Goal: Task Accomplishment & Management: Use online tool/utility

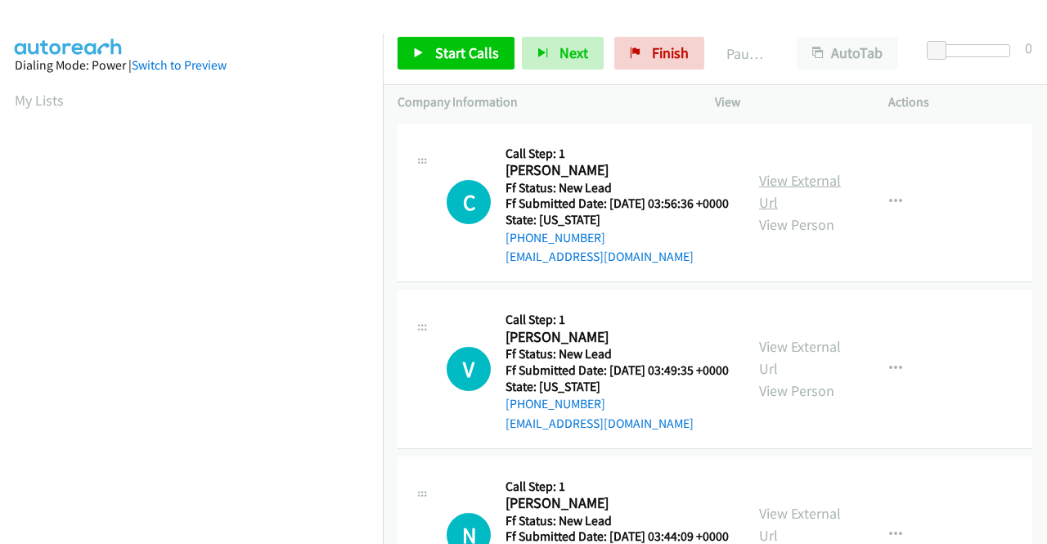
click at [821, 191] on link "View External Url" at bounding box center [800, 191] width 82 height 41
click at [763, 371] on link "View External Url" at bounding box center [800, 357] width 82 height 41
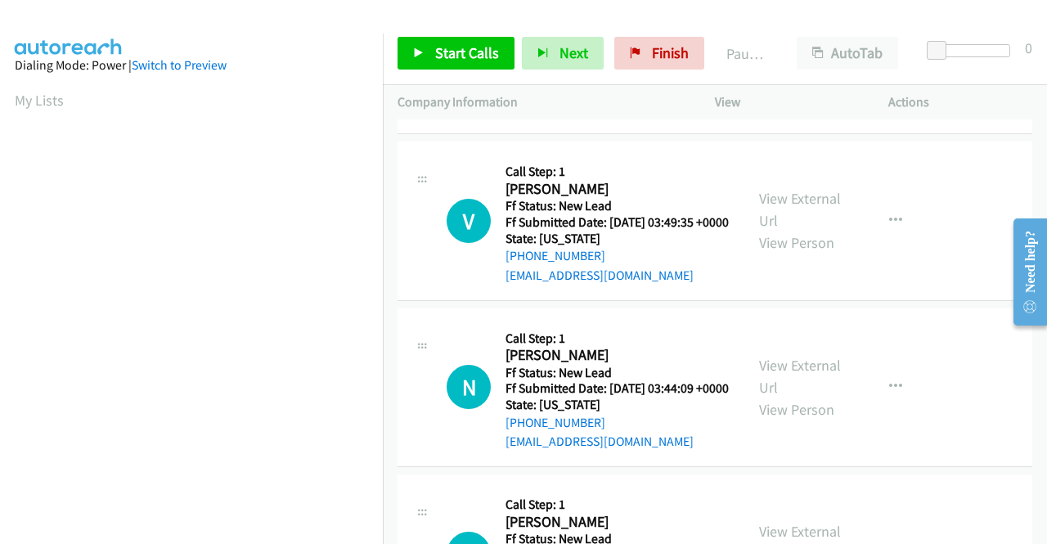
scroll to position [164, 0]
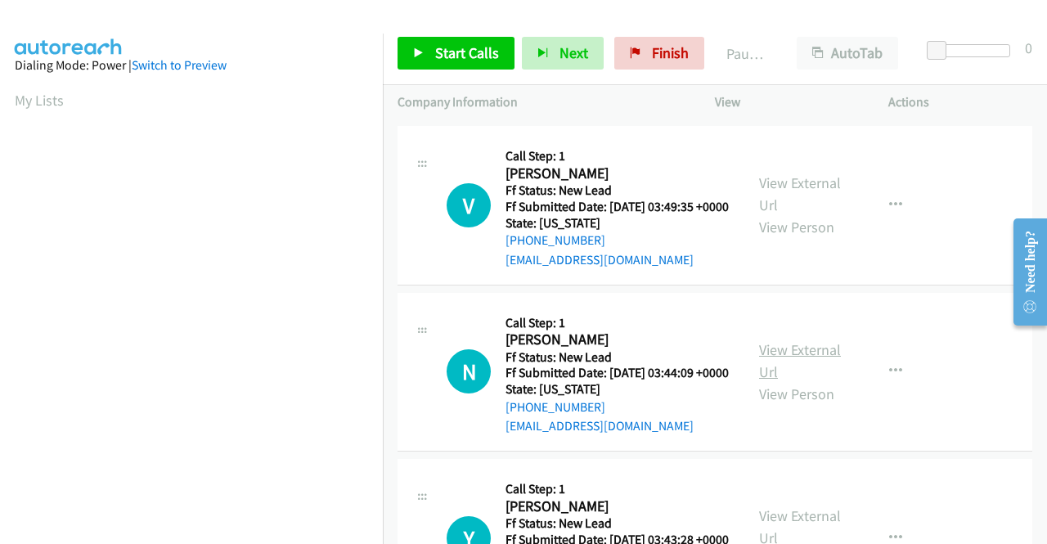
click at [793, 381] on link "View External Url" at bounding box center [800, 360] width 82 height 41
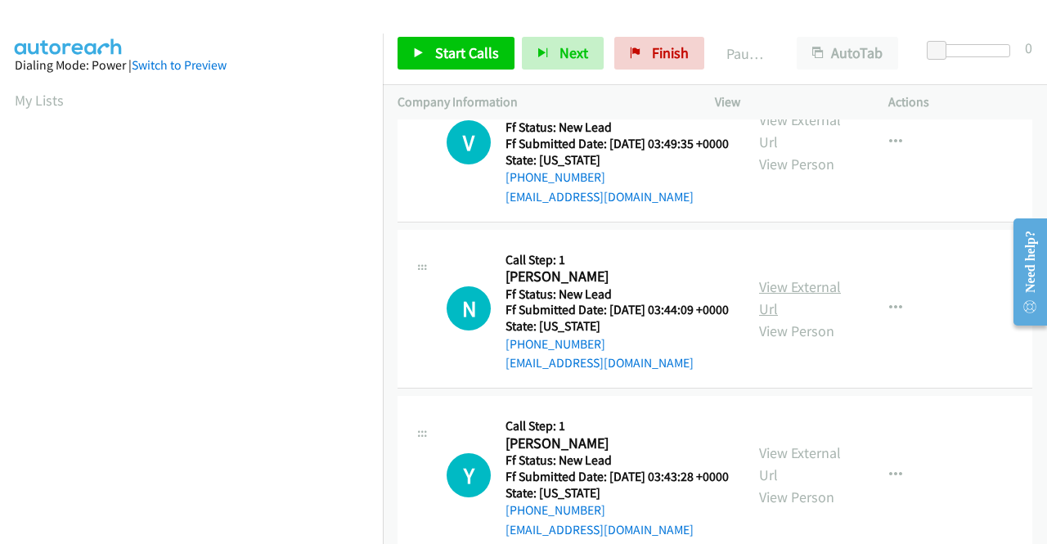
scroll to position [327, 0]
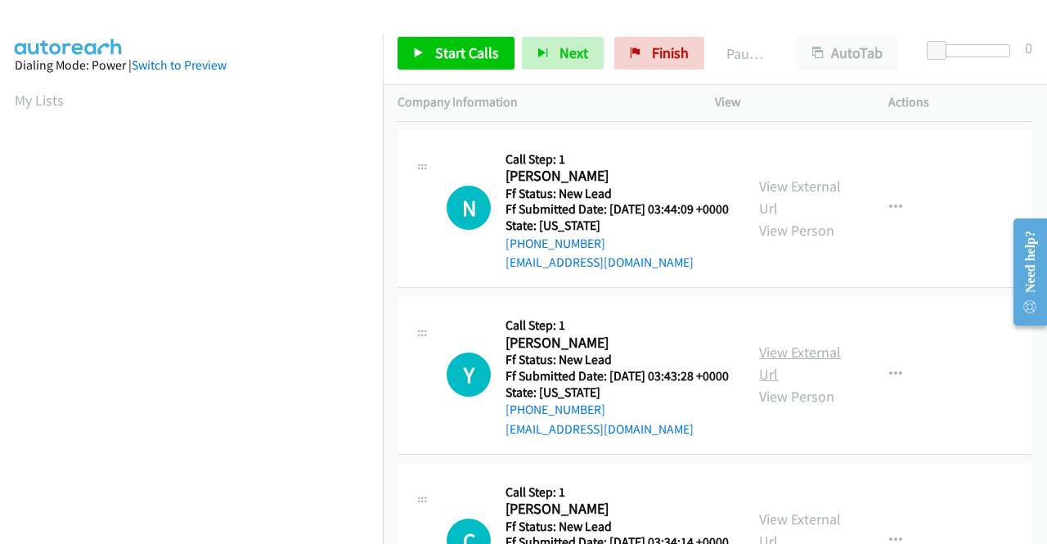
click at [790, 384] on link "View External Url" at bounding box center [800, 363] width 82 height 41
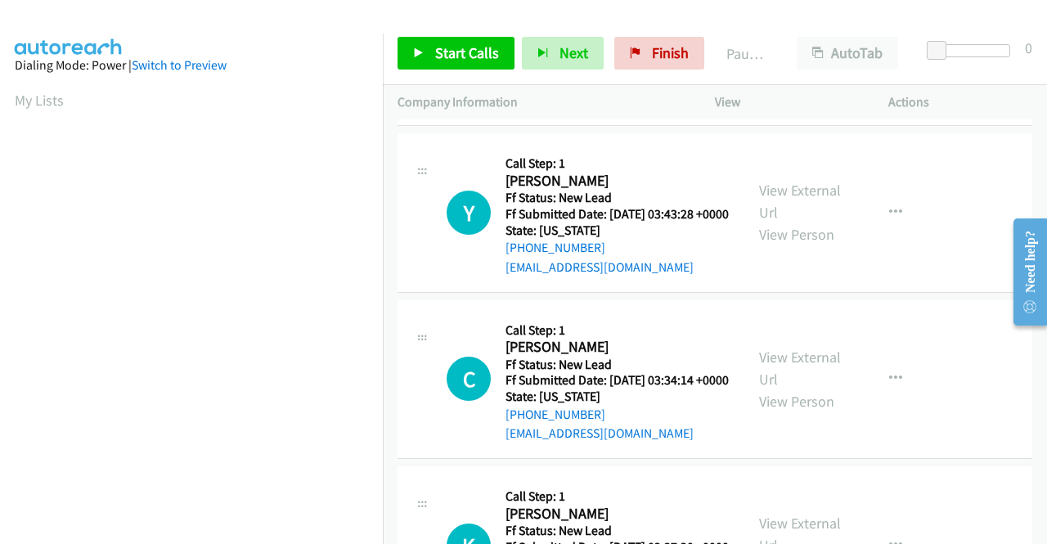
scroll to position [491, 0]
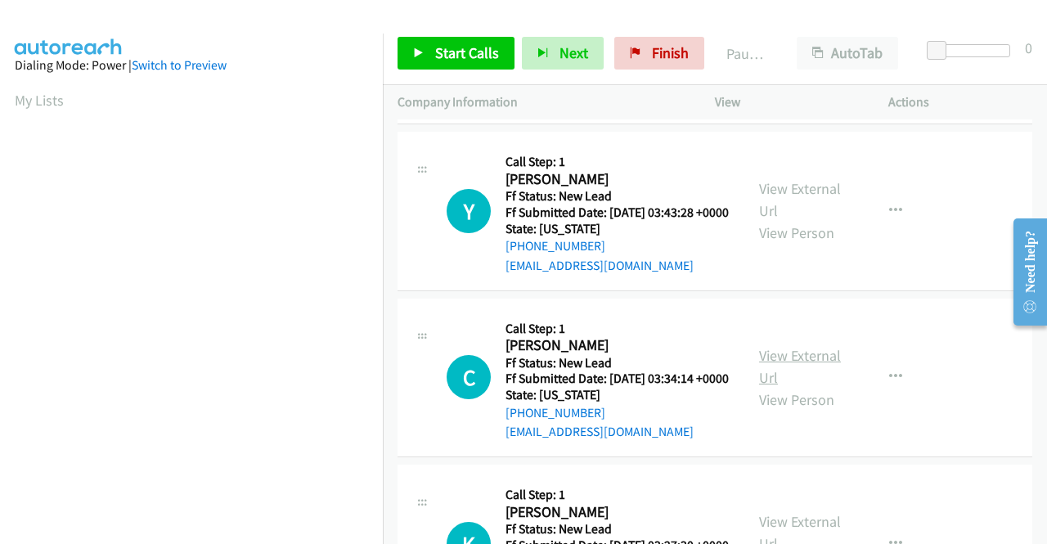
click at [778, 387] on link "View External Url" at bounding box center [800, 366] width 82 height 41
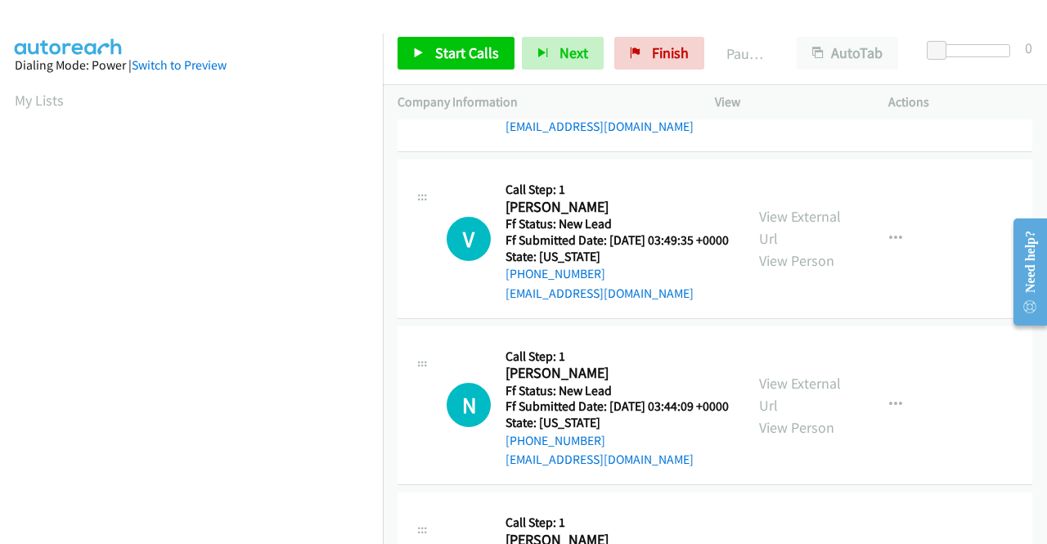
scroll to position [0, 0]
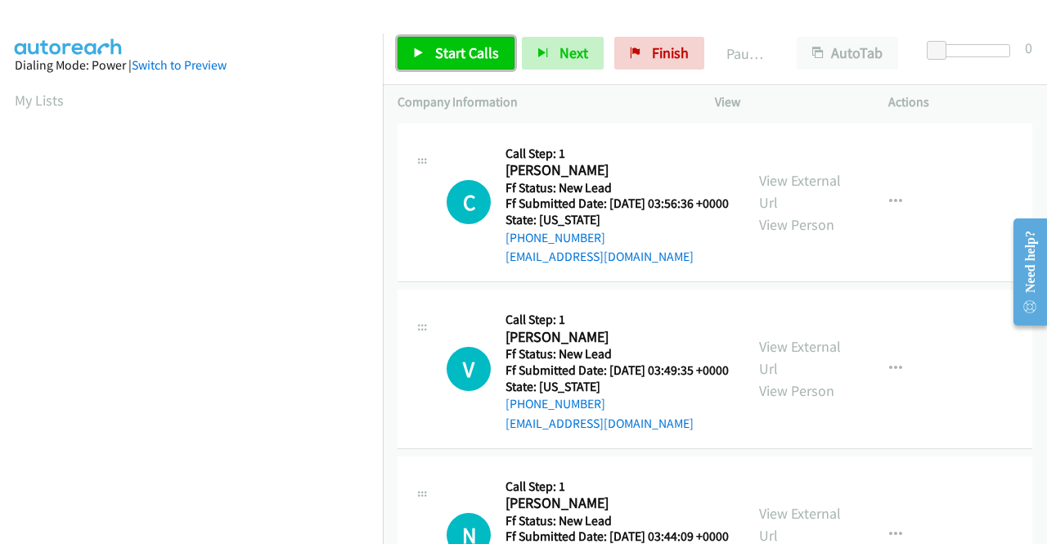
click at [456, 53] on span "Start Calls" at bounding box center [467, 52] width 64 height 19
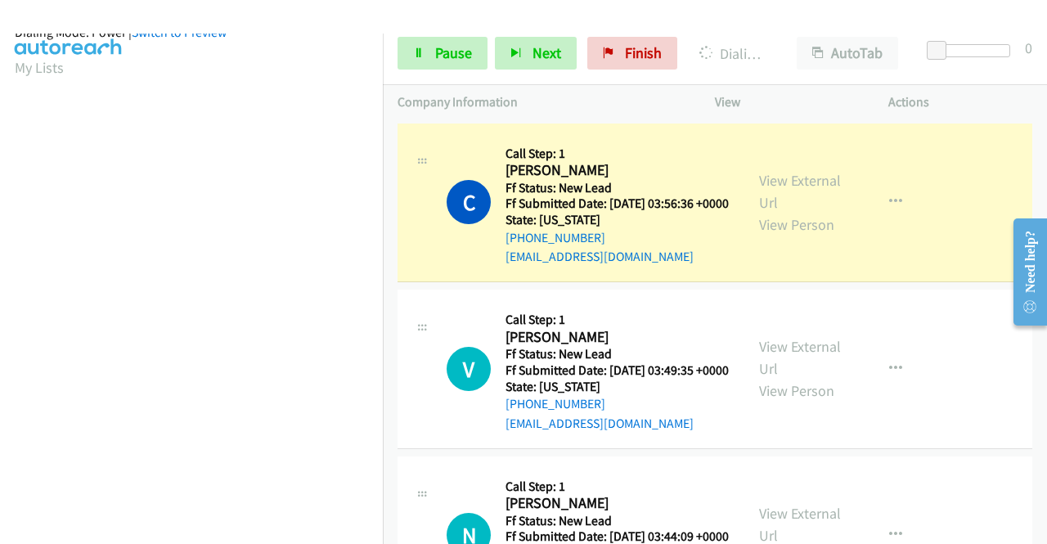
scroll to position [360, 0]
click at [419, 41] on link "Pause" at bounding box center [443, 53] width 90 height 33
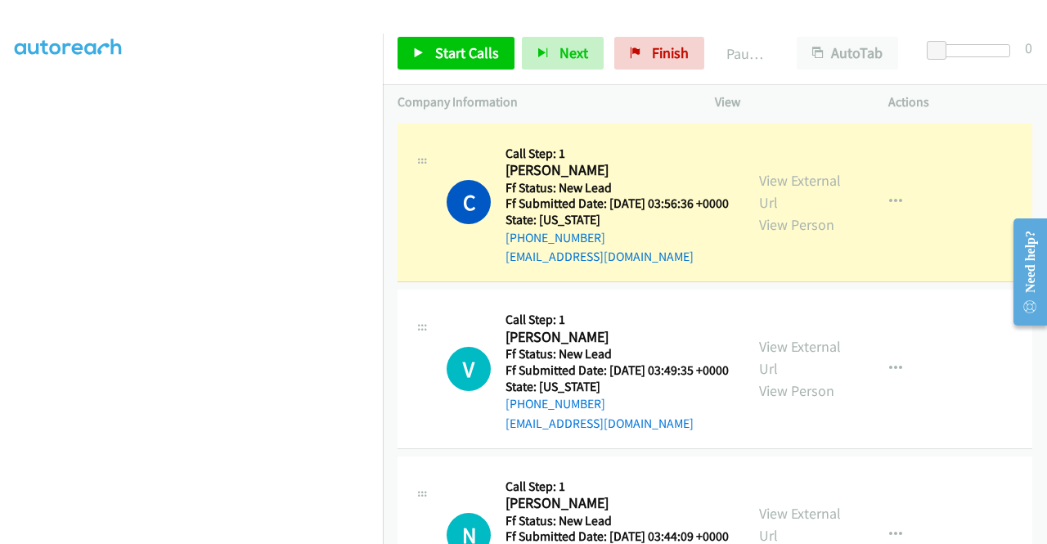
scroll to position [33, 0]
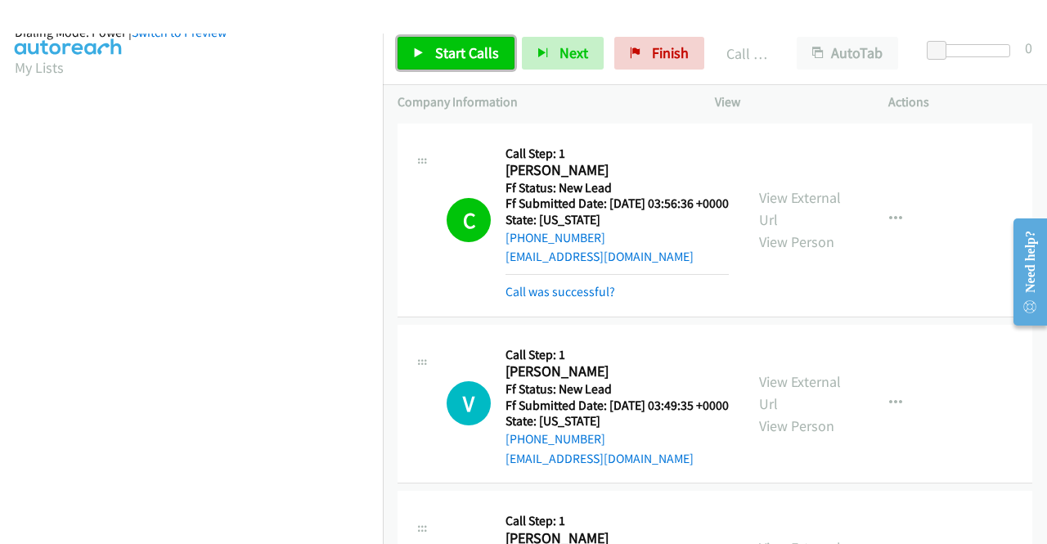
click at [460, 45] on span "Start Calls" at bounding box center [467, 52] width 64 height 19
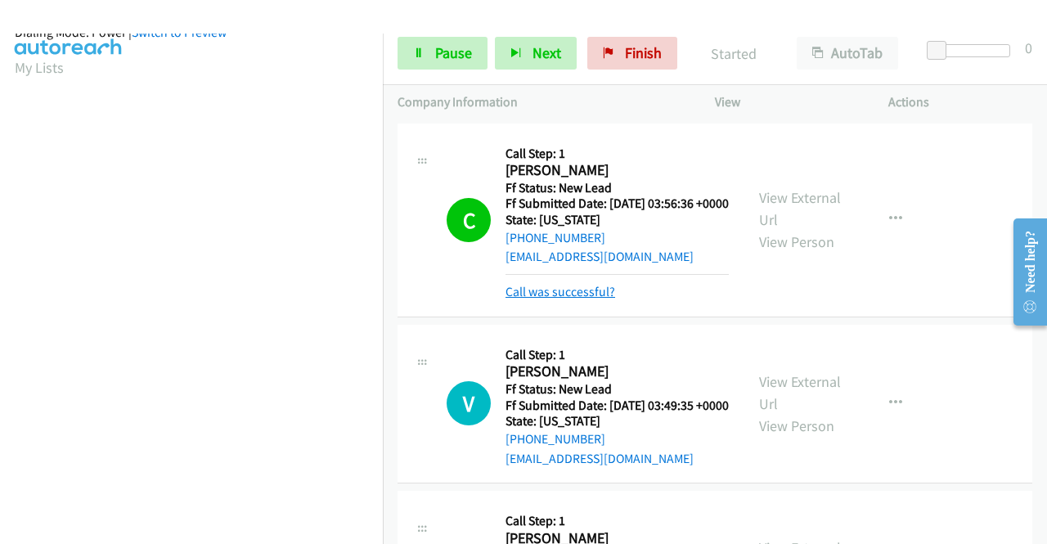
click at [570, 299] on link "Call was successful?" at bounding box center [560, 292] width 110 height 16
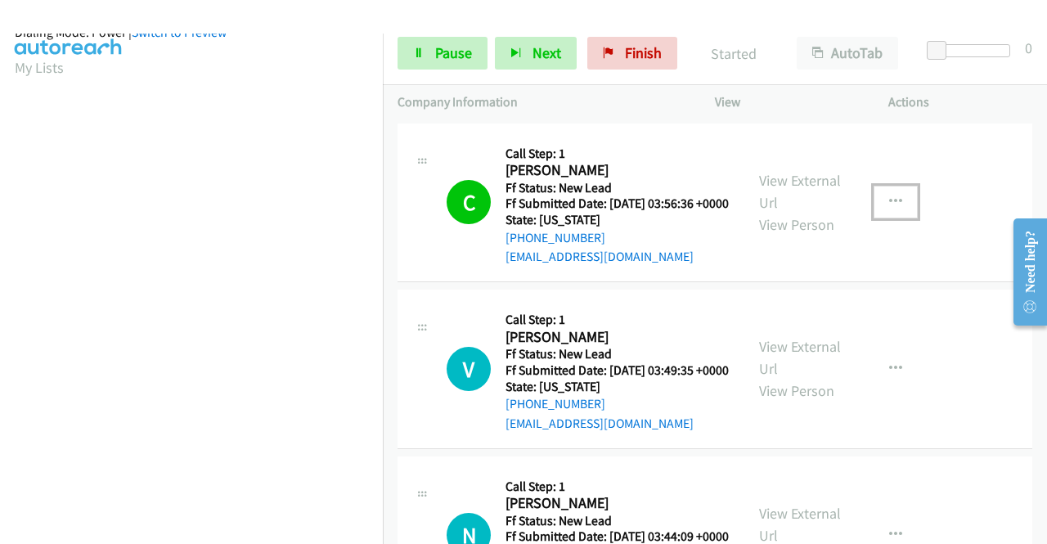
click at [895, 213] on button "button" at bounding box center [896, 202] width 44 height 33
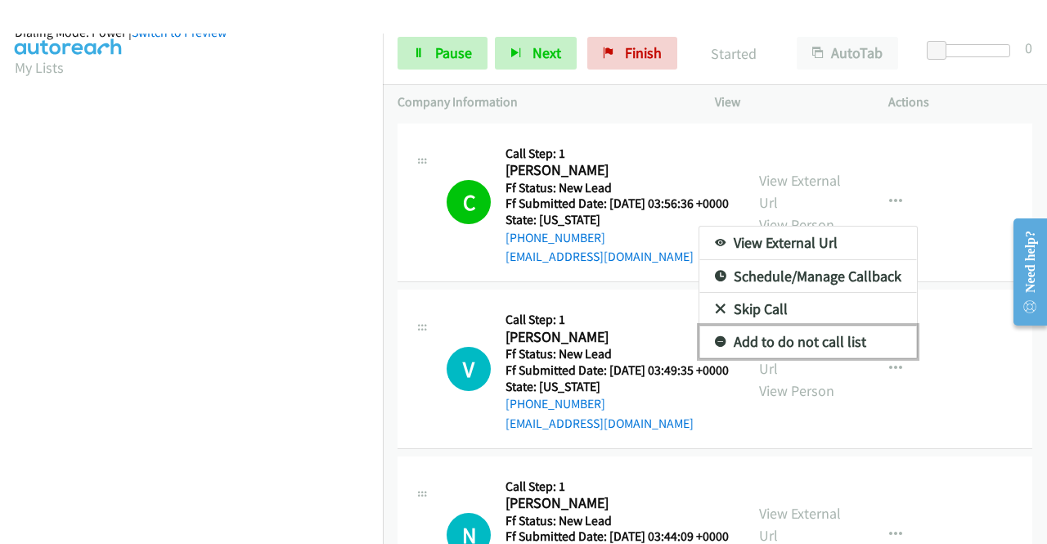
click at [784, 347] on link "Add to do not call list" at bounding box center [808, 342] width 218 height 33
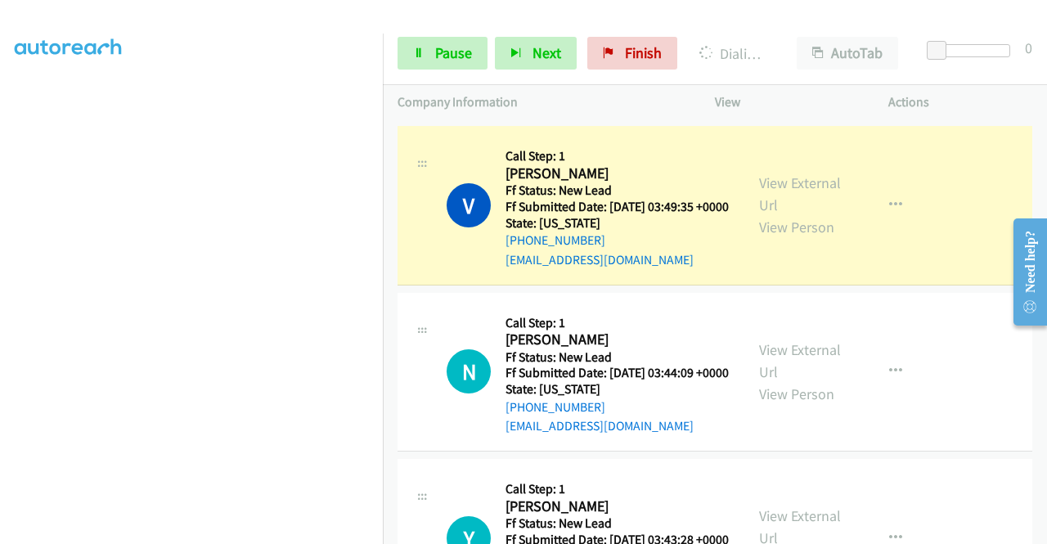
scroll to position [373, 0]
click at [456, 58] on span "Pause" at bounding box center [453, 52] width 37 height 19
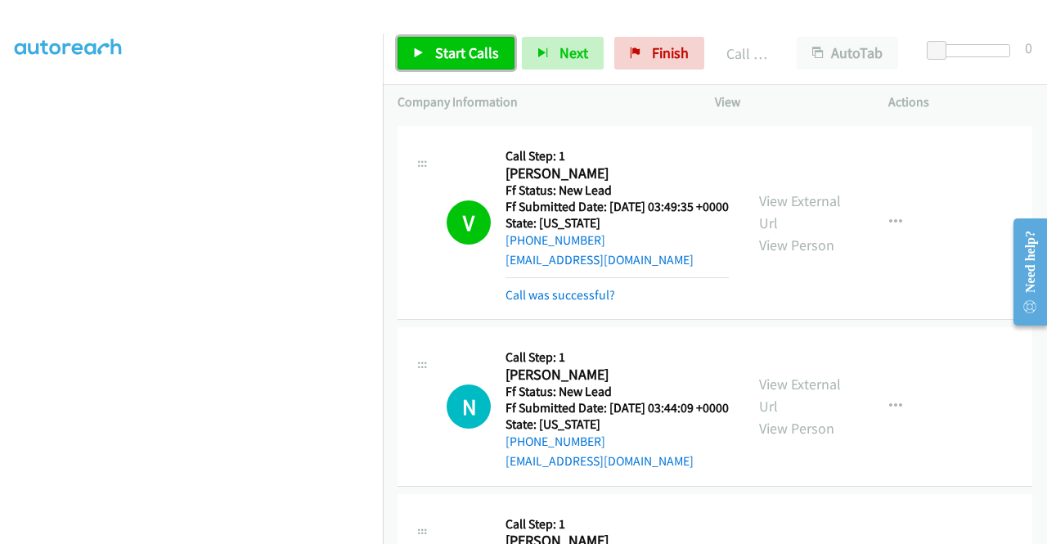
click at [469, 46] on span "Start Calls" at bounding box center [467, 52] width 64 height 19
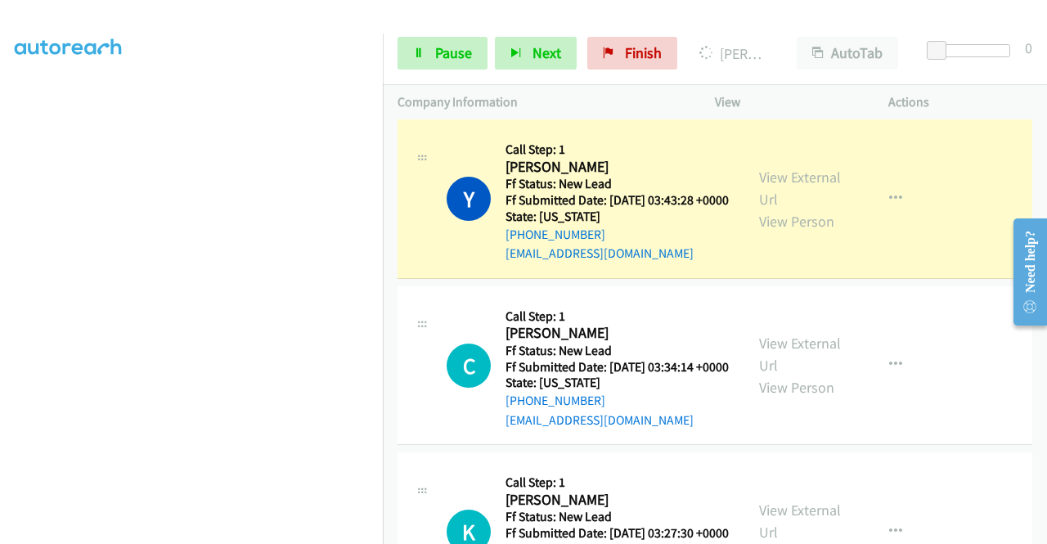
scroll to position [0, 0]
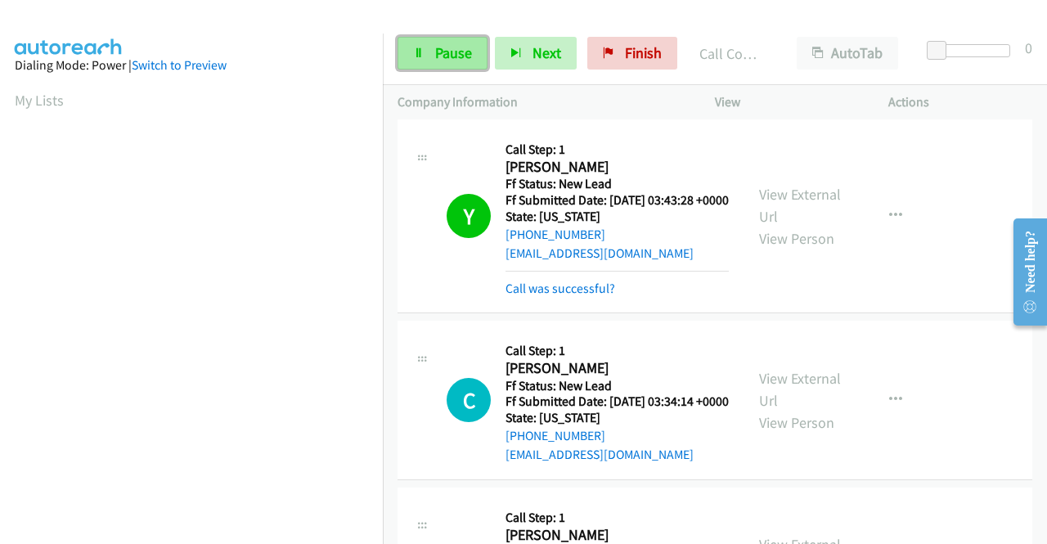
click at [435, 59] on span "Pause" at bounding box center [453, 52] width 37 height 19
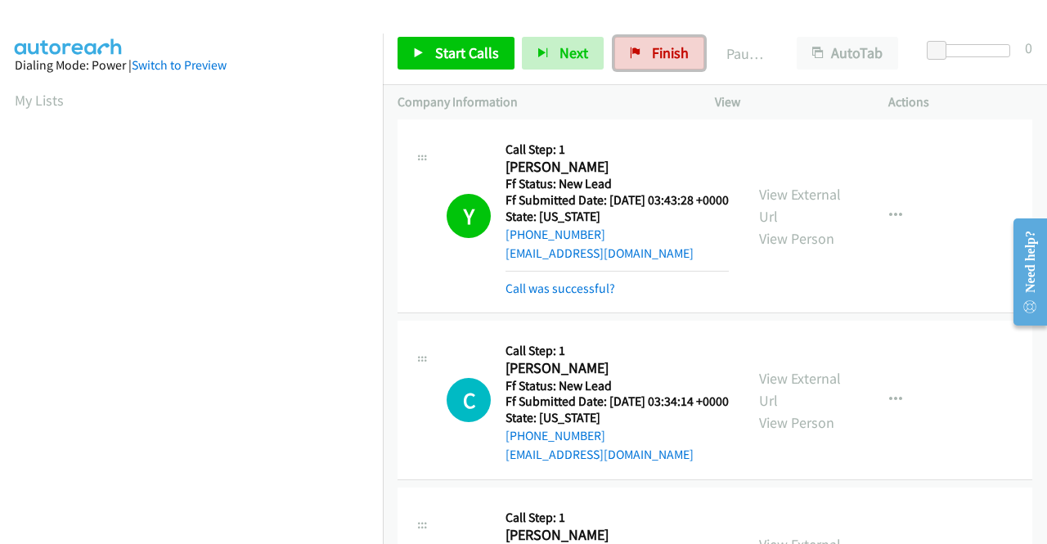
drag, startPoint x: 680, startPoint y: 42, endPoint x: 559, endPoint y: 74, distance: 124.6
click at [679, 42] on link "Finish" at bounding box center [659, 53] width 90 height 33
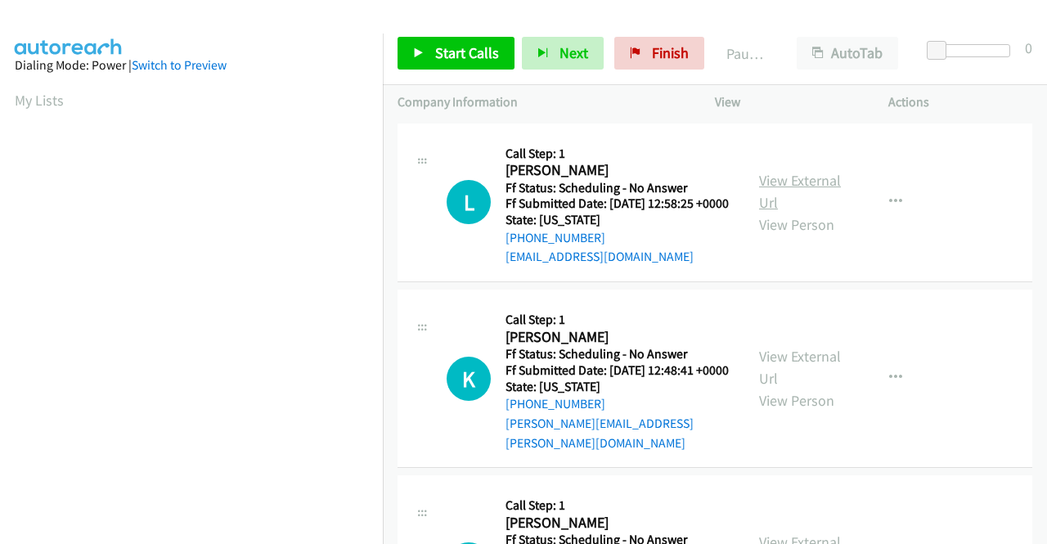
click at [785, 185] on link "View External Url" at bounding box center [800, 191] width 82 height 41
click at [782, 366] on link "View External Url" at bounding box center [800, 367] width 82 height 41
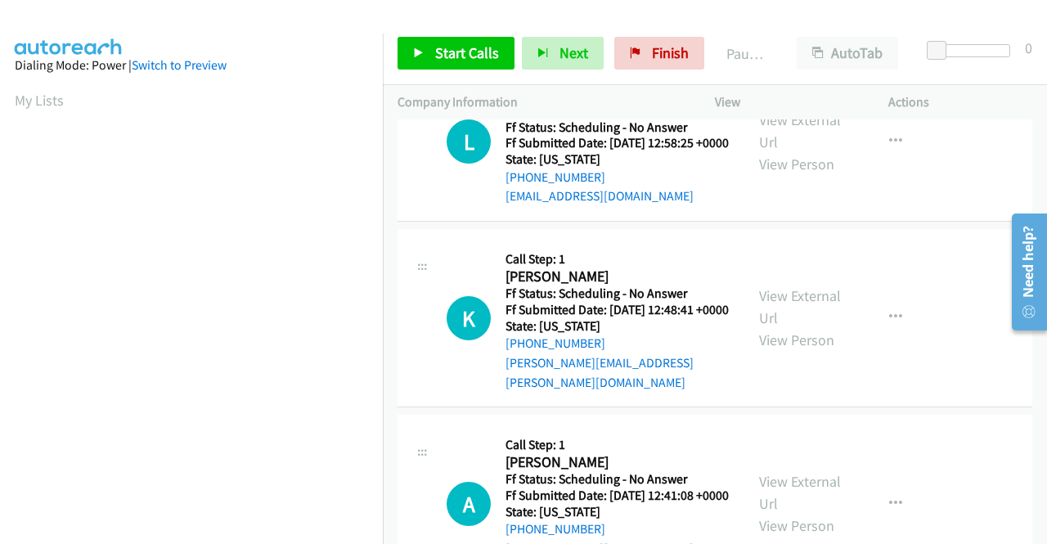
scroll to position [164, 0]
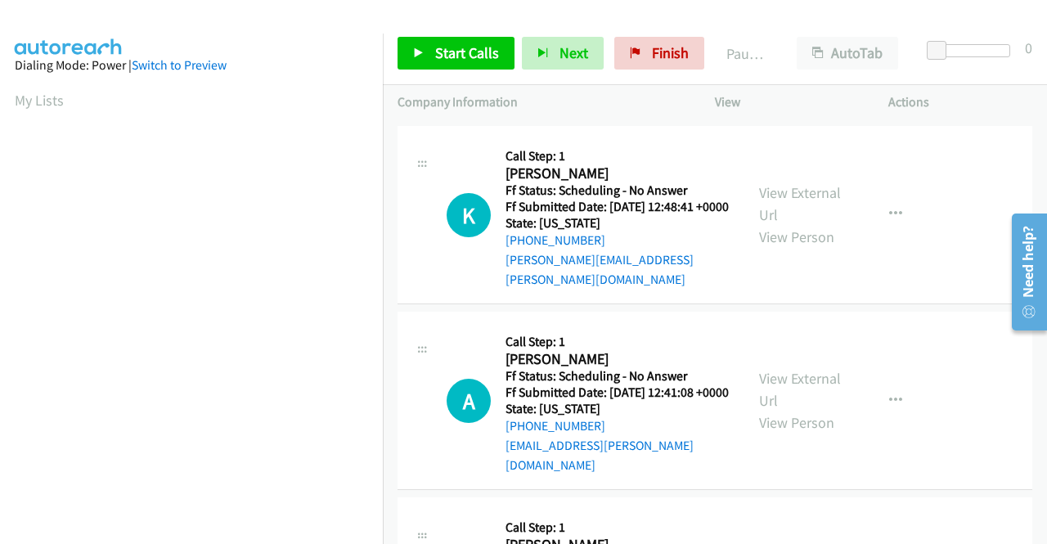
click at [802, 398] on div "View External Url View Person" at bounding box center [801, 400] width 85 height 66
click at [805, 392] on link "View External Url" at bounding box center [800, 389] width 82 height 41
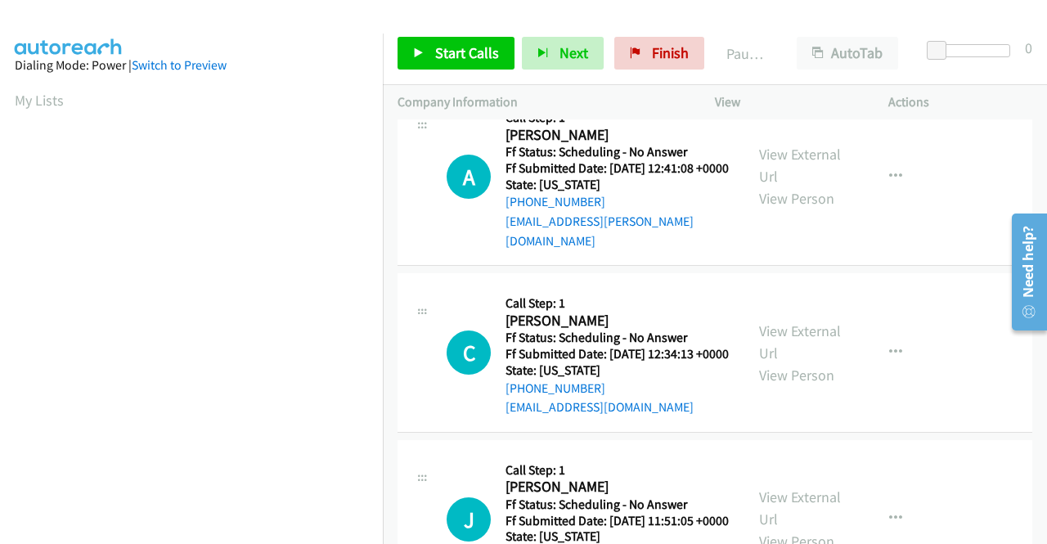
scroll to position [409, 0]
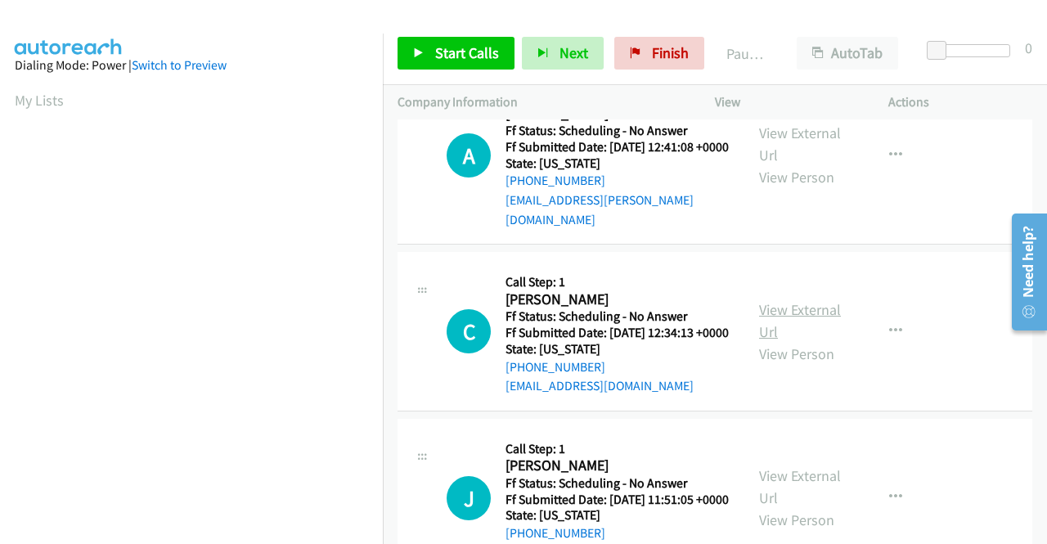
click at [766, 328] on link "View External Url" at bounding box center [800, 320] width 82 height 41
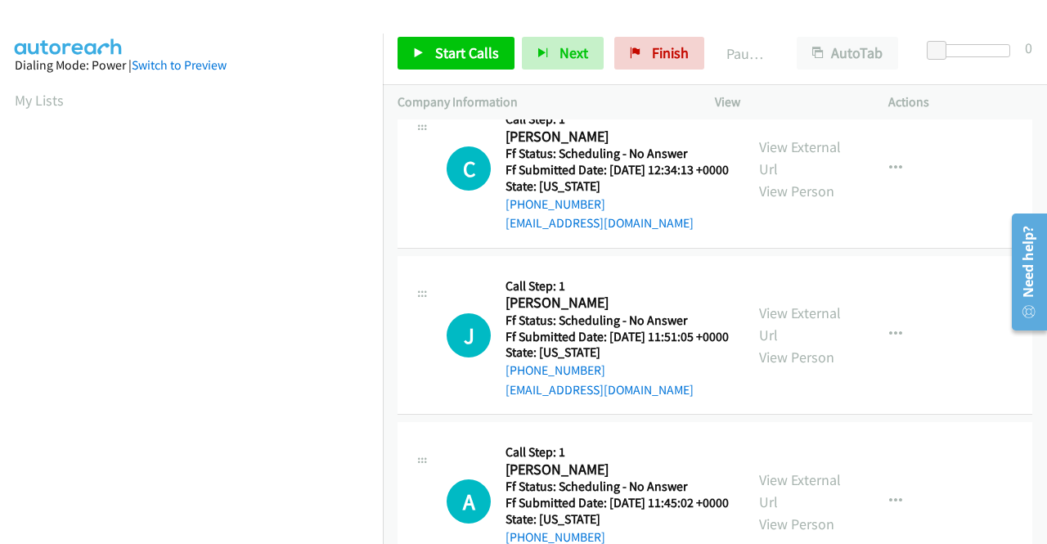
scroll to position [573, 0]
click at [797, 344] on link "View External Url" at bounding box center [800, 323] width 82 height 41
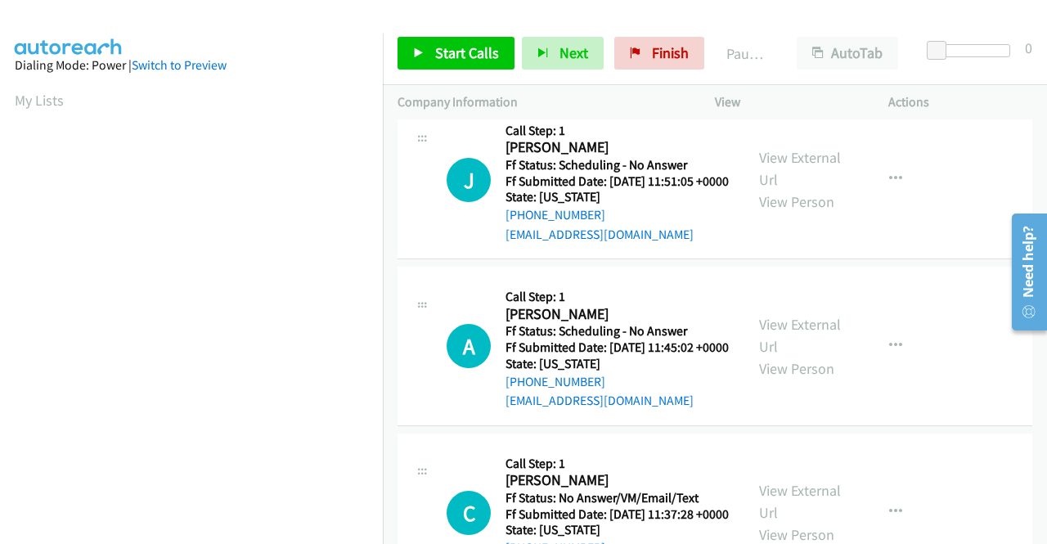
scroll to position [736, 0]
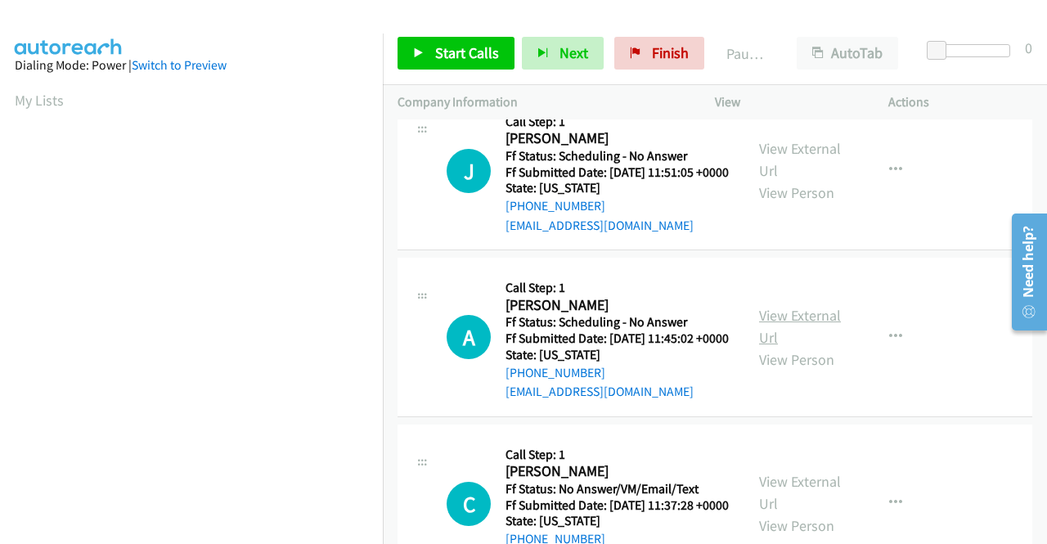
click at [777, 347] on link "View External Url" at bounding box center [800, 326] width 82 height 41
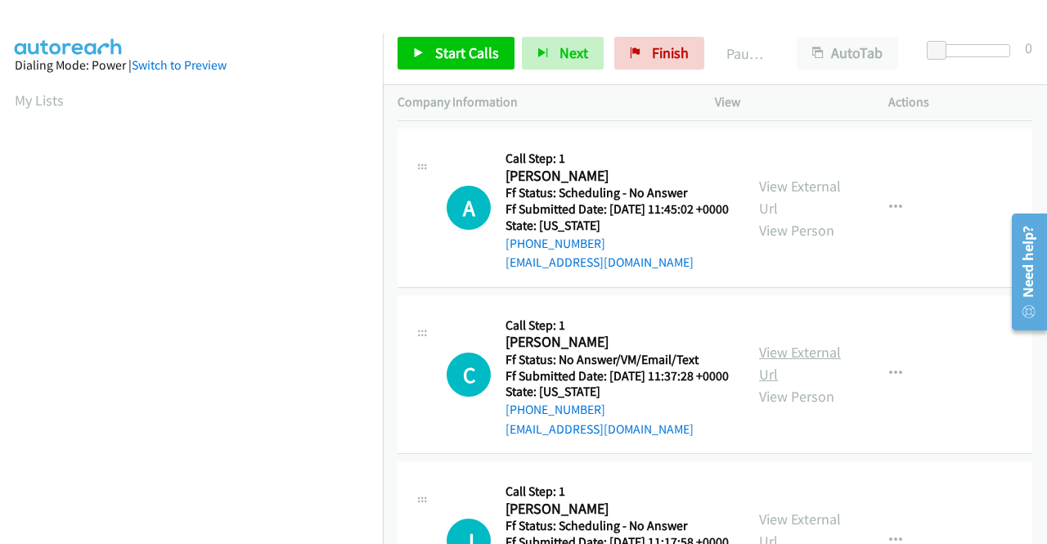
scroll to position [900, 0]
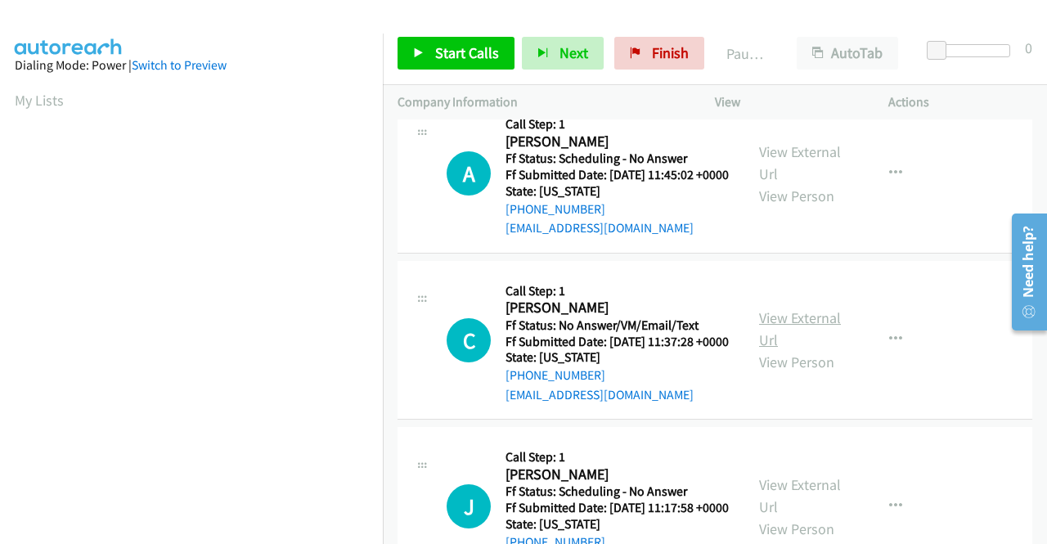
click at [784, 349] on link "View External Url" at bounding box center [800, 328] width 82 height 41
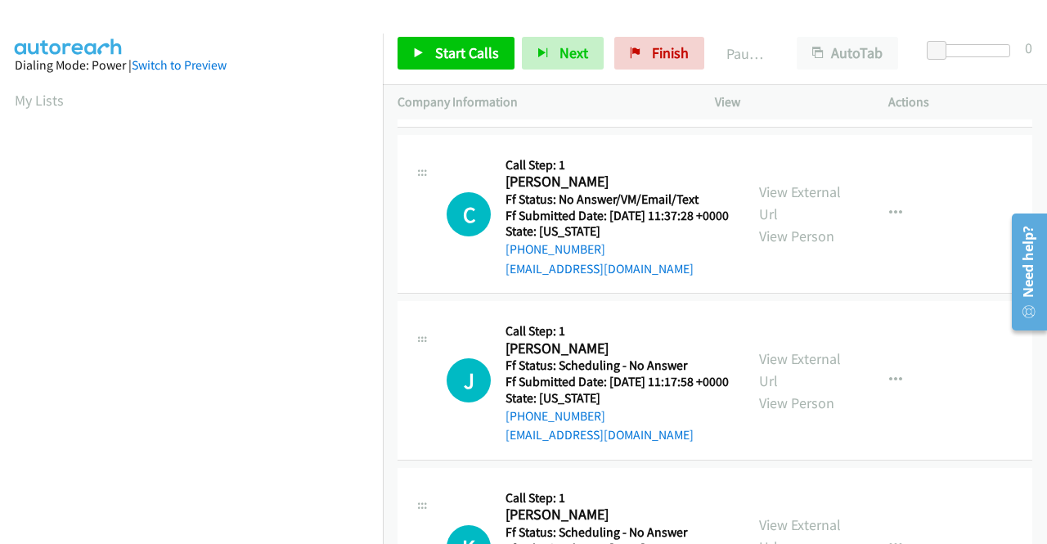
scroll to position [1063, 0]
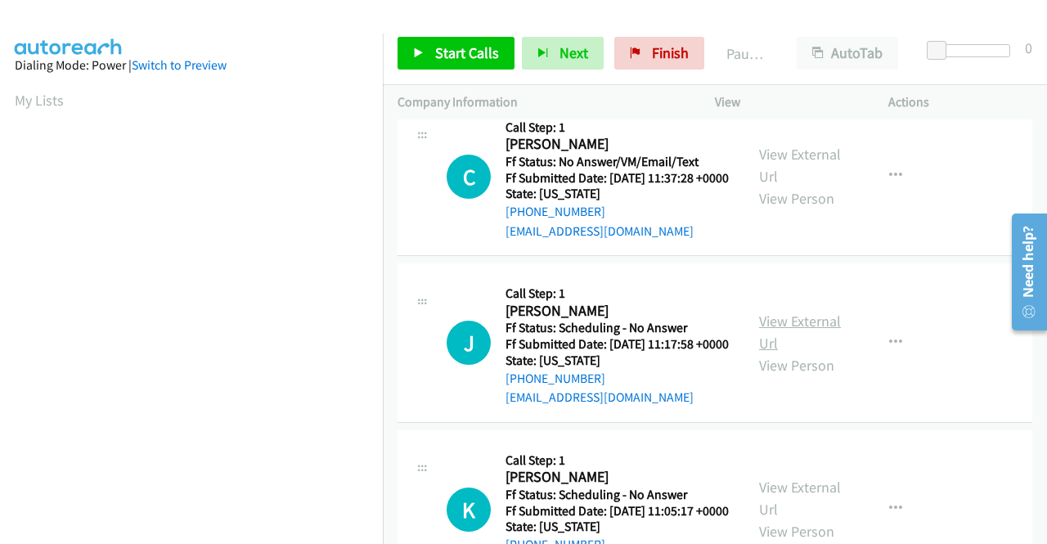
click at [783, 353] on link "View External Url" at bounding box center [800, 332] width 82 height 41
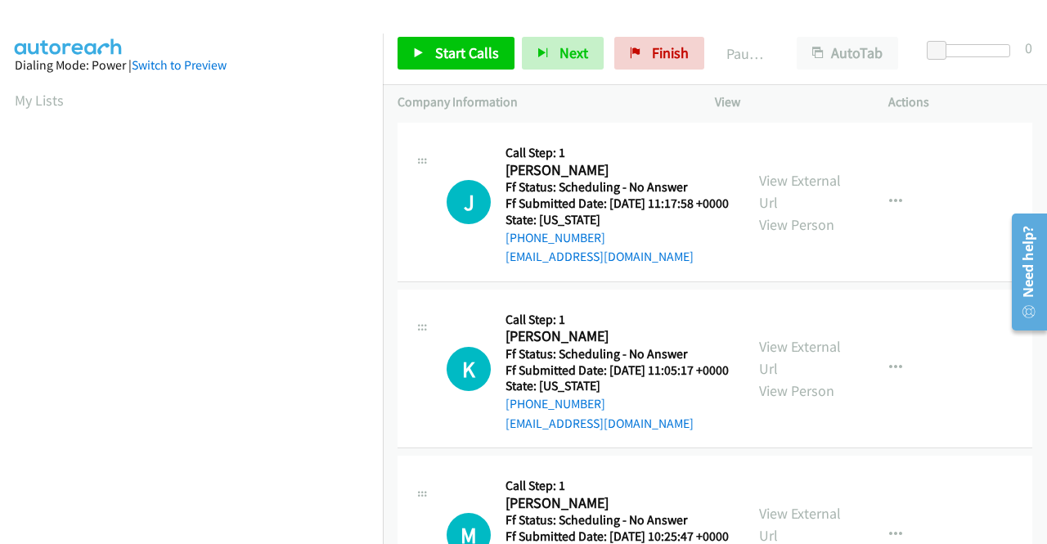
scroll to position [1227, 0]
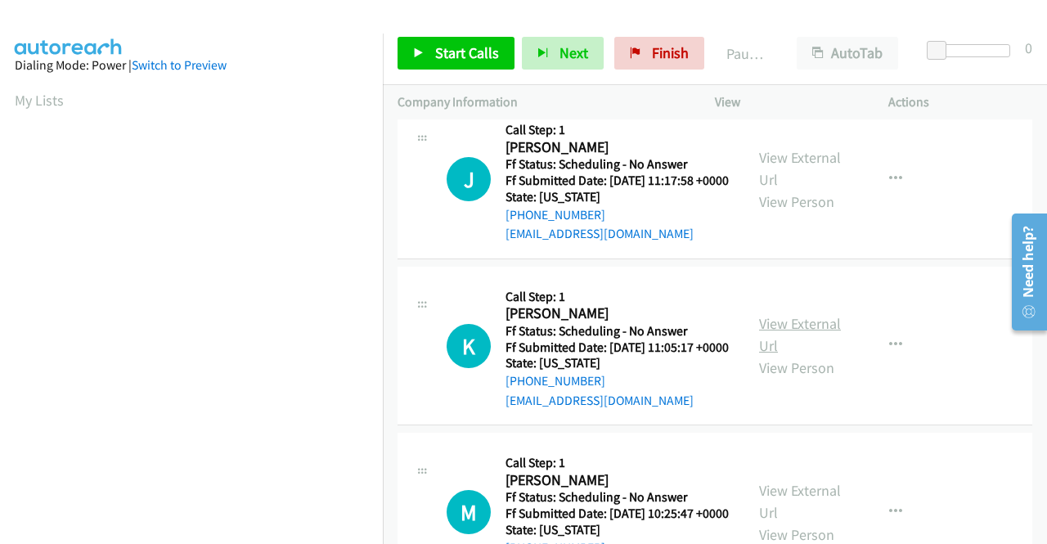
click at [764, 355] on link "View External Url" at bounding box center [800, 334] width 82 height 41
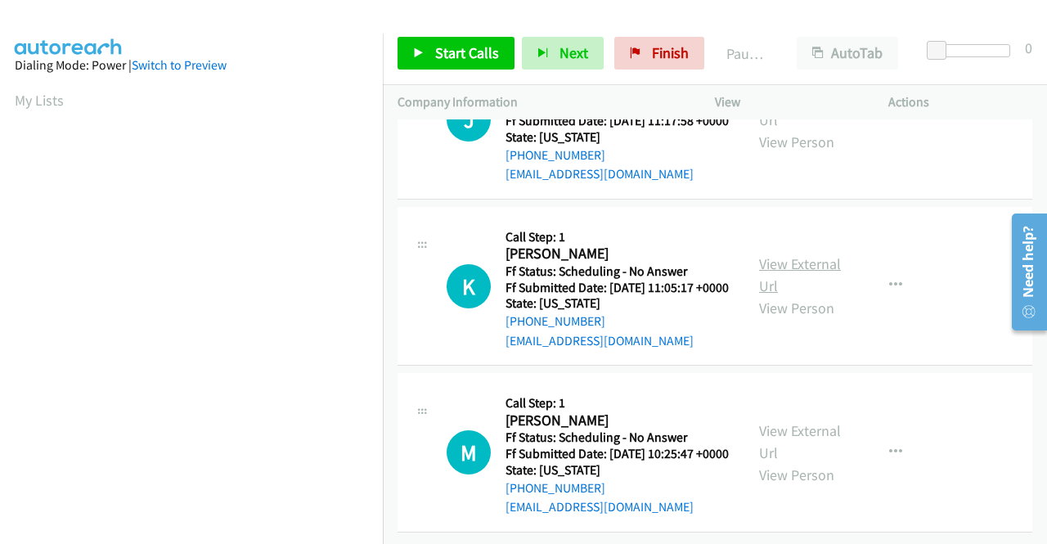
scroll to position [1390, 0]
click at [781, 433] on link "View External Url" at bounding box center [800, 441] width 82 height 41
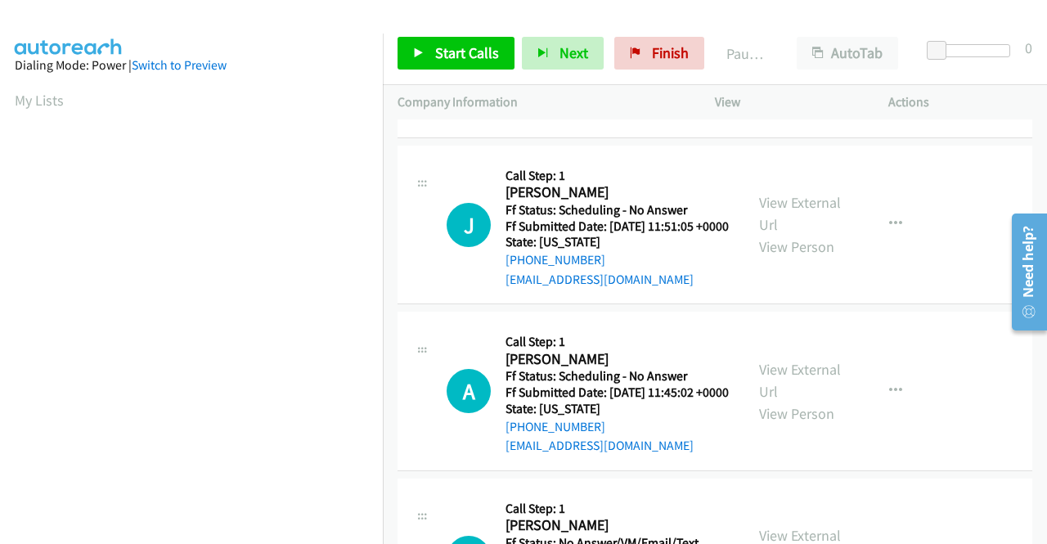
scroll to position [0, 0]
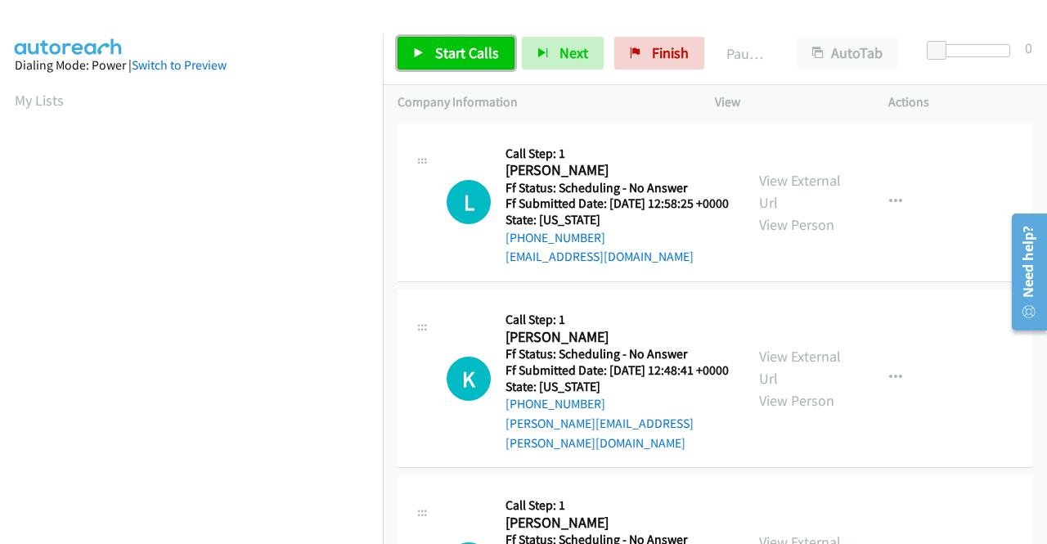
click at [465, 50] on span "Start Calls" at bounding box center [467, 52] width 64 height 19
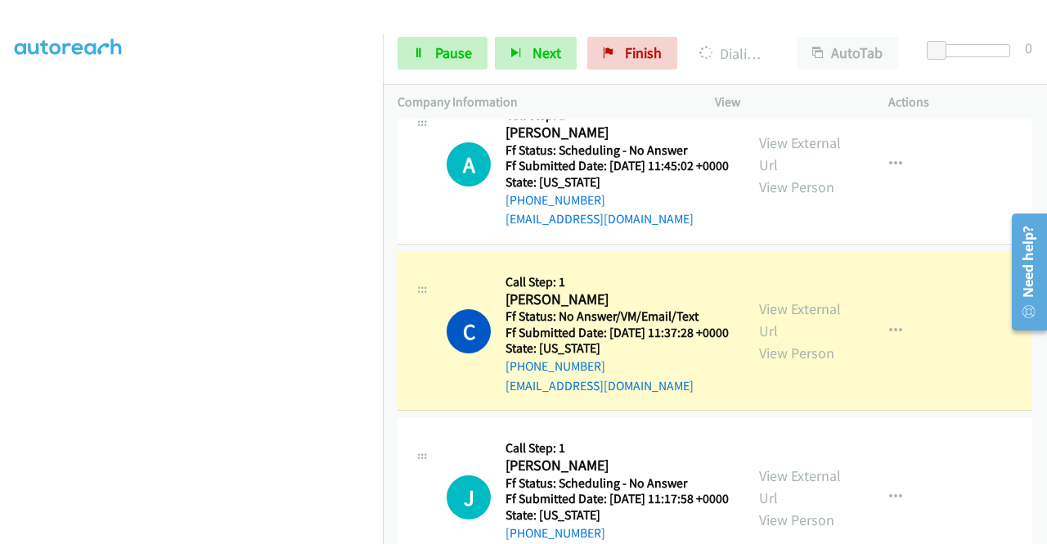
scroll to position [1145, 0]
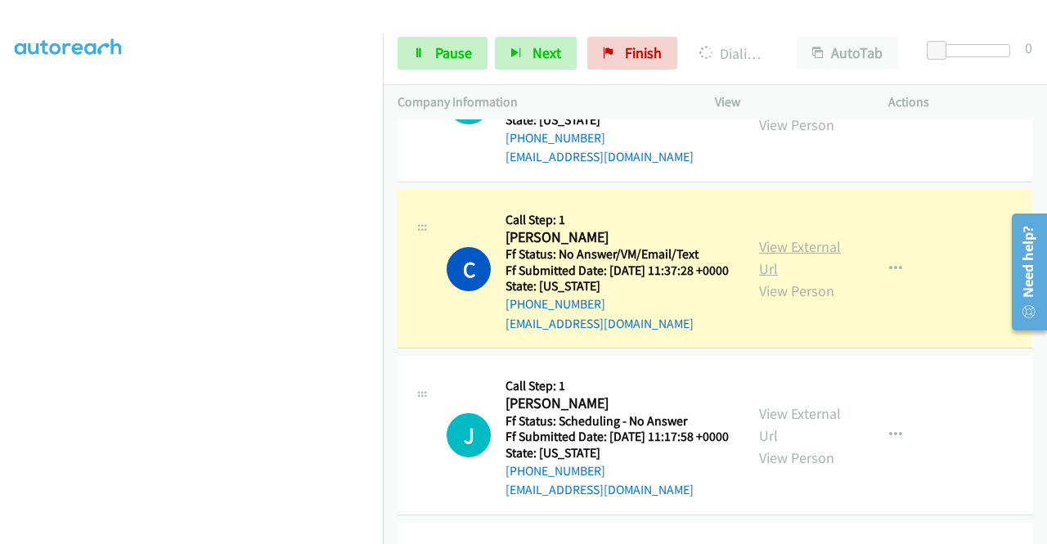
click at [815, 278] on link "View External Url" at bounding box center [800, 257] width 82 height 41
click at [473, 43] on link "Pause" at bounding box center [443, 53] width 90 height 33
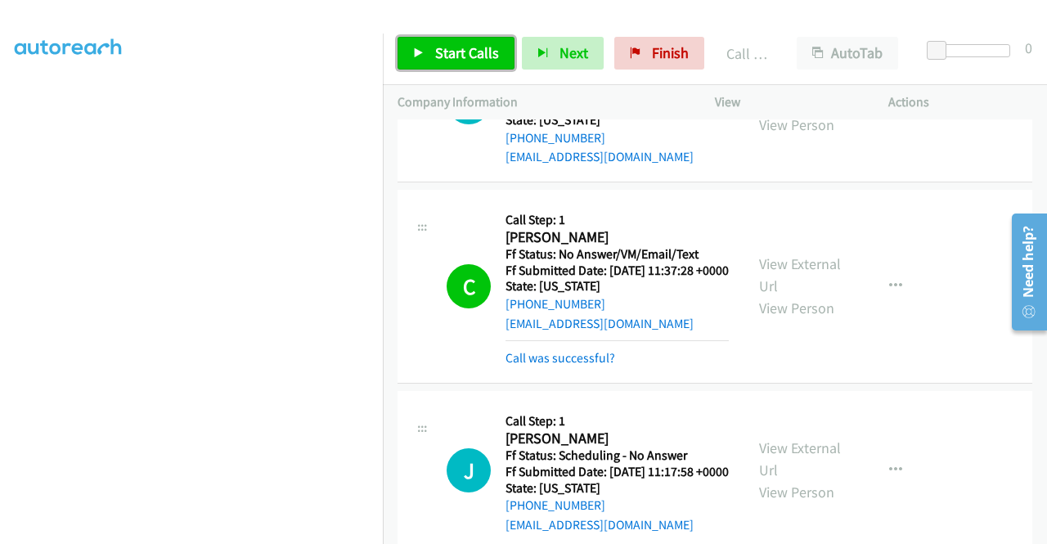
click at [452, 49] on span "Start Calls" at bounding box center [467, 52] width 64 height 19
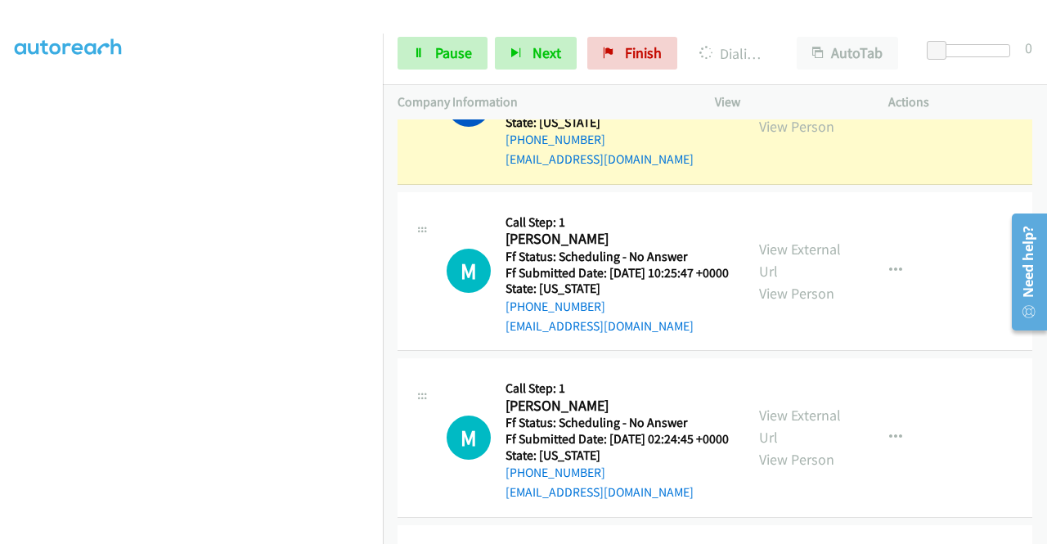
scroll to position [1718, 0]
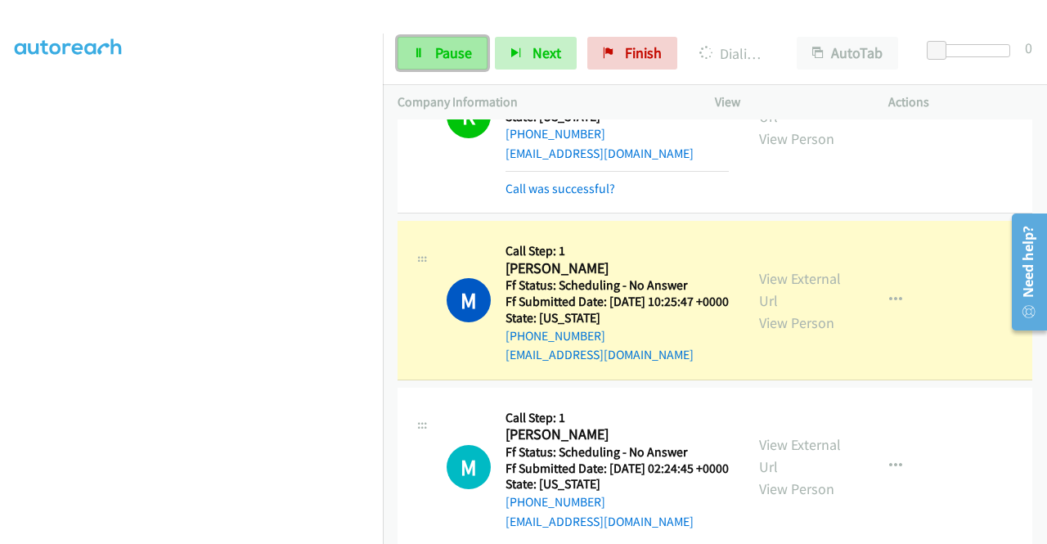
click at [447, 47] on span "Pause" at bounding box center [453, 52] width 37 height 19
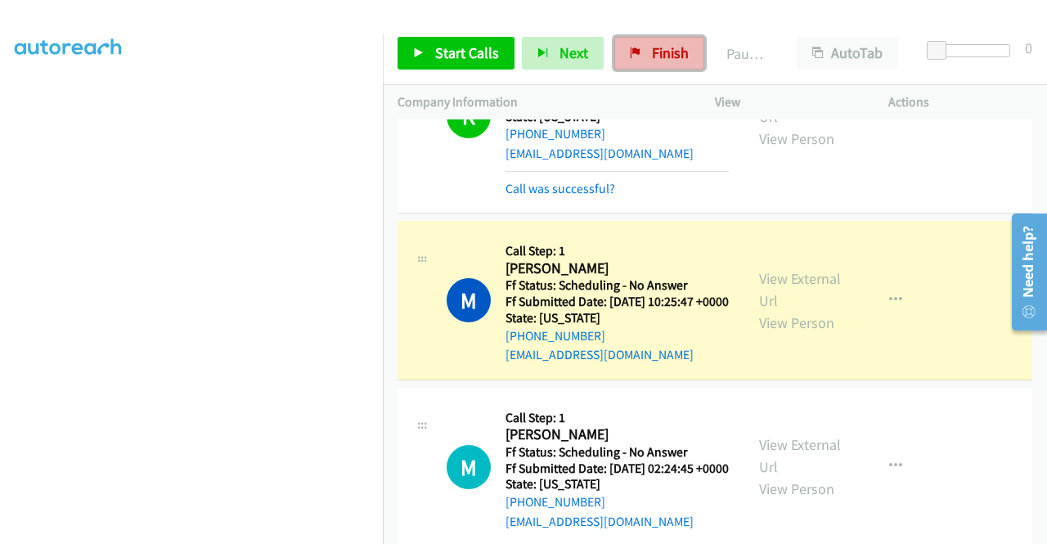
click at [654, 64] on link "Finish" at bounding box center [659, 53] width 90 height 33
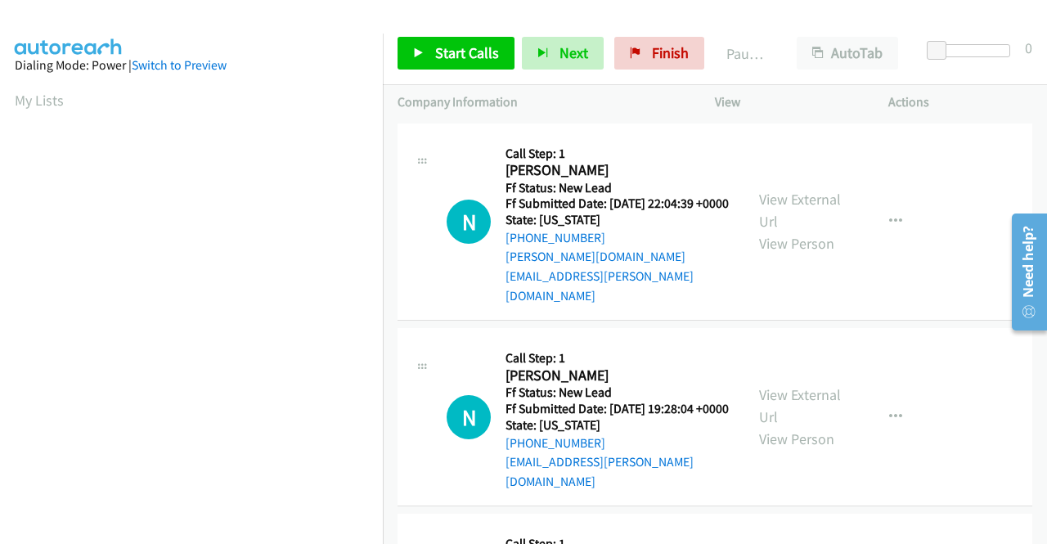
scroll to position [373, 0]
drag, startPoint x: 636, startPoint y: 45, endPoint x: 594, endPoint y: 78, distance: 53.7
click at [636, 45] on link "Finish" at bounding box center [659, 53] width 90 height 33
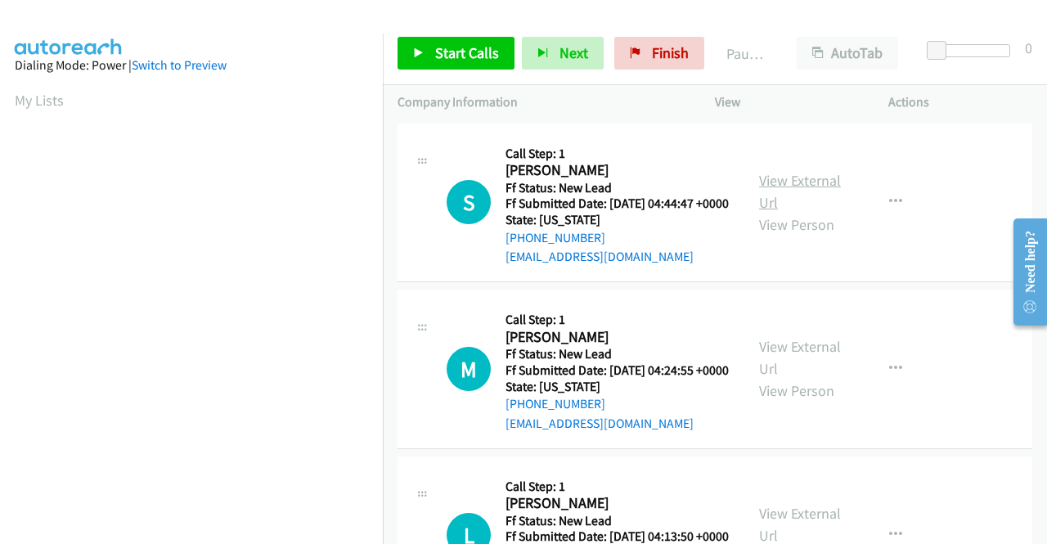
click at [769, 185] on link "View External Url" at bounding box center [800, 191] width 82 height 41
click at [824, 372] on link "View External Url" at bounding box center [800, 357] width 82 height 41
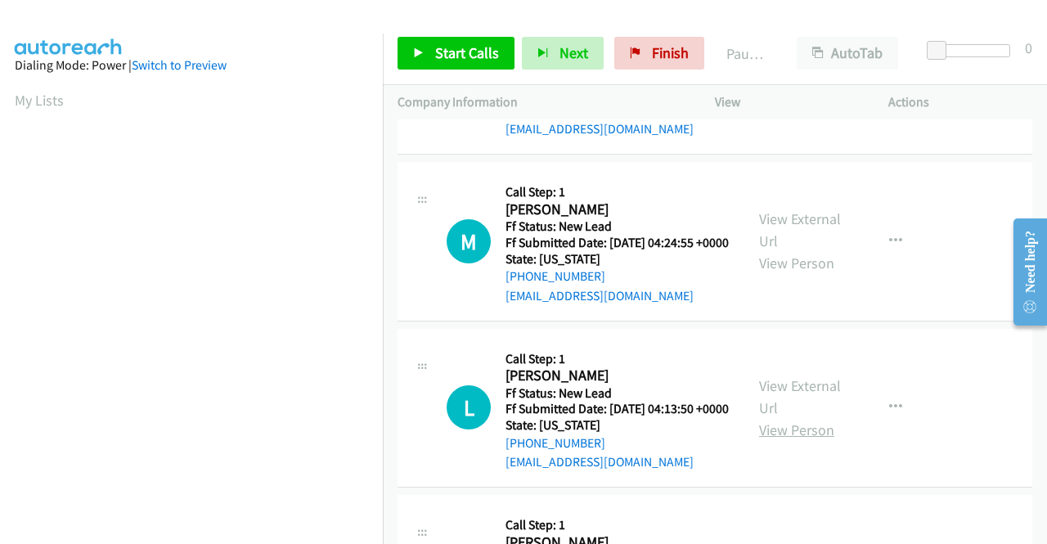
scroll to position [164, 0]
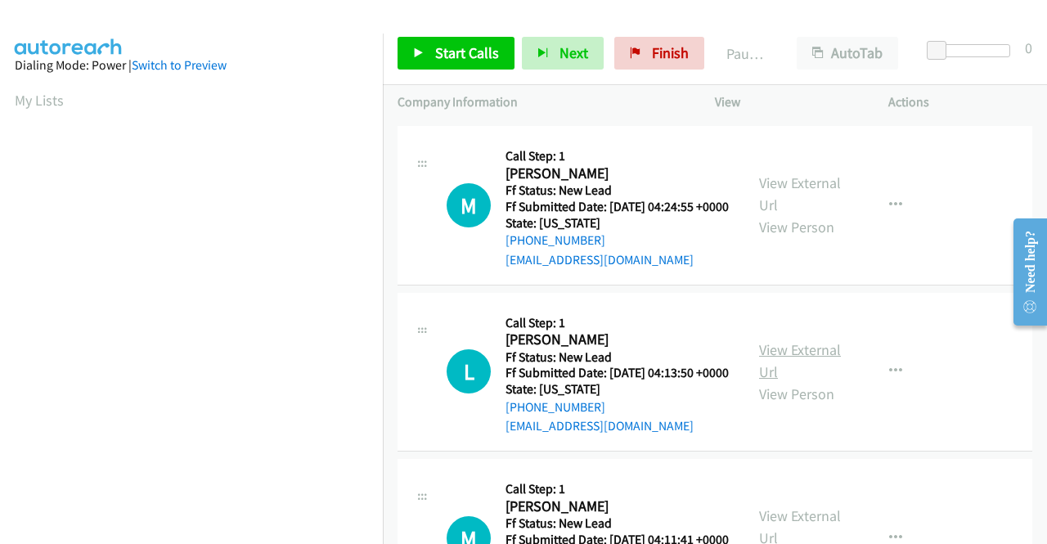
click at [776, 381] on link "View External Url" at bounding box center [800, 360] width 82 height 41
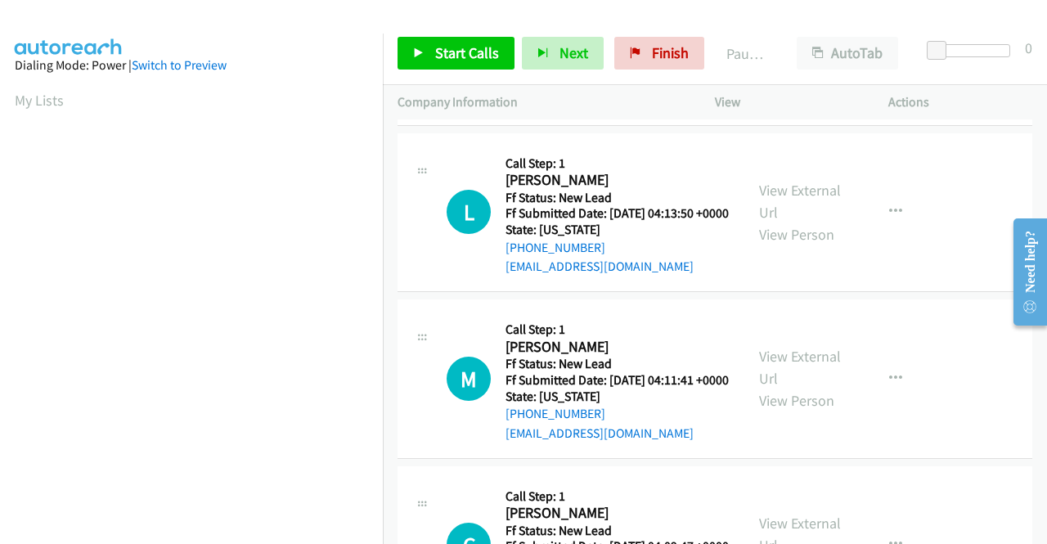
scroll to position [327, 0]
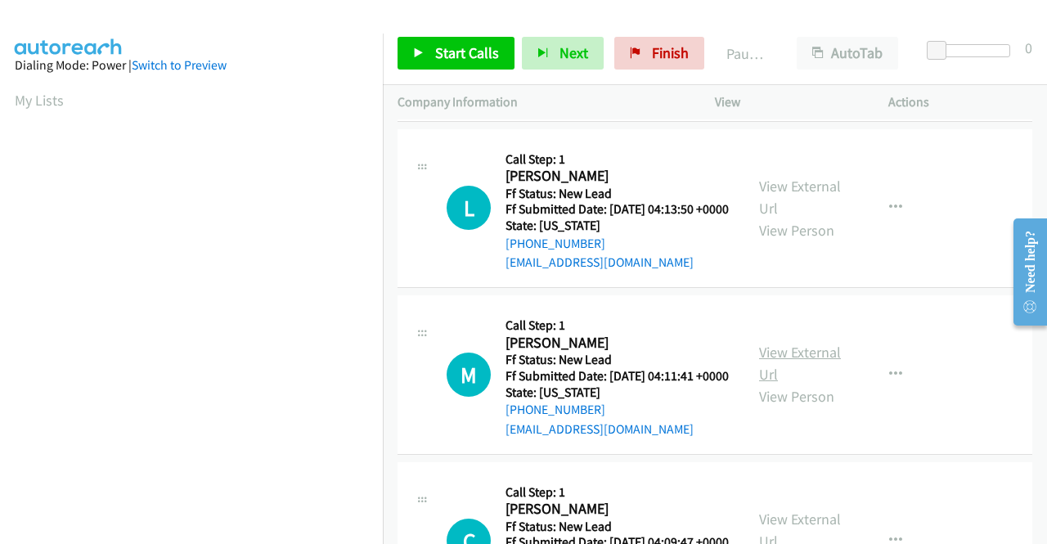
click at [759, 384] on link "View External Url" at bounding box center [800, 363] width 82 height 41
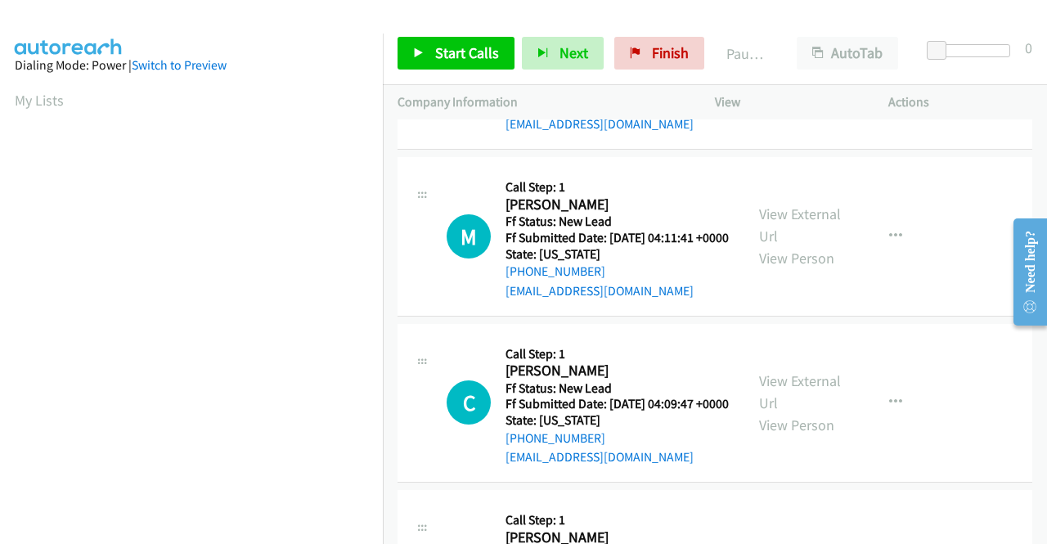
scroll to position [491, 0]
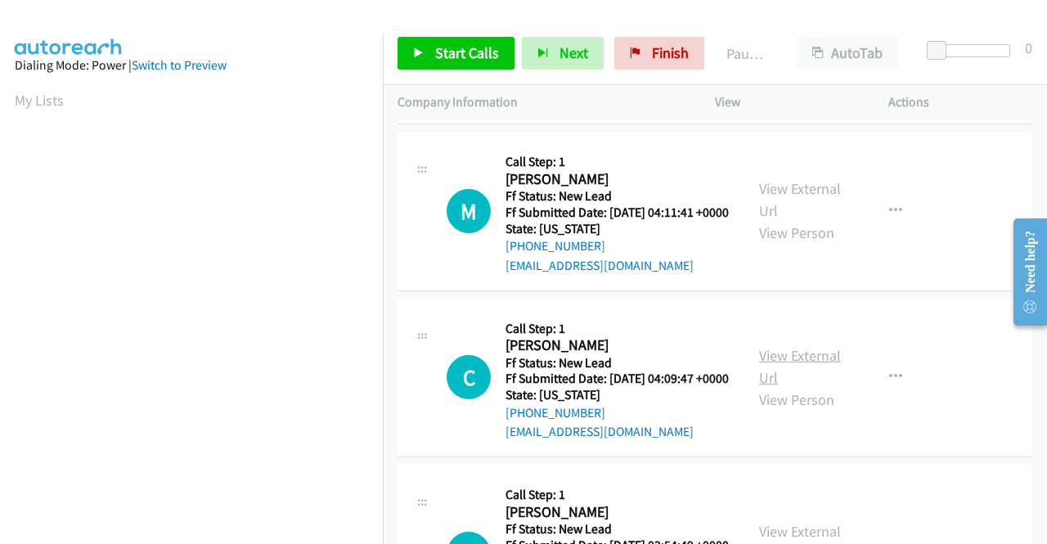
click at [790, 387] on link "View External Url" at bounding box center [800, 366] width 82 height 41
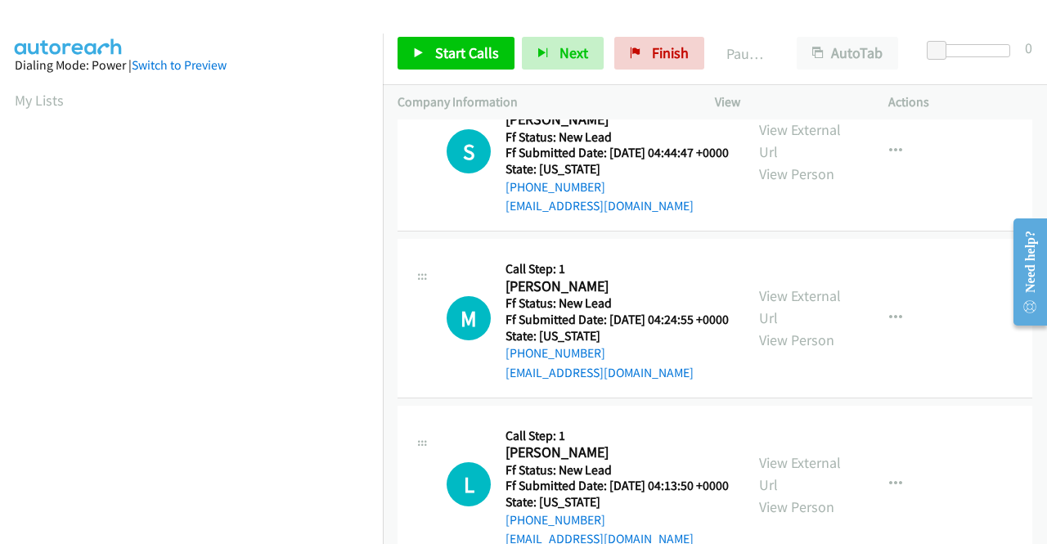
scroll to position [0, 0]
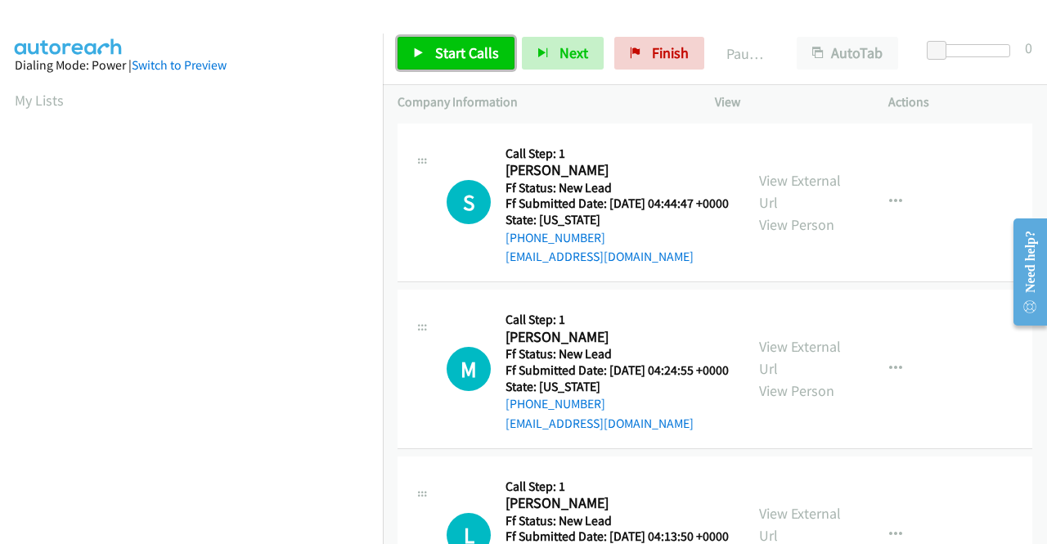
click at [490, 55] on span "Start Calls" at bounding box center [467, 52] width 64 height 19
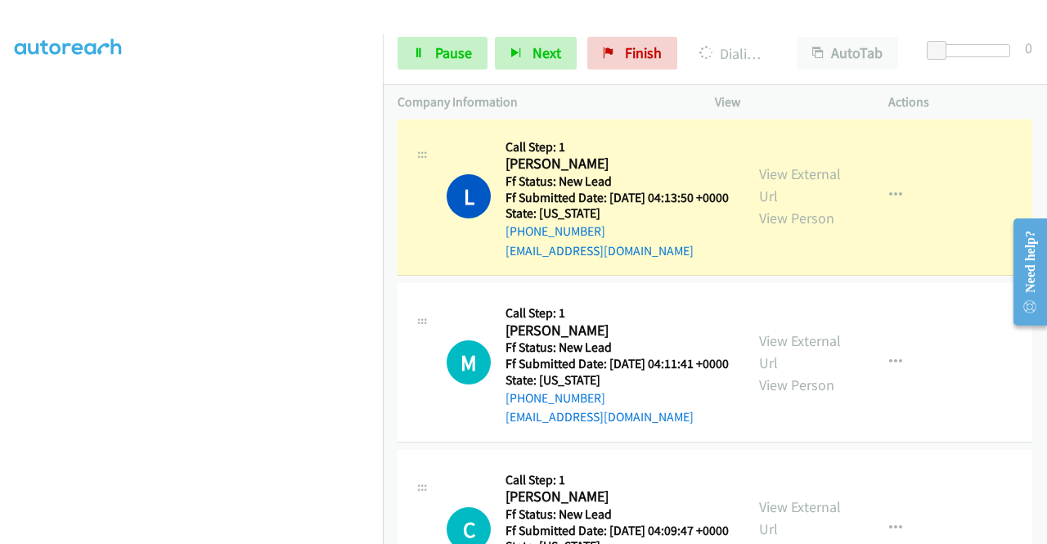
scroll to position [373, 0]
click at [453, 40] on link "Pause" at bounding box center [443, 53] width 90 height 33
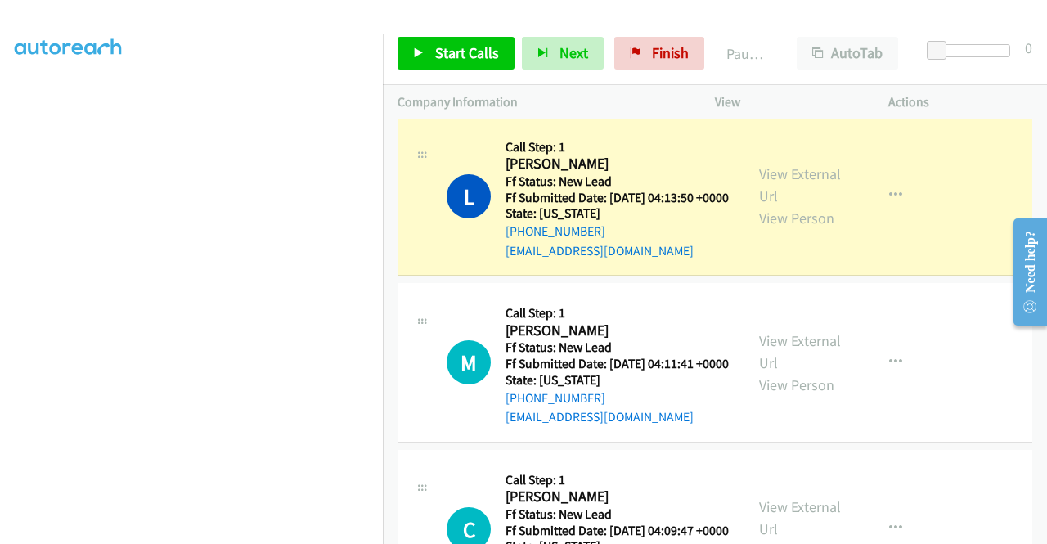
scroll to position [101, 0]
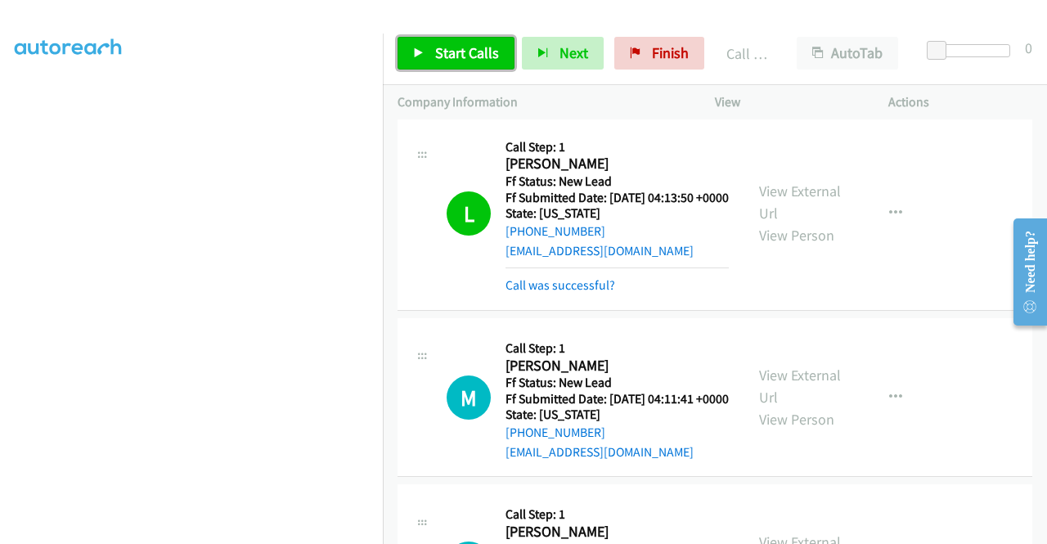
click at [451, 46] on span "Start Calls" at bounding box center [467, 52] width 64 height 19
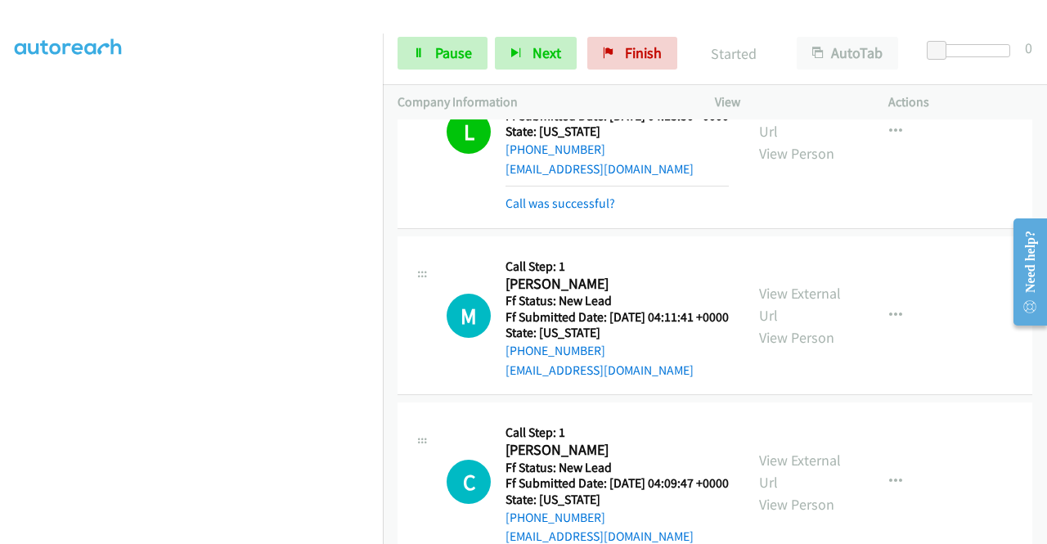
scroll to position [573, 0]
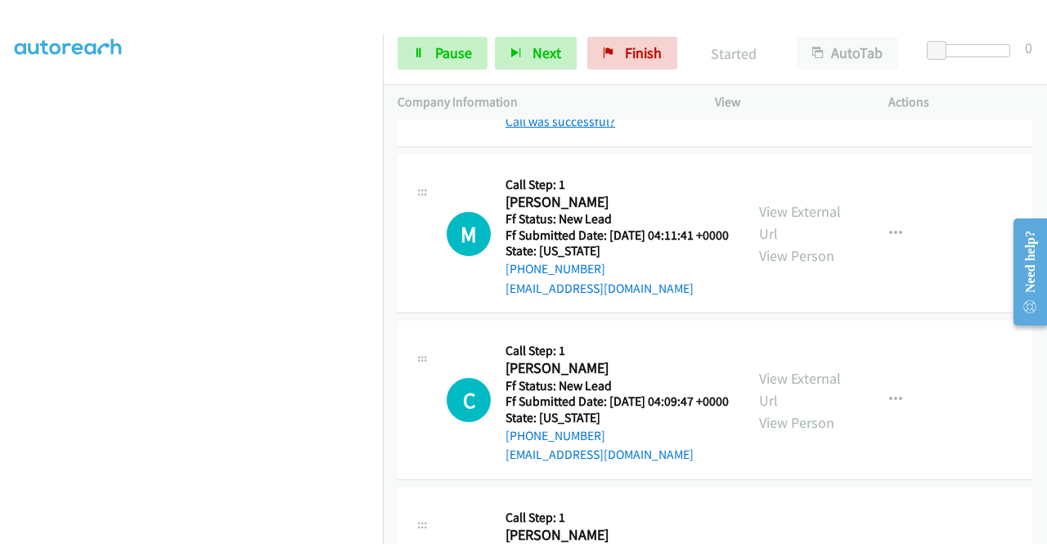
click at [589, 129] on link "Call was successful?" at bounding box center [560, 122] width 110 height 16
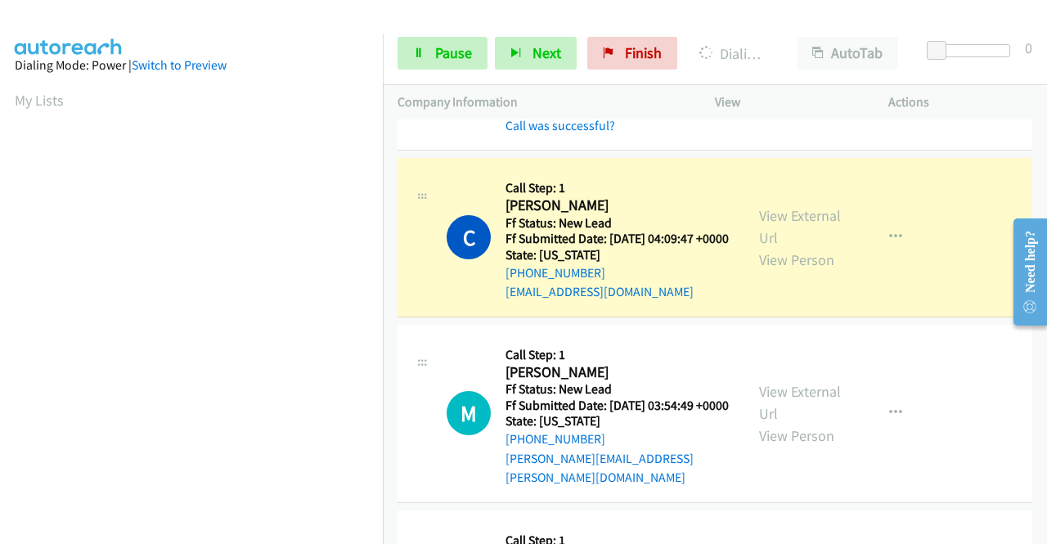
scroll to position [736, 0]
click at [447, 61] on span "Pause" at bounding box center [453, 52] width 37 height 19
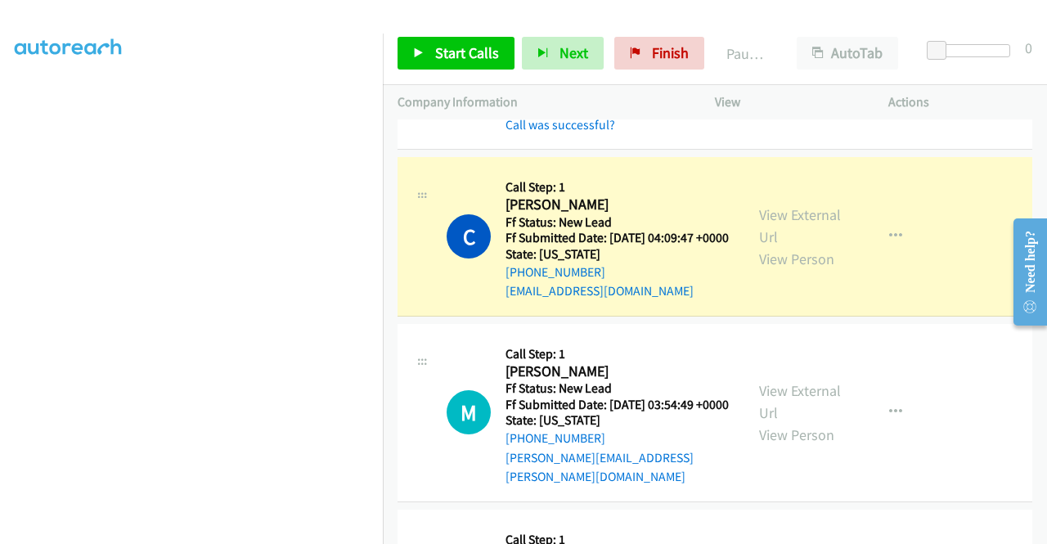
scroll to position [0, 0]
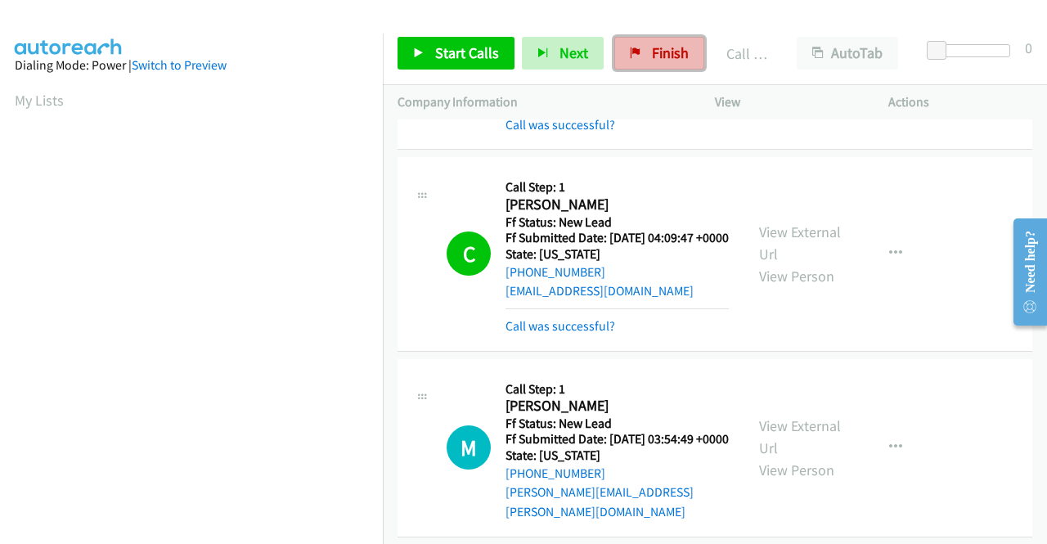
click at [652, 49] on span "Finish" at bounding box center [670, 52] width 37 height 19
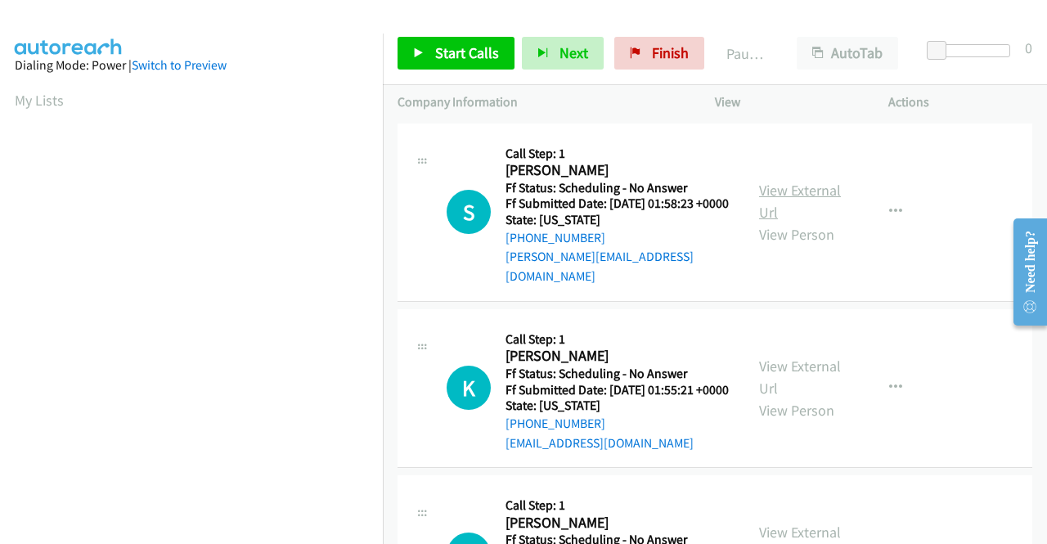
click at [762, 187] on link "View External Url" at bounding box center [800, 201] width 82 height 41
click at [759, 372] on link "View External Url" at bounding box center [800, 377] width 82 height 41
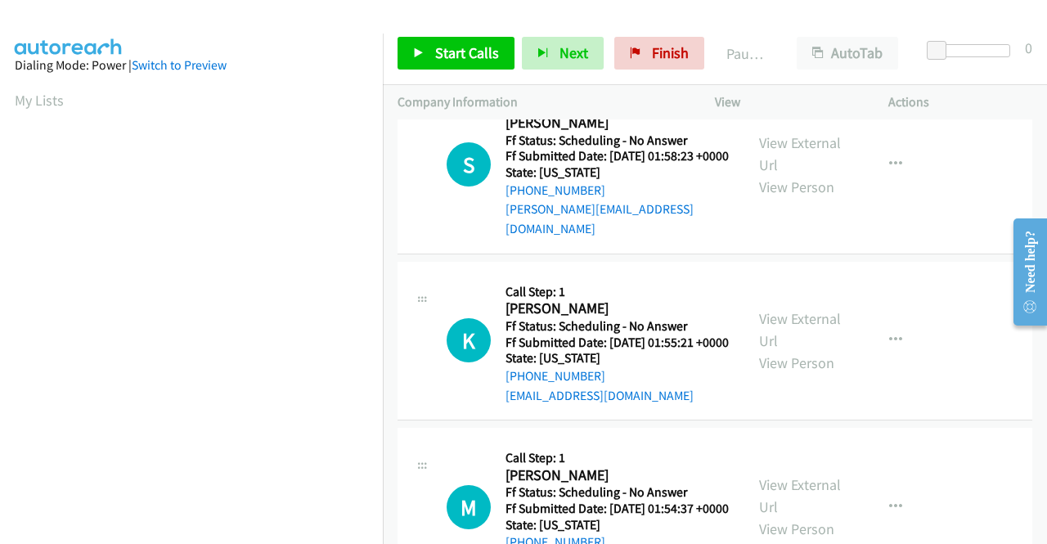
scroll to position [164, 0]
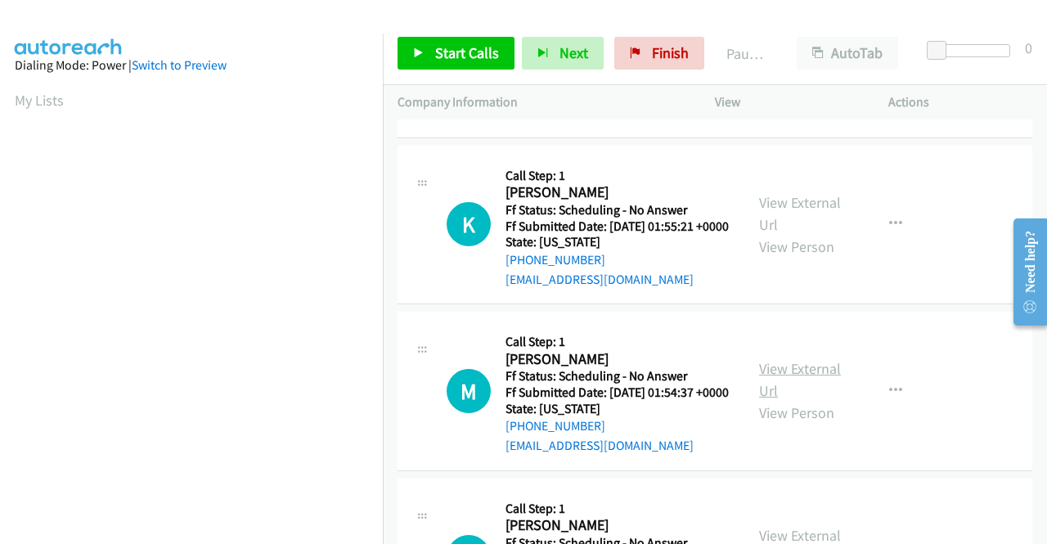
click at [787, 394] on link "View External Url" at bounding box center [800, 379] width 82 height 41
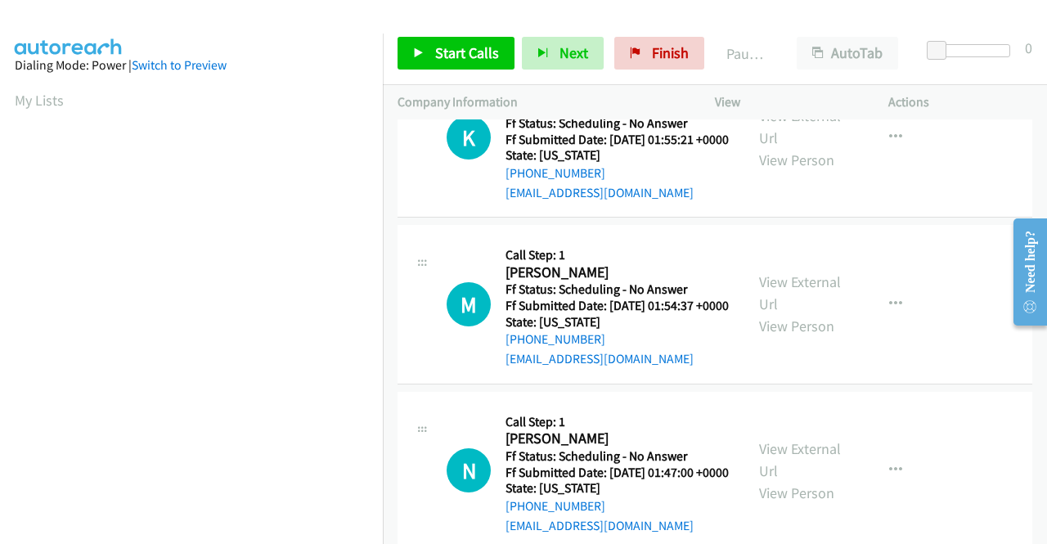
scroll to position [327, 0]
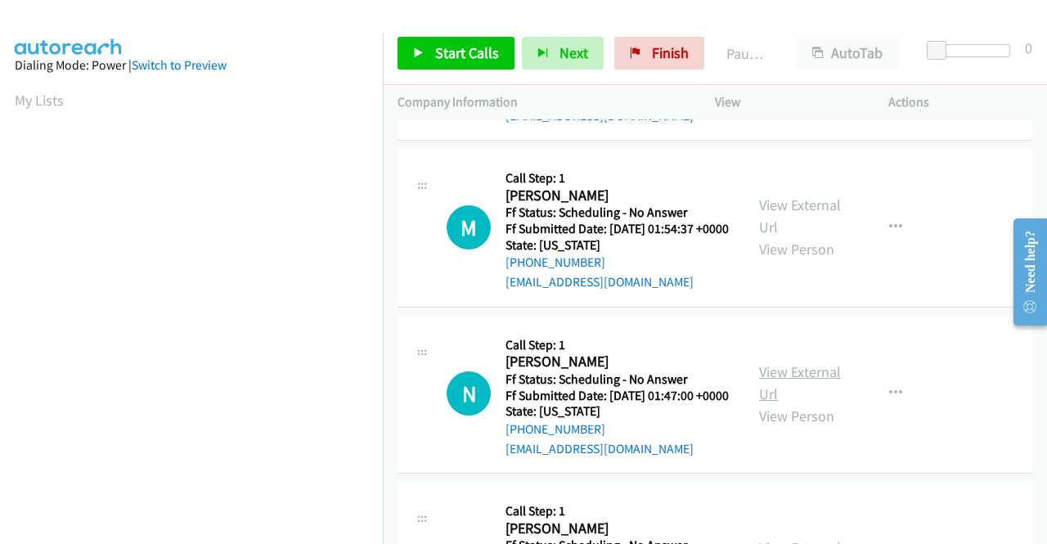
click at [763, 403] on link "View External Url" at bounding box center [800, 382] width 82 height 41
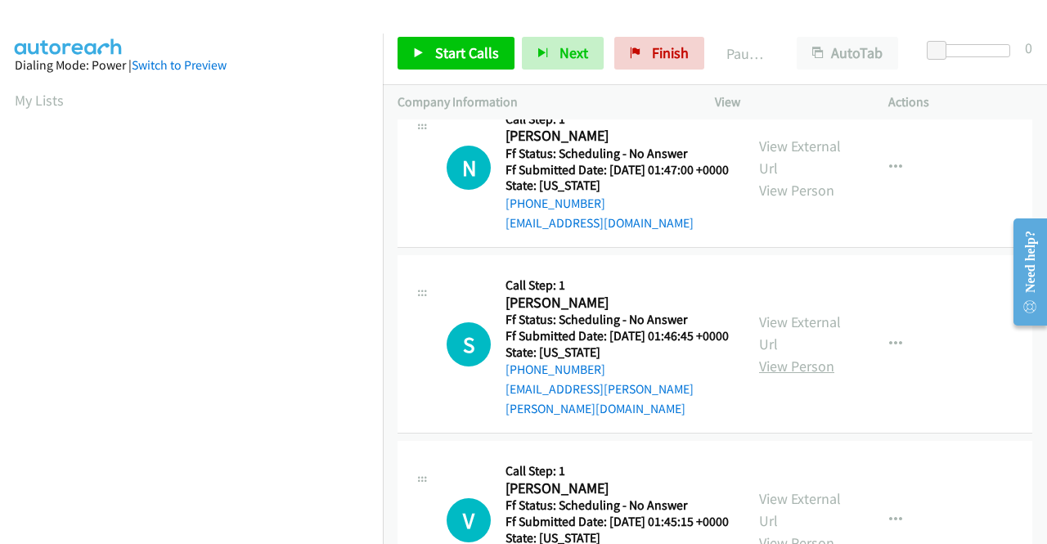
scroll to position [573, 0]
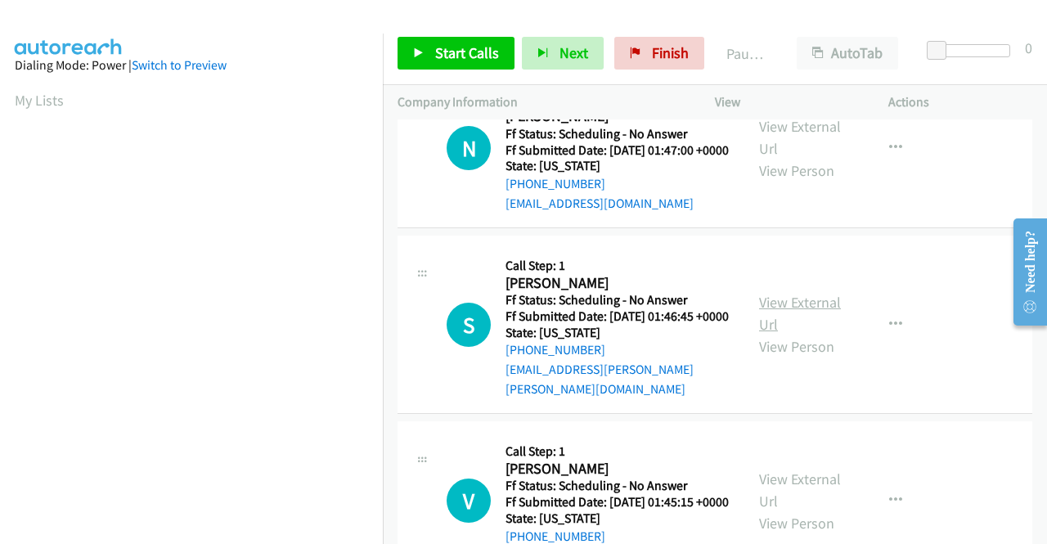
click at [811, 334] on link "View External Url" at bounding box center [800, 313] width 82 height 41
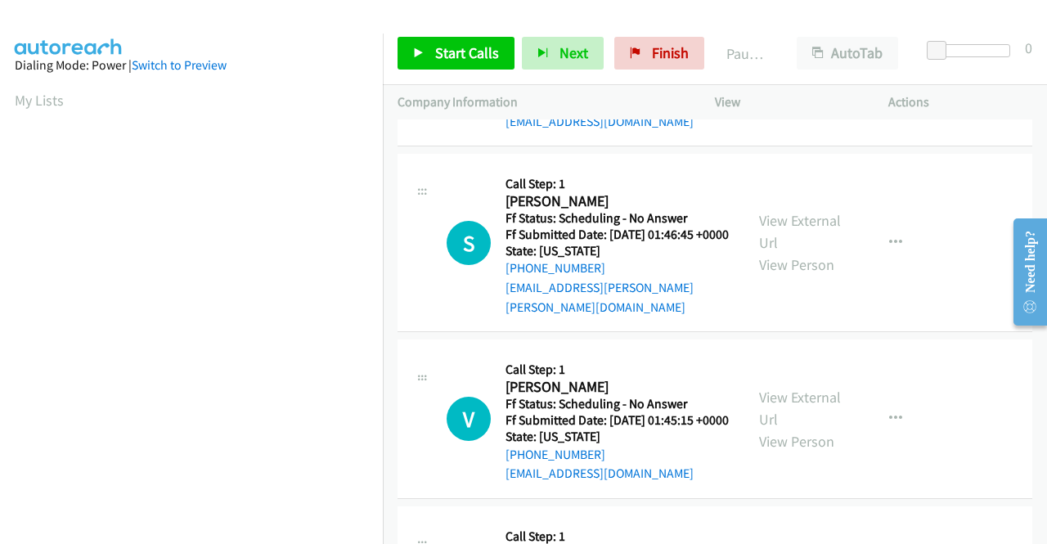
scroll to position [736, 0]
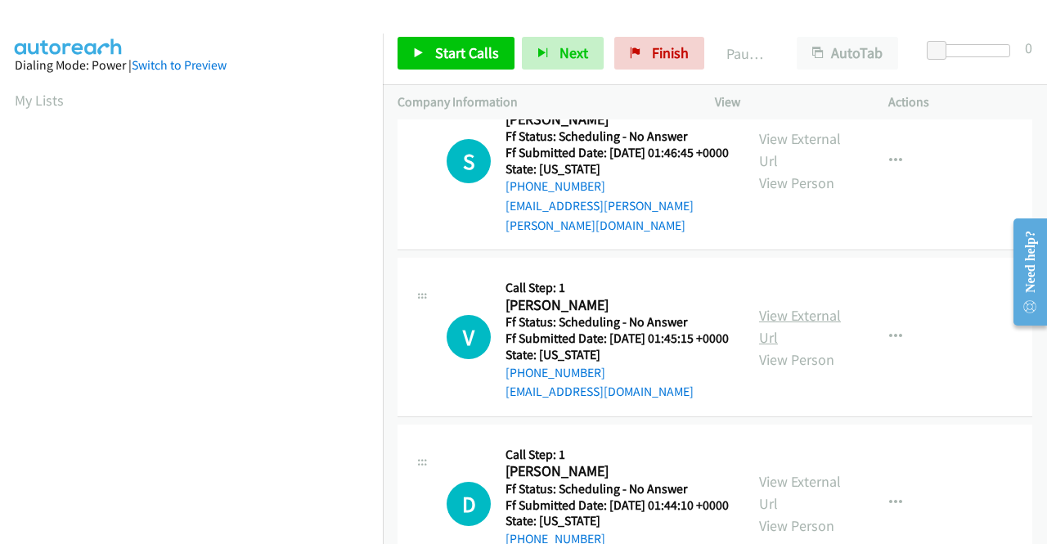
click at [766, 347] on link "View External Url" at bounding box center [800, 326] width 82 height 41
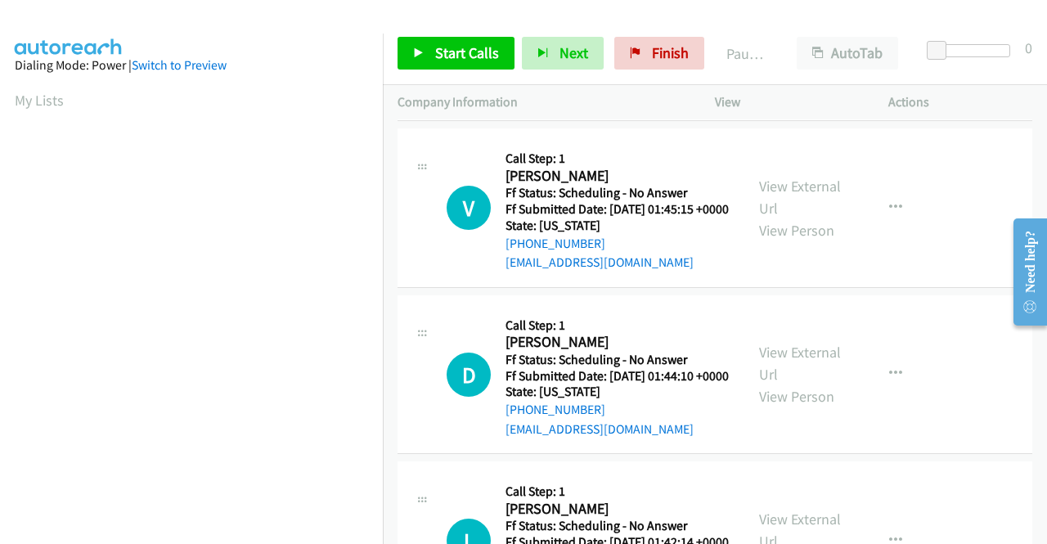
scroll to position [900, 0]
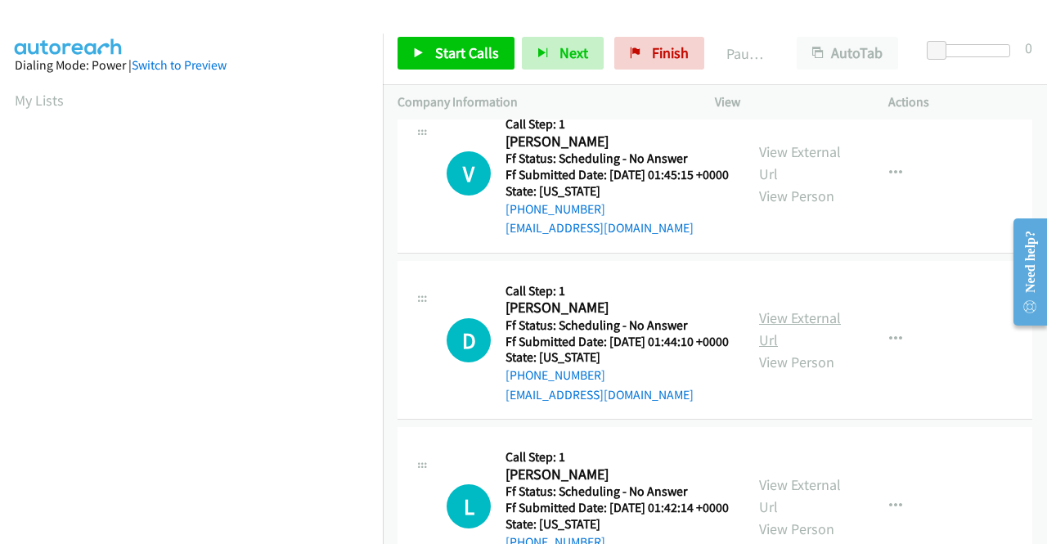
click at [788, 349] on link "View External Url" at bounding box center [800, 328] width 82 height 41
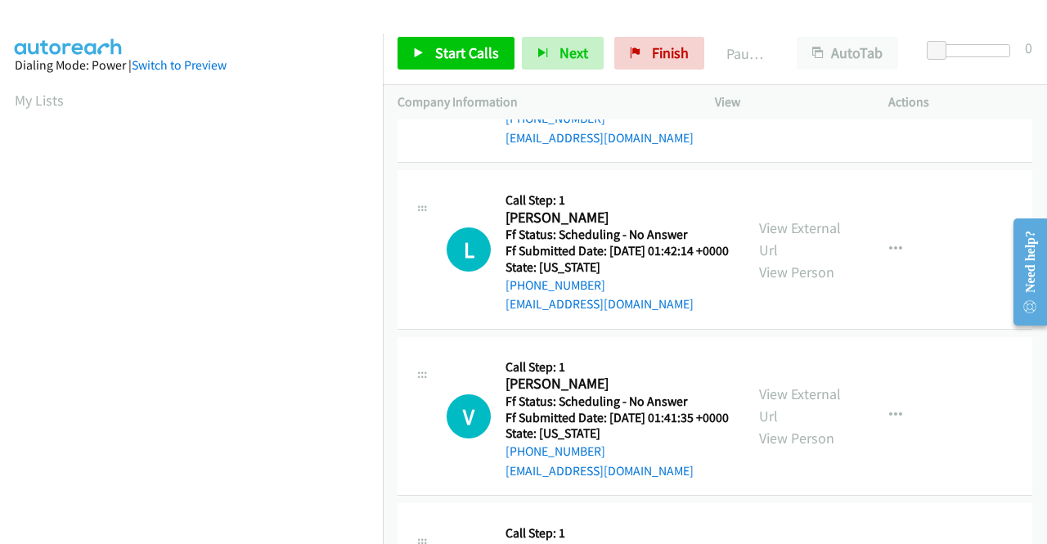
scroll to position [1227, 0]
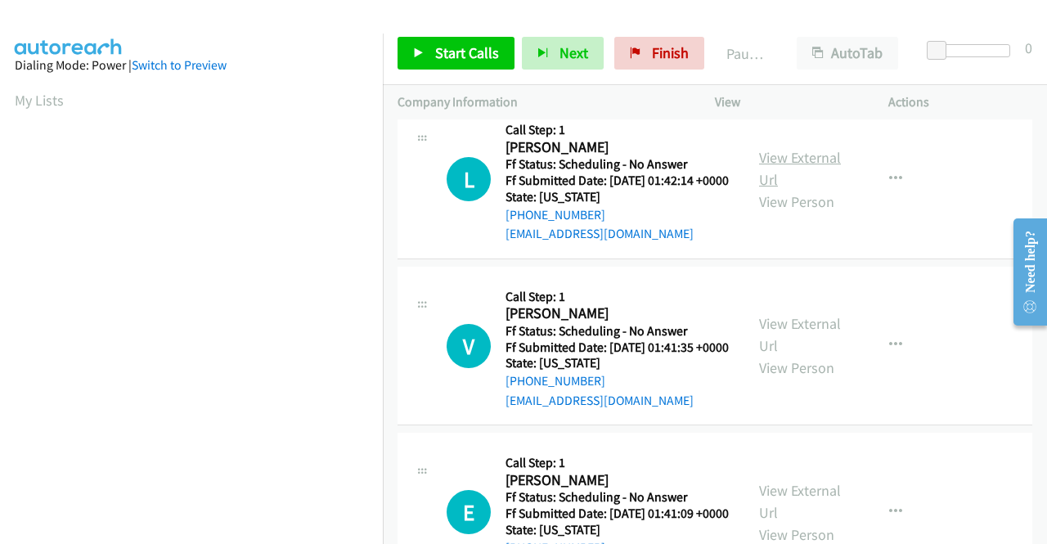
click at [788, 189] on link "View External Url" at bounding box center [800, 168] width 82 height 41
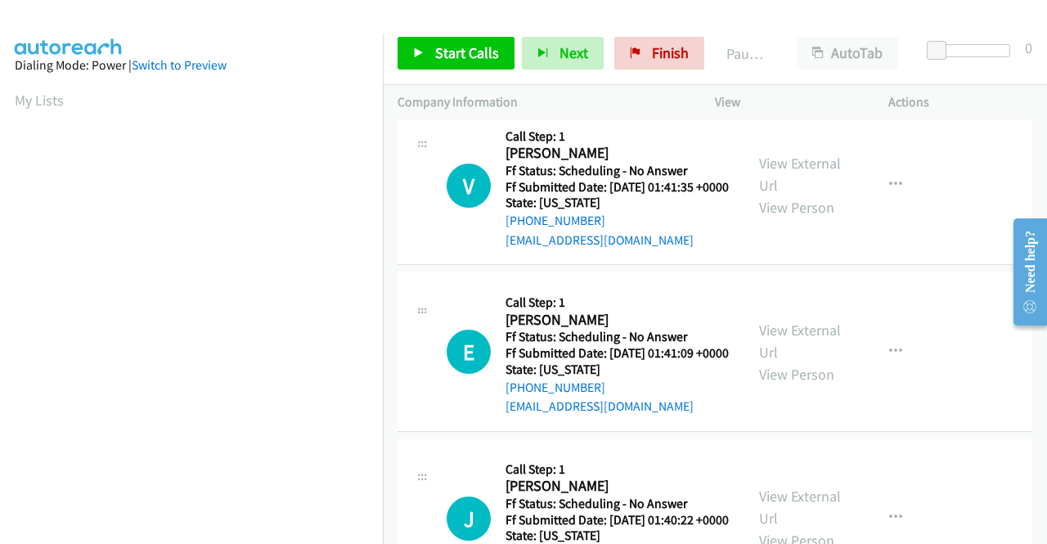
scroll to position [1390, 0]
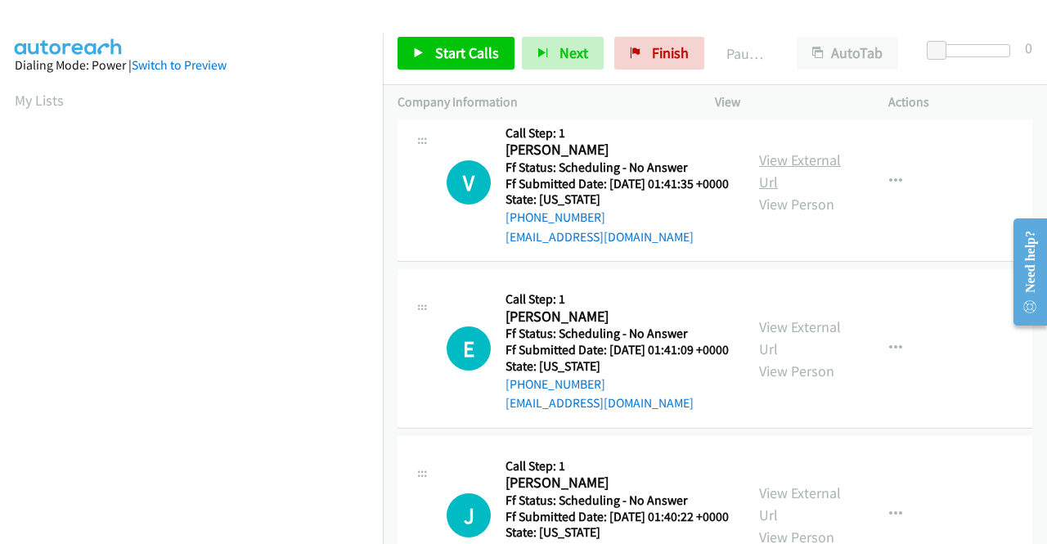
click at [779, 191] on link "View External Url" at bounding box center [800, 171] width 82 height 41
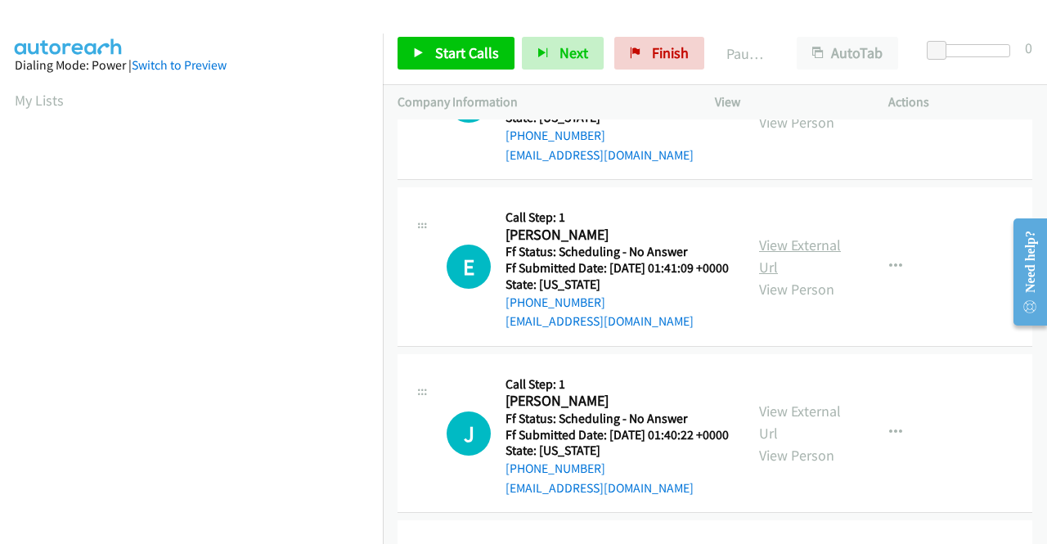
click at [783, 276] on link "View External Url" at bounding box center [800, 256] width 82 height 41
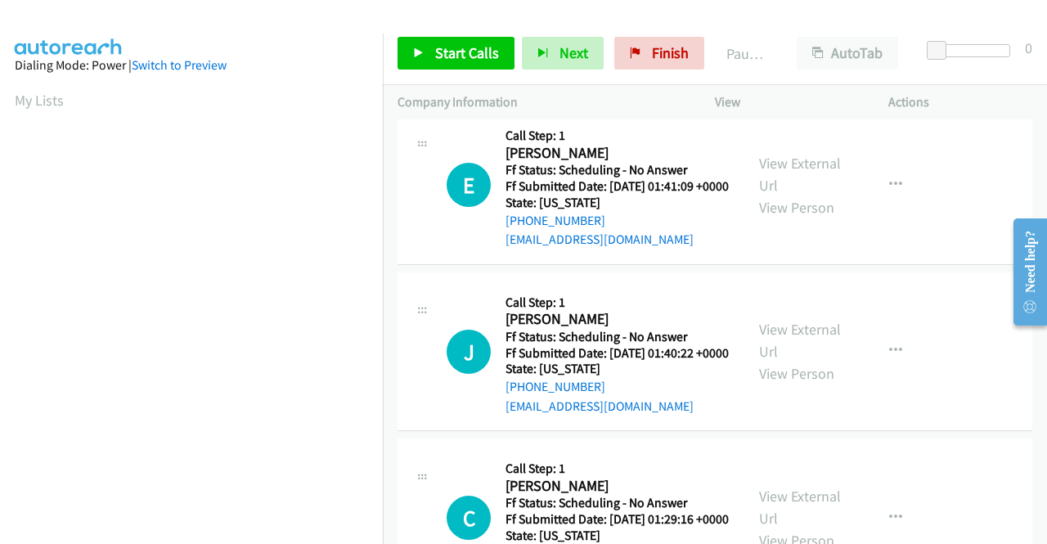
scroll to position [1636, 0]
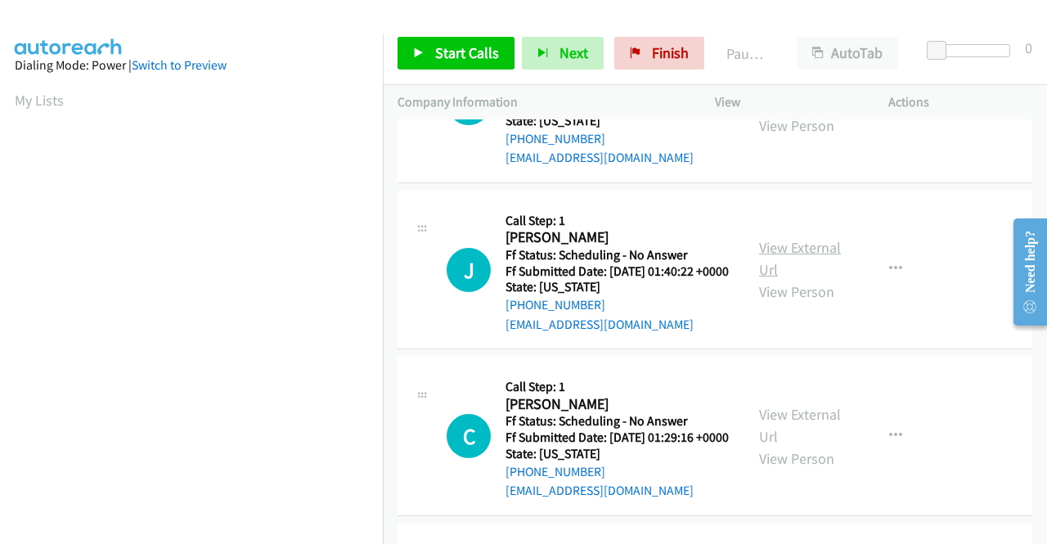
click at [762, 279] on link "View External Url" at bounding box center [800, 258] width 82 height 41
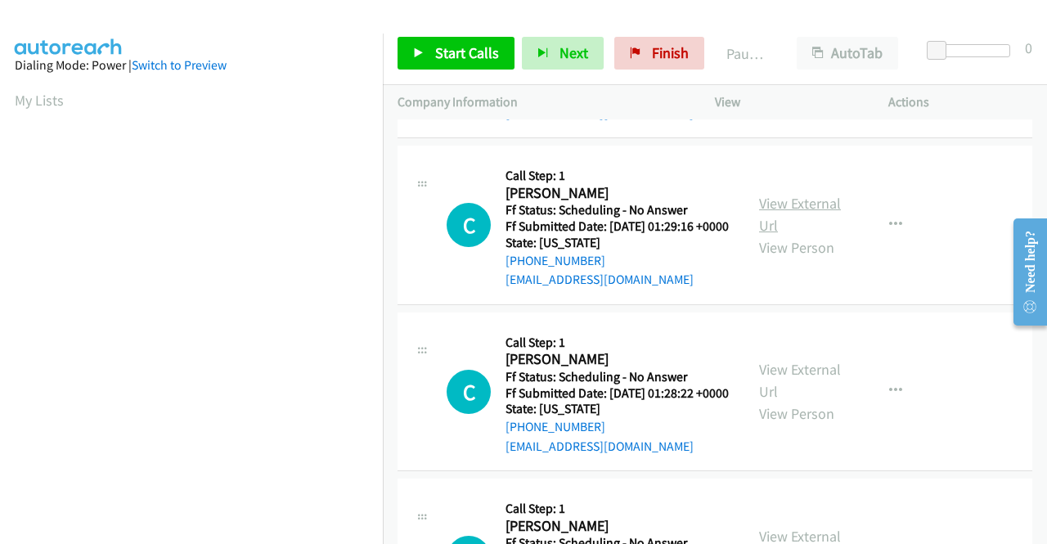
scroll to position [1881, 0]
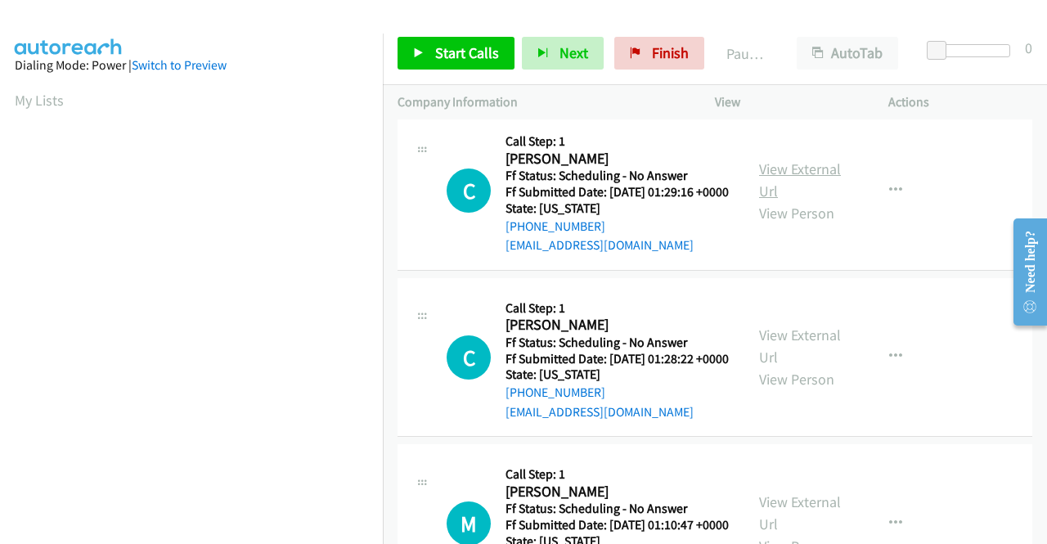
click at [800, 200] on link "View External Url" at bounding box center [800, 179] width 82 height 41
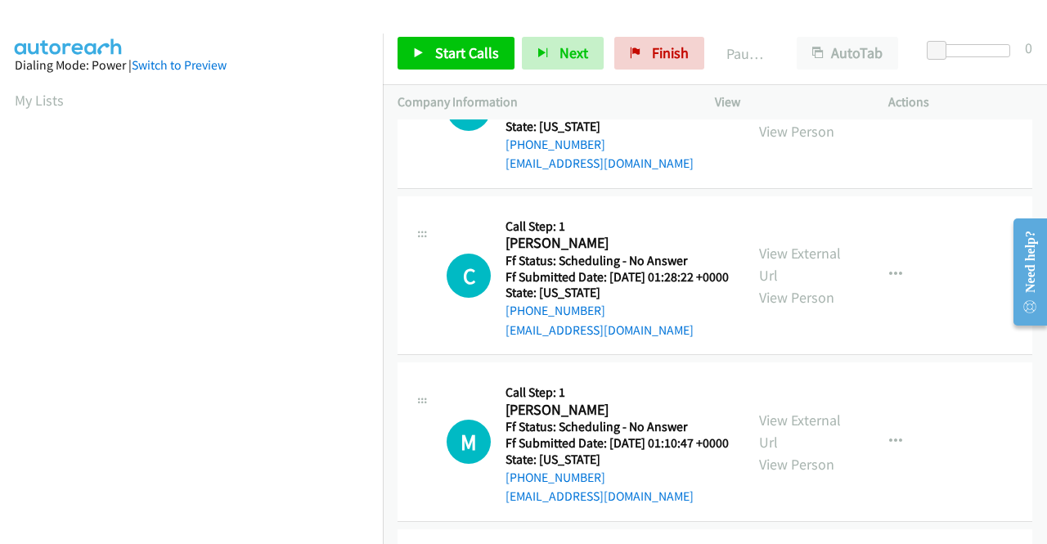
scroll to position [2045, 0]
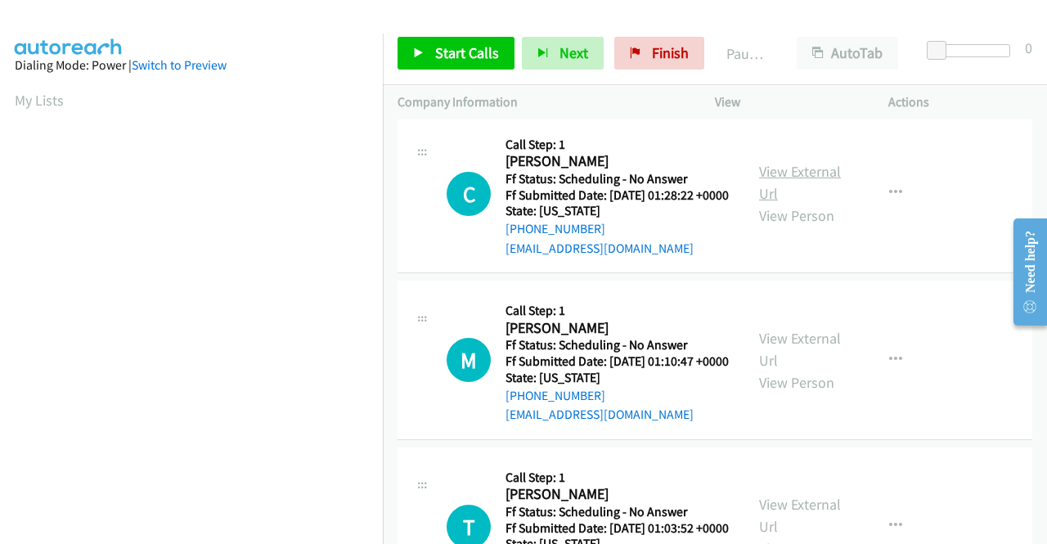
click at [764, 203] on link "View External Url" at bounding box center [800, 182] width 82 height 41
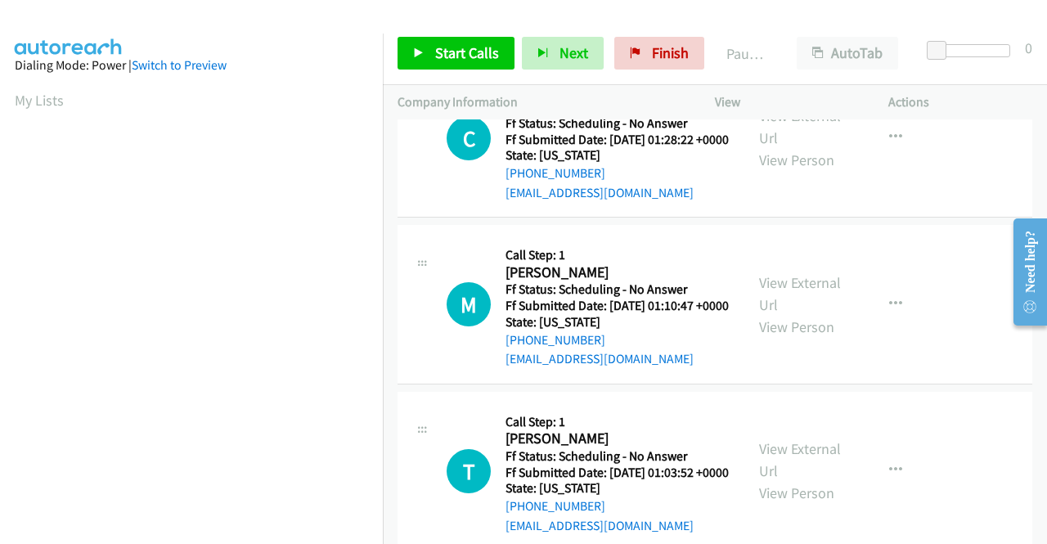
scroll to position [2127, 0]
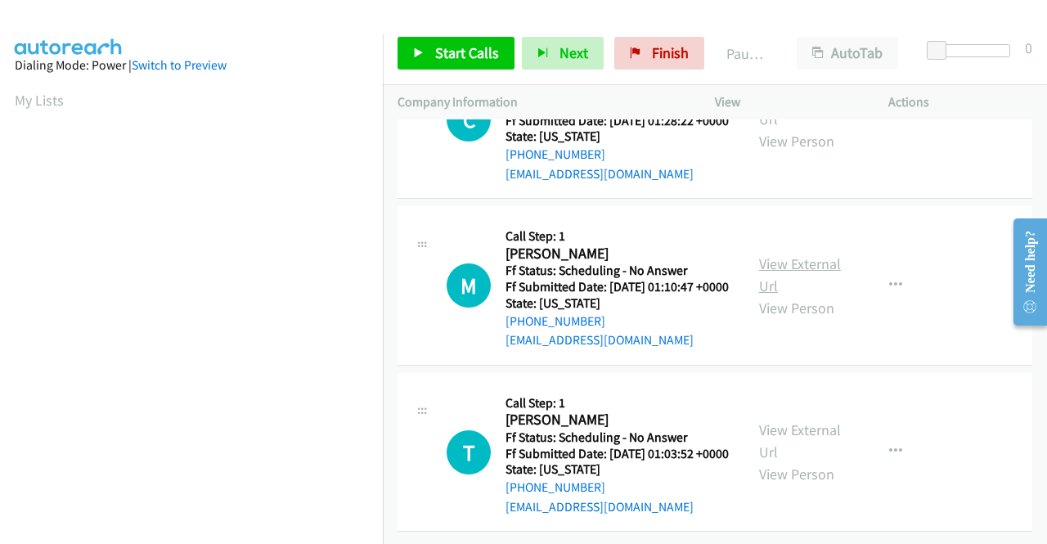
click at [803, 295] on link "View External Url" at bounding box center [800, 274] width 82 height 41
click at [772, 420] on link "View External Url" at bounding box center [800, 440] width 82 height 41
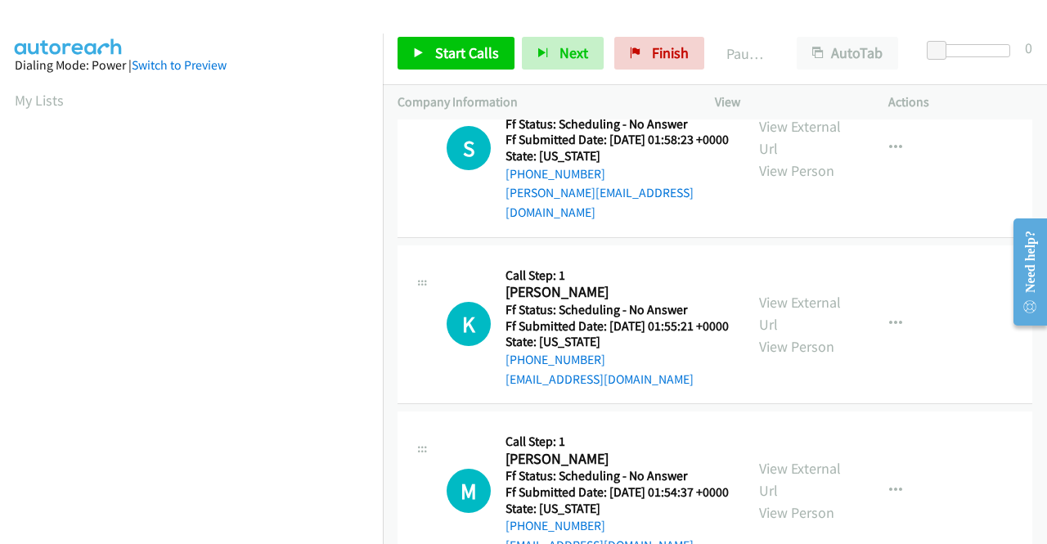
scroll to position [0, 0]
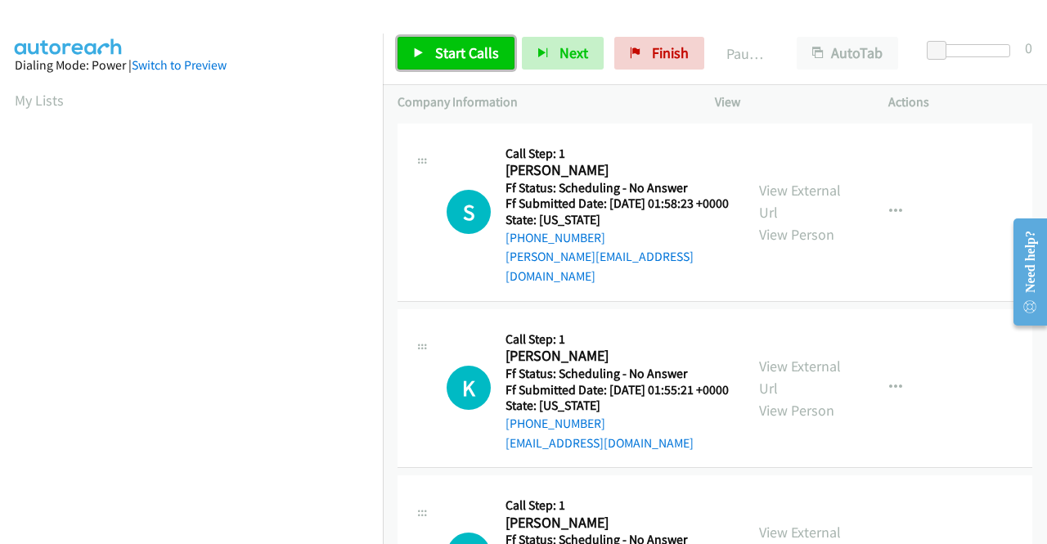
click at [485, 59] on span "Start Calls" at bounding box center [467, 52] width 64 height 19
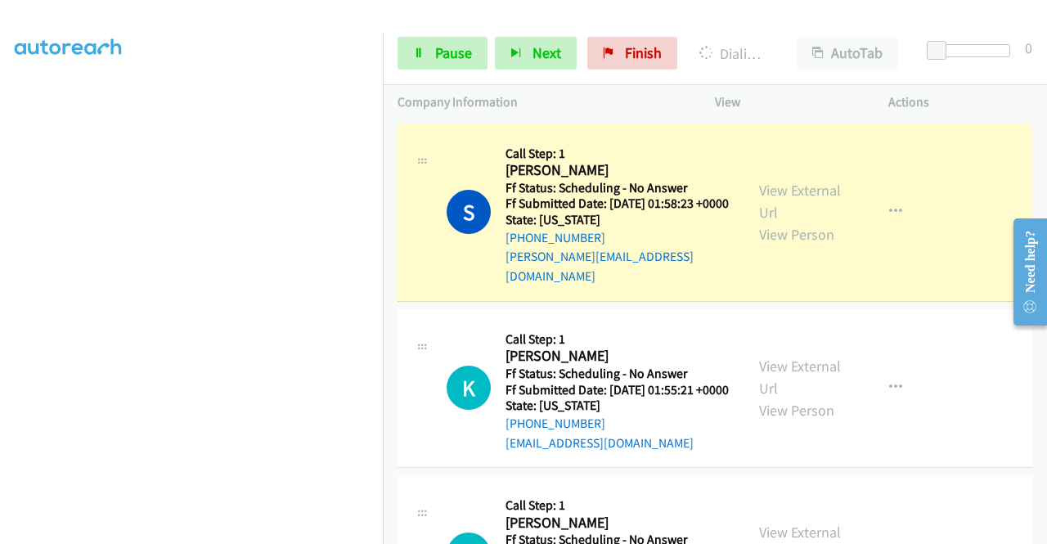
scroll to position [373, 0]
click at [435, 50] on span "Pause" at bounding box center [453, 52] width 37 height 19
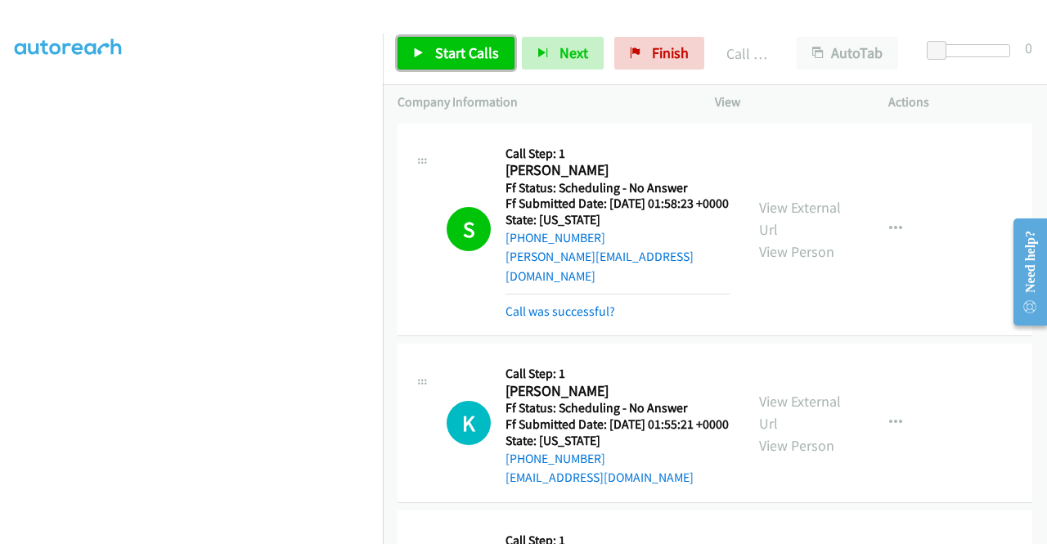
click at [453, 54] on span "Start Calls" at bounding box center [467, 52] width 64 height 19
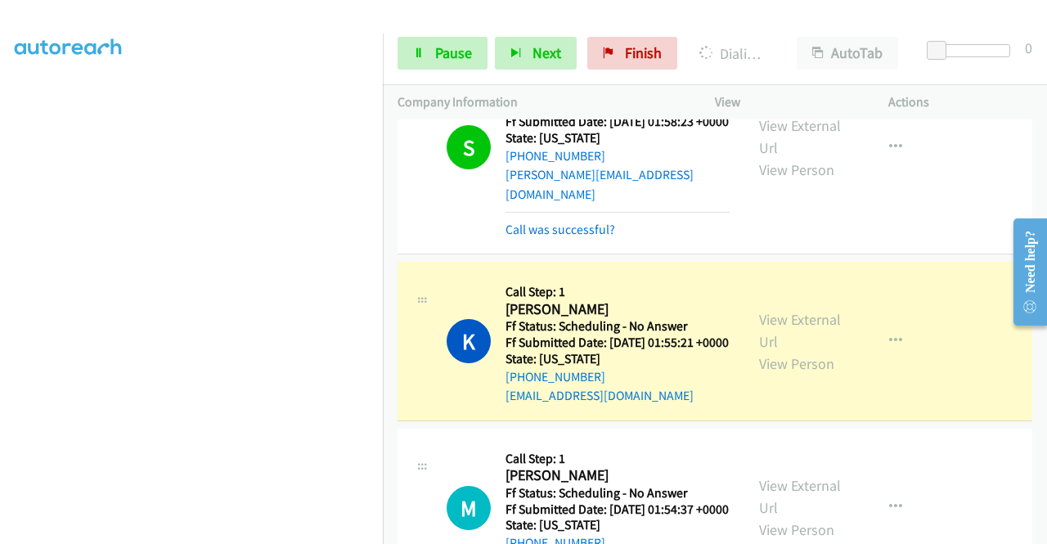
scroll to position [164, 0]
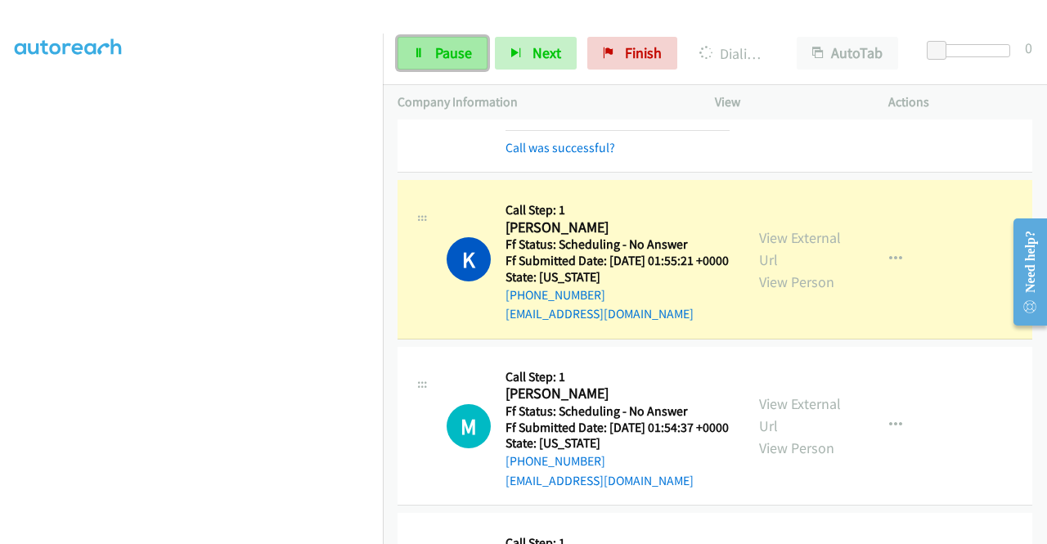
click at [430, 61] on link "Pause" at bounding box center [443, 53] width 90 height 33
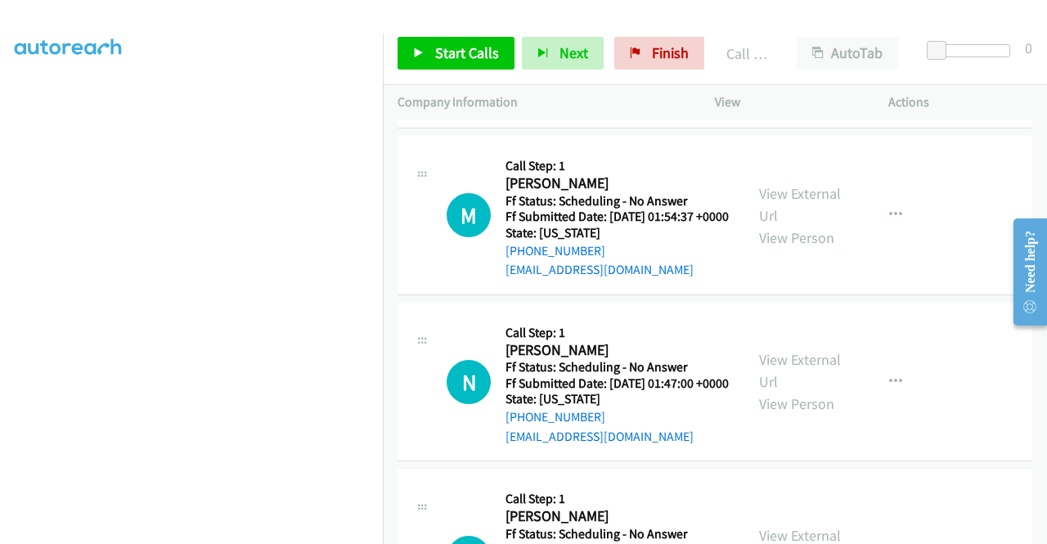
scroll to position [327, 0]
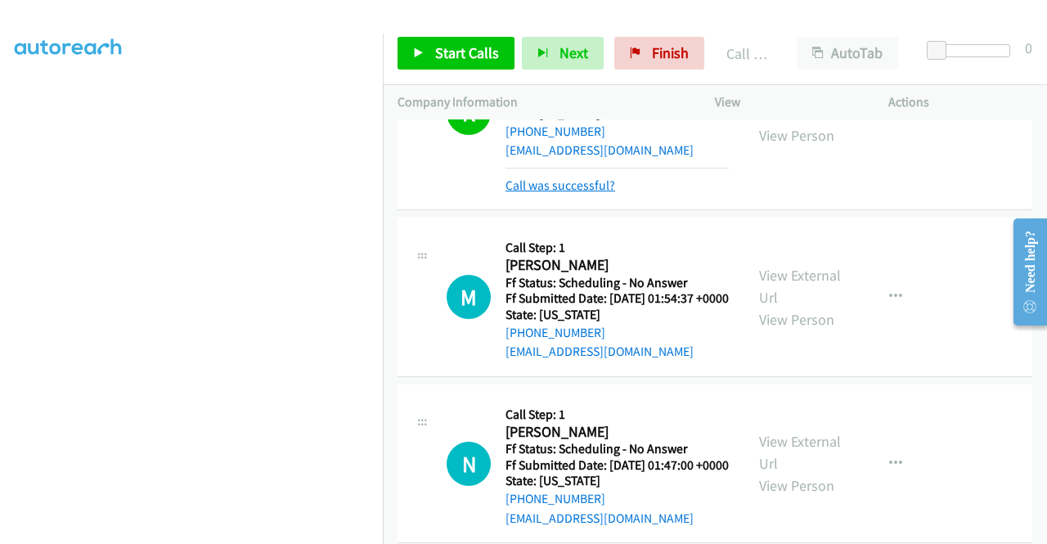
click at [574, 195] on div "Call was successful?" at bounding box center [616, 186] width 223 height 20
click at [577, 193] on link "Call was successful?" at bounding box center [560, 185] width 110 height 16
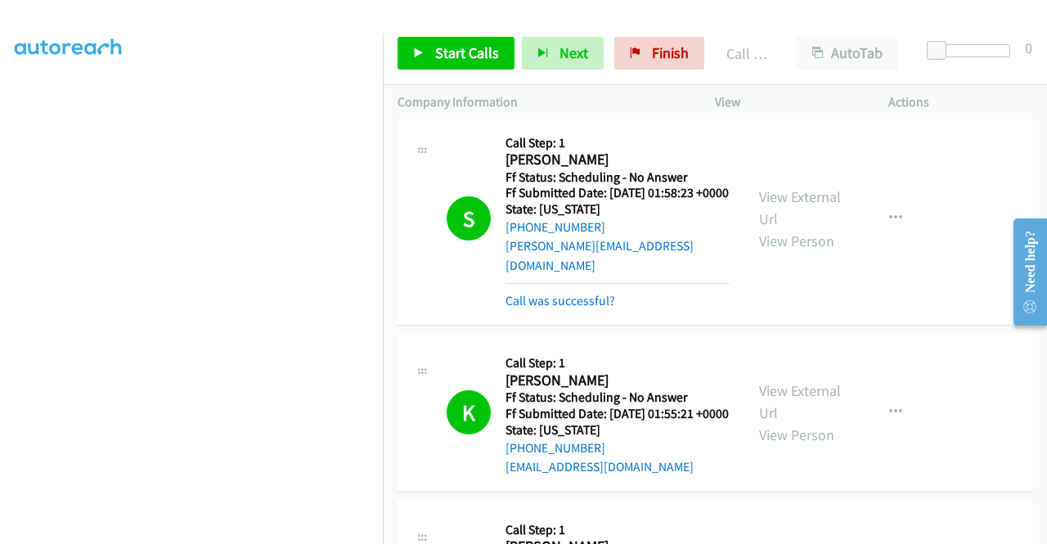
scroll to position [0, 0]
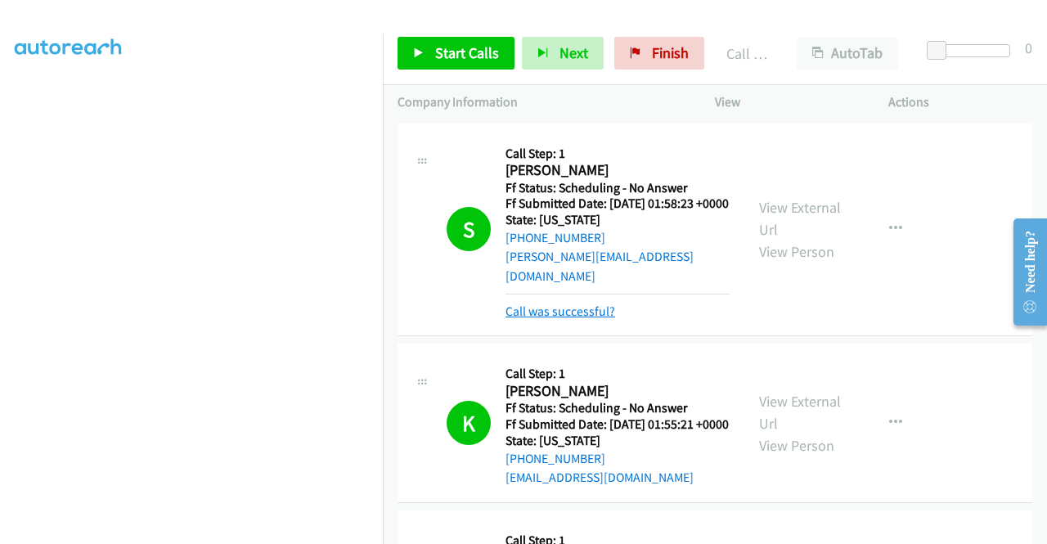
click at [568, 312] on link "Call was successful?" at bounding box center [560, 311] width 110 height 16
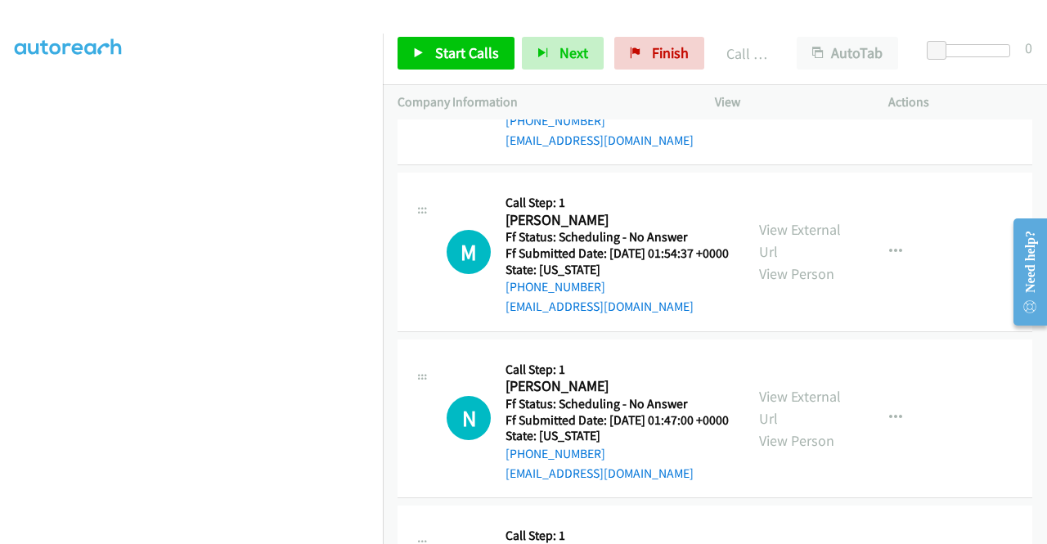
scroll to position [327, 0]
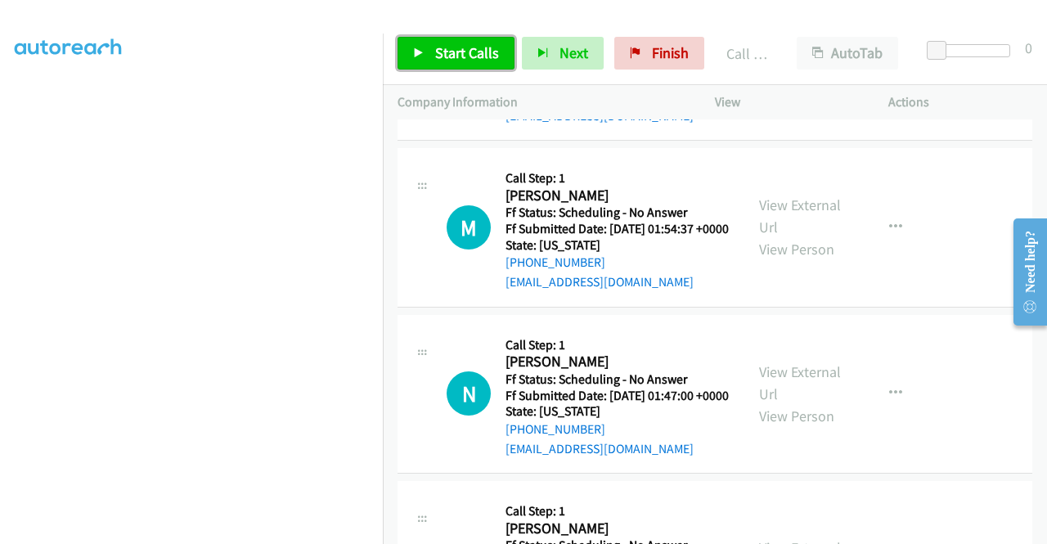
click at [480, 46] on span "Start Calls" at bounding box center [467, 52] width 64 height 19
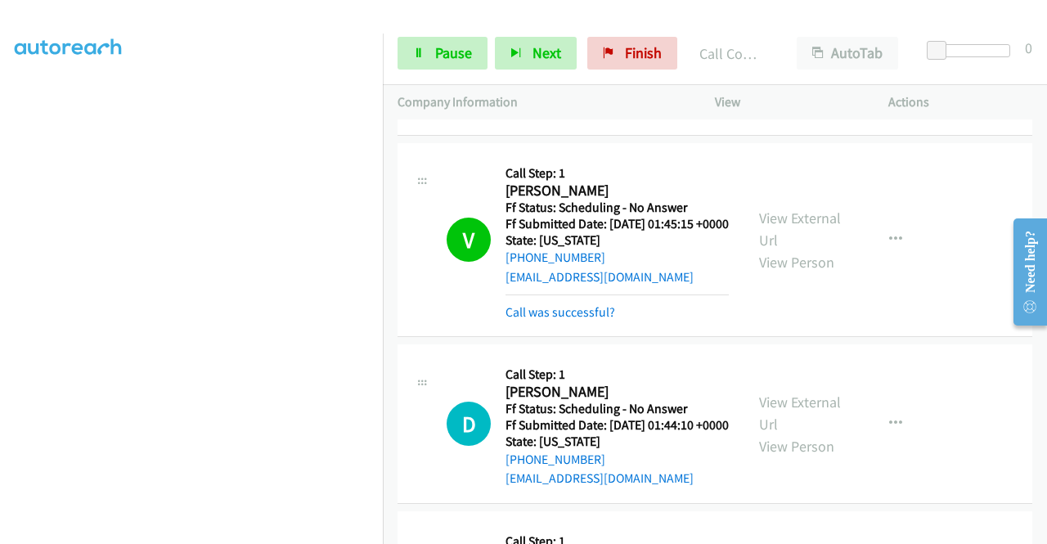
scroll to position [1063, 0]
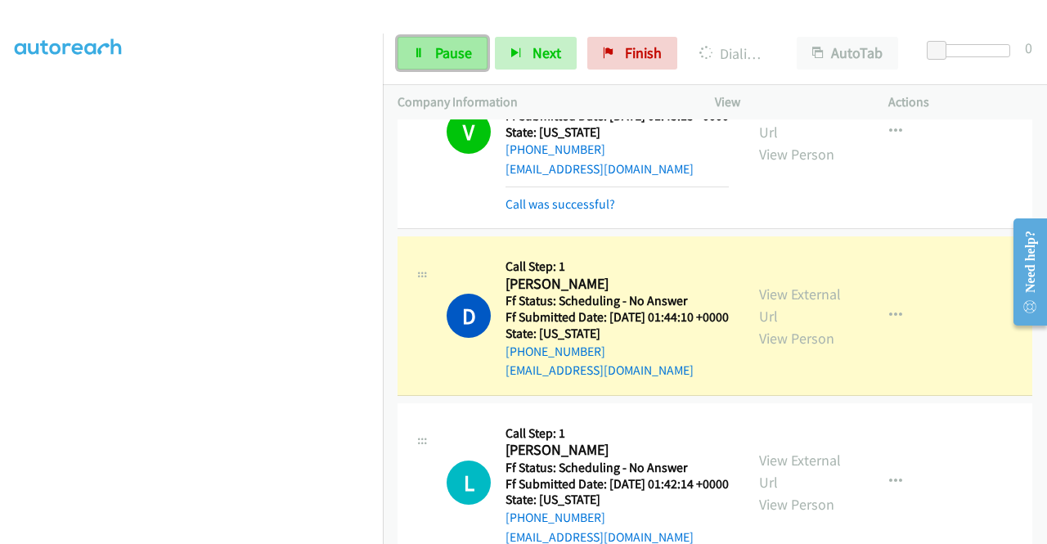
click at [468, 61] on span "Pause" at bounding box center [453, 52] width 37 height 19
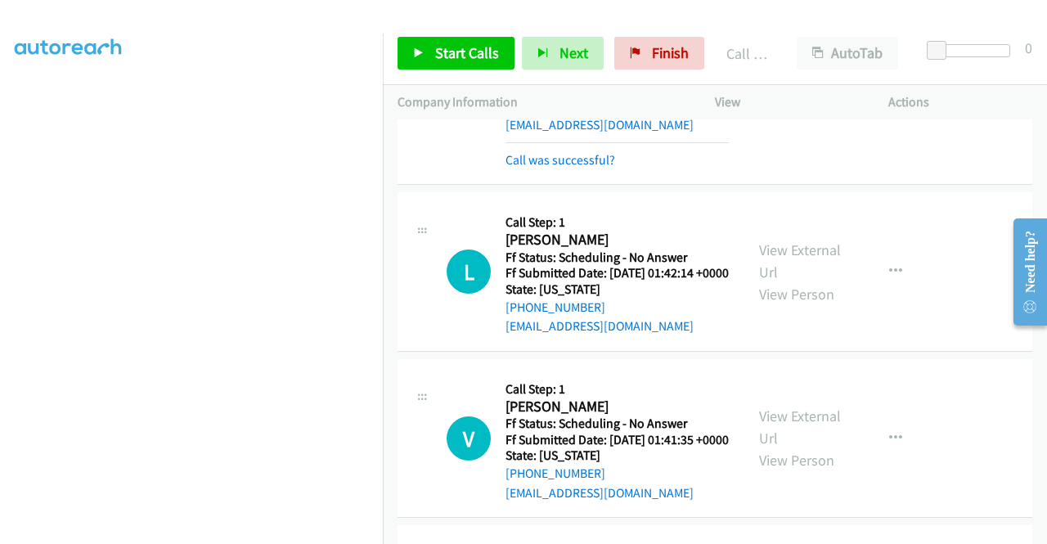
scroll to position [1390, 0]
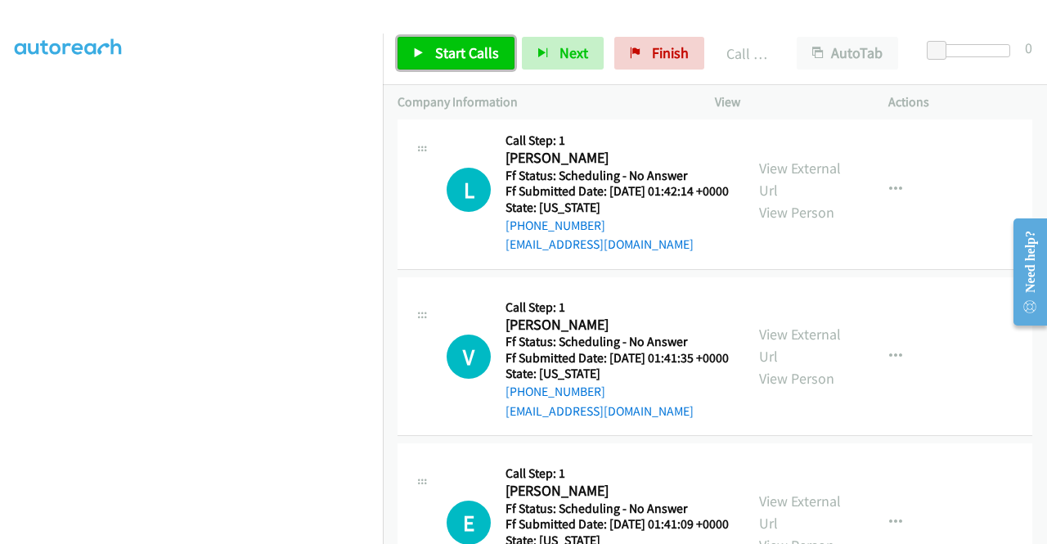
click at [465, 63] on link "Start Calls" at bounding box center [456, 53] width 117 height 33
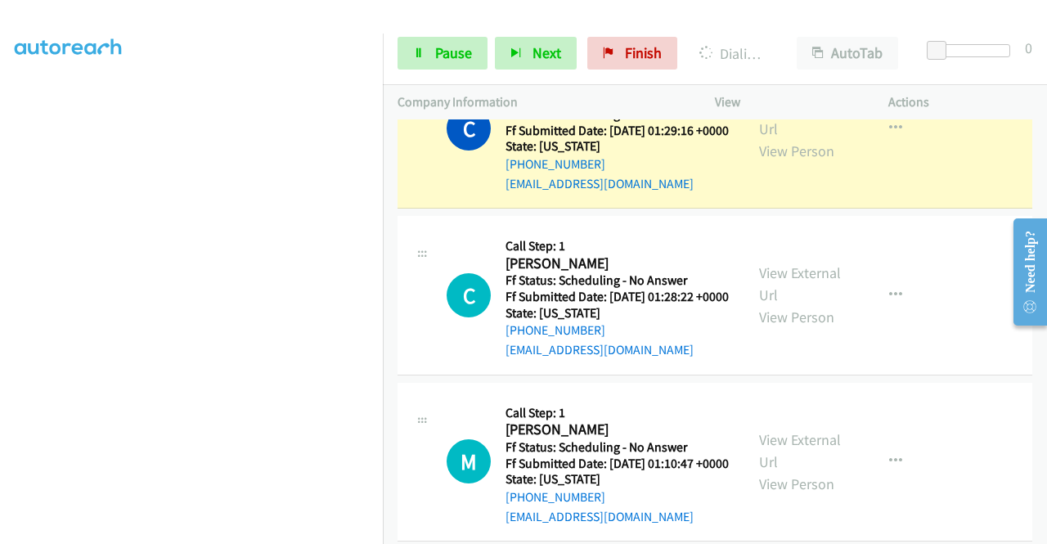
scroll to position [2208, 0]
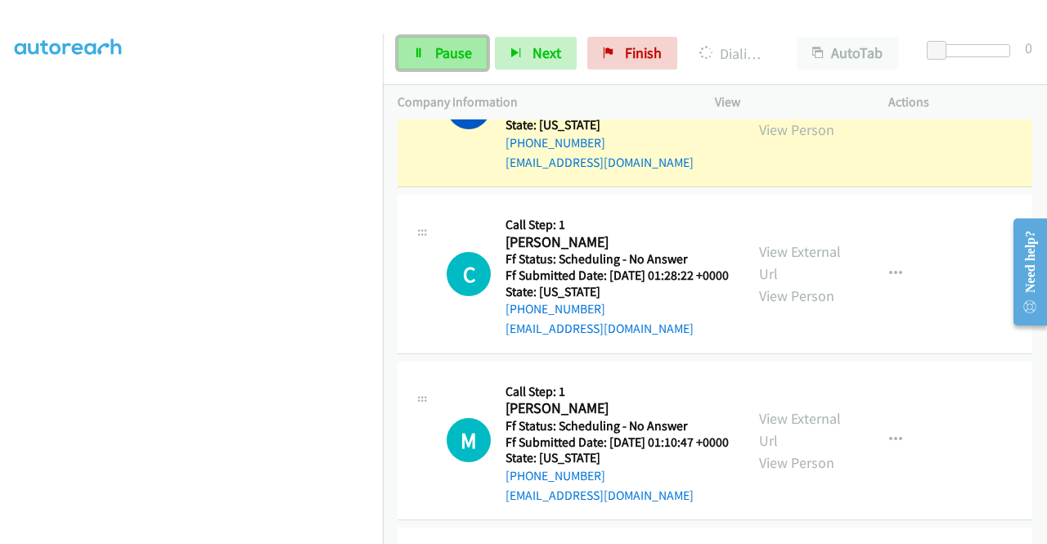
click at [435, 48] on span "Pause" at bounding box center [453, 52] width 37 height 19
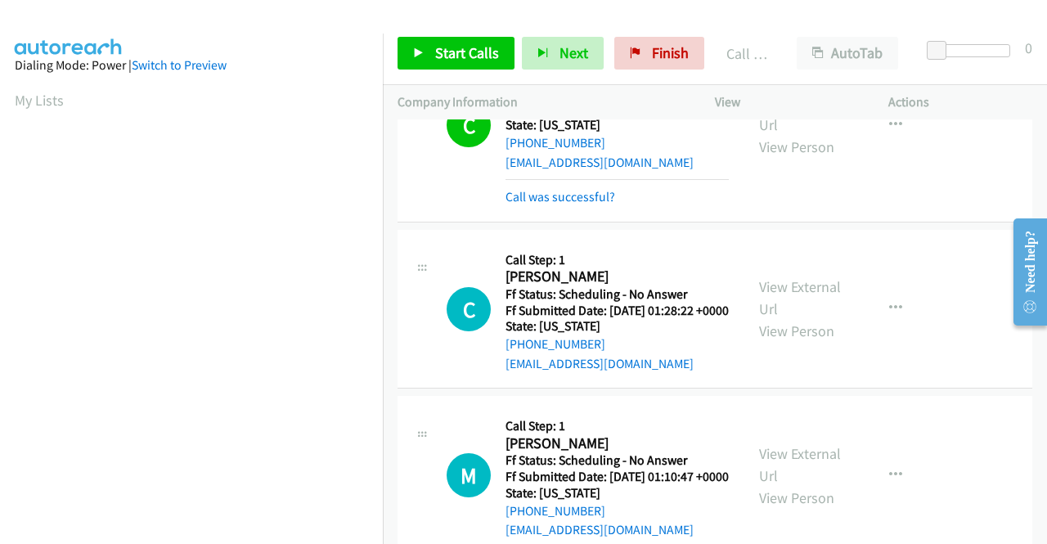
scroll to position [373, 0]
click at [571, 204] on link "Call was successful?" at bounding box center [560, 197] width 110 height 16
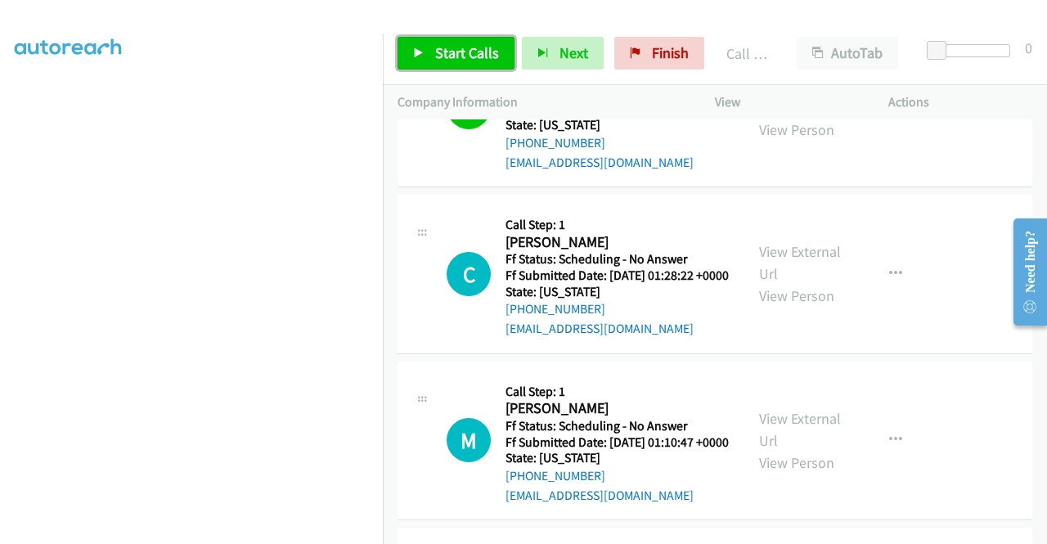
click at [483, 52] on span "Start Calls" at bounding box center [467, 52] width 64 height 19
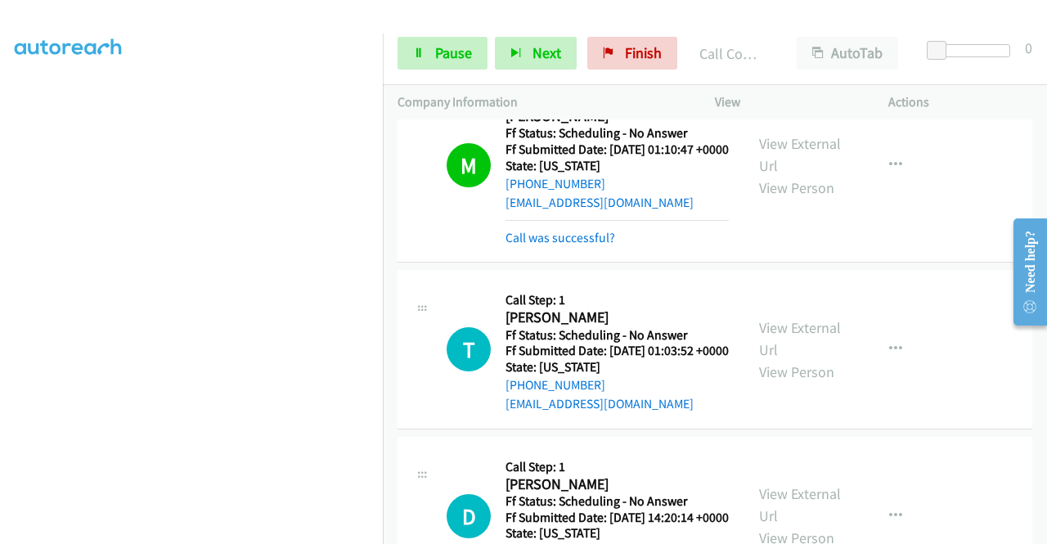
scroll to position [2617, 0]
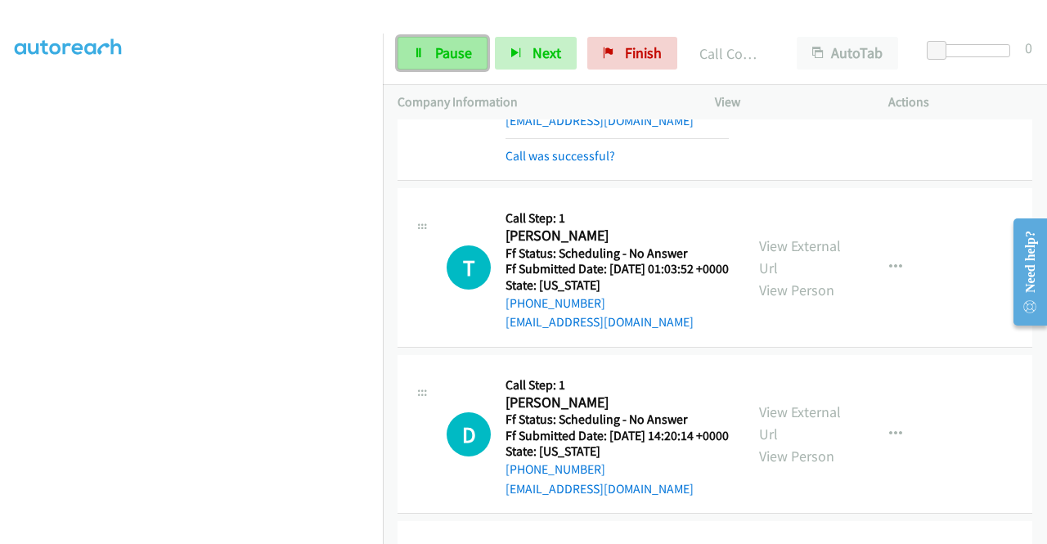
click at [454, 45] on span "Pause" at bounding box center [453, 52] width 37 height 19
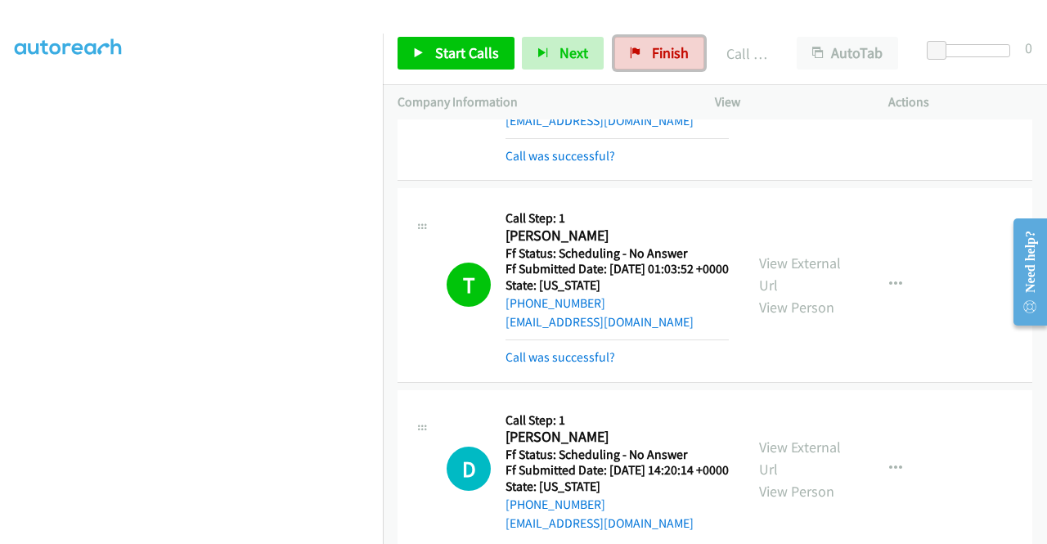
drag, startPoint x: 657, startPoint y: 54, endPoint x: 603, endPoint y: 89, distance: 64.4
click at [657, 54] on span "Finish" at bounding box center [670, 52] width 37 height 19
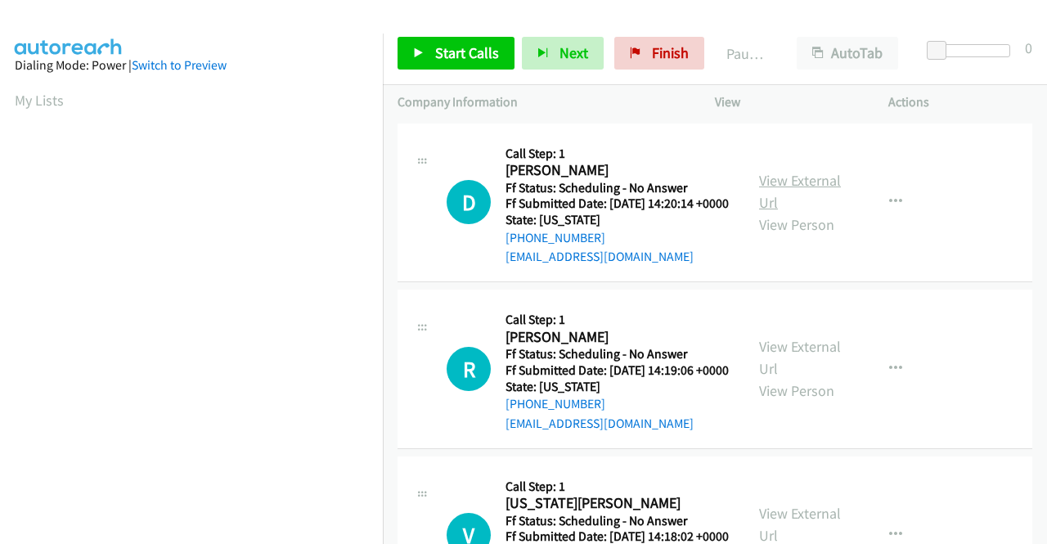
click at [787, 191] on link "View External Url" at bounding box center [800, 191] width 82 height 41
click at [790, 369] on link "View External Url" at bounding box center [800, 357] width 82 height 41
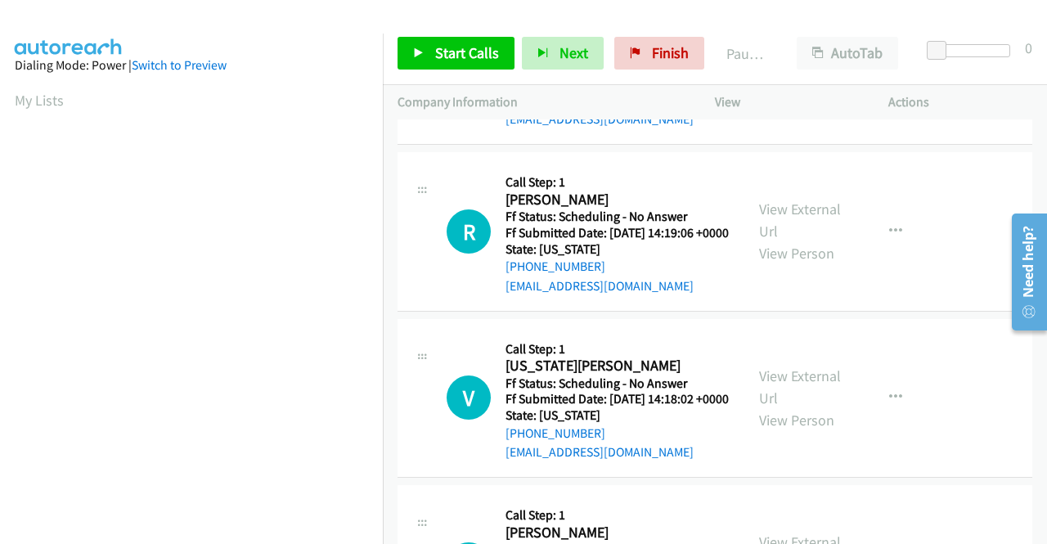
scroll to position [164, 0]
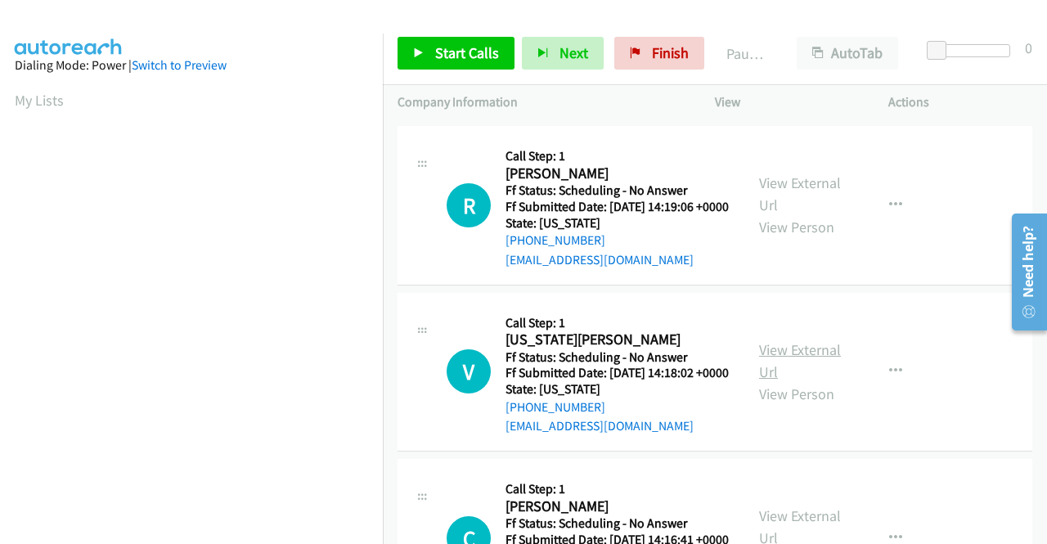
click at [783, 381] on link "View External Url" at bounding box center [800, 360] width 82 height 41
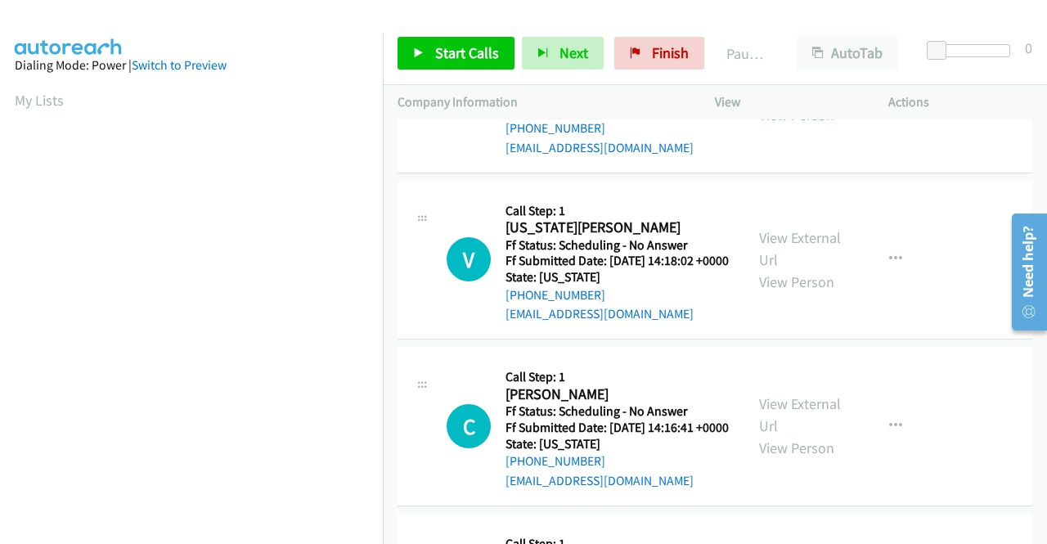
scroll to position [327, 0]
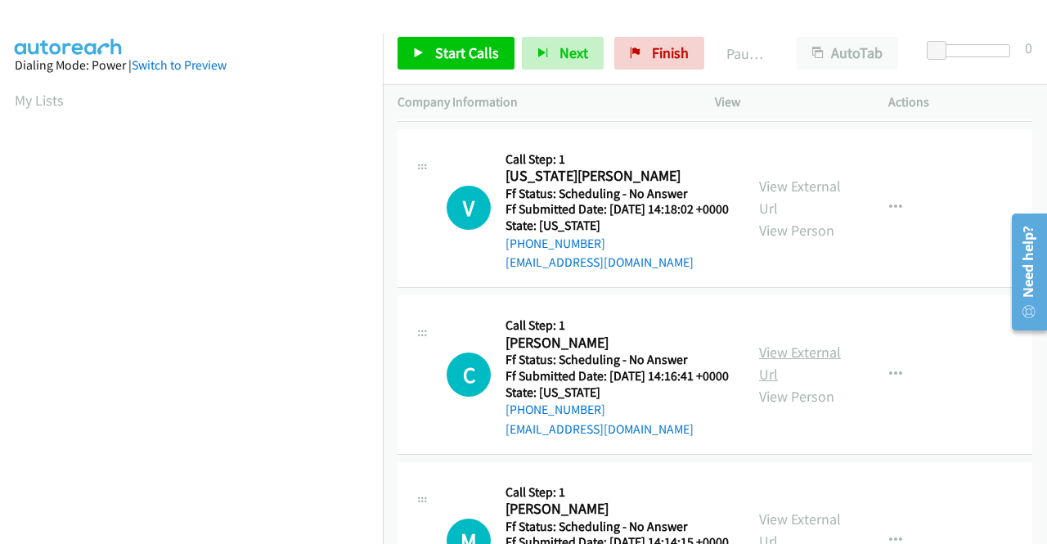
click at [780, 384] on link "View External Url" at bounding box center [800, 363] width 82 height 41
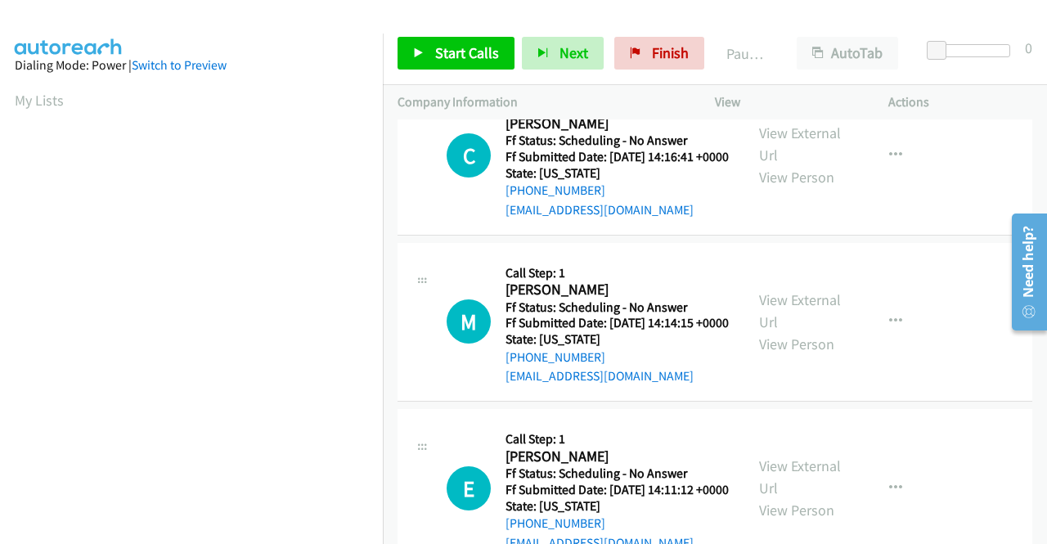
scroll to position [573, 0]
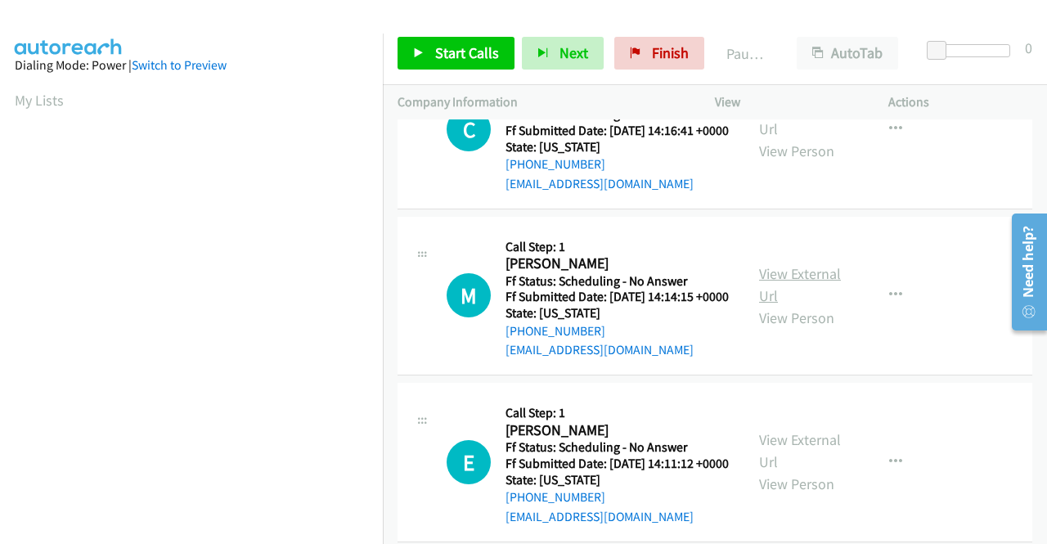
click at [811, 305] on link "View External Url" at bounding box center [800, 284] width 82 height 41
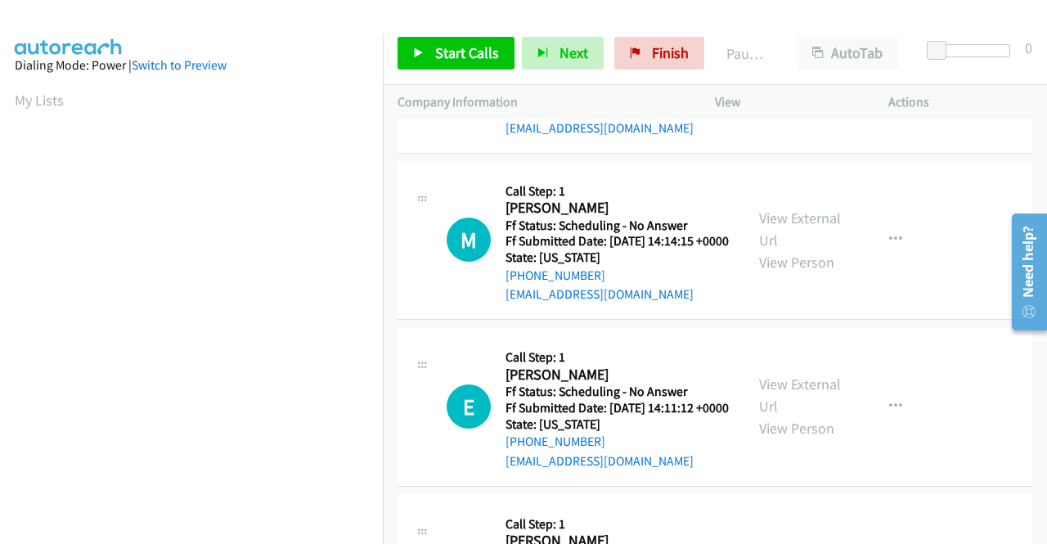
scroll to position [654, 0]
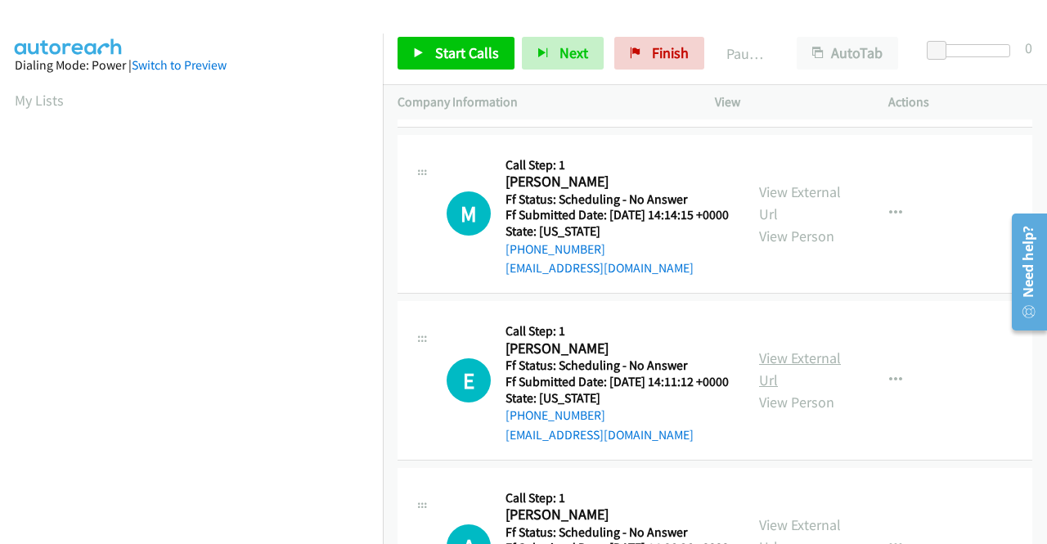
click at [782, 389] on link "View External Url" at bounding box center [800, 368] width 82 height 41
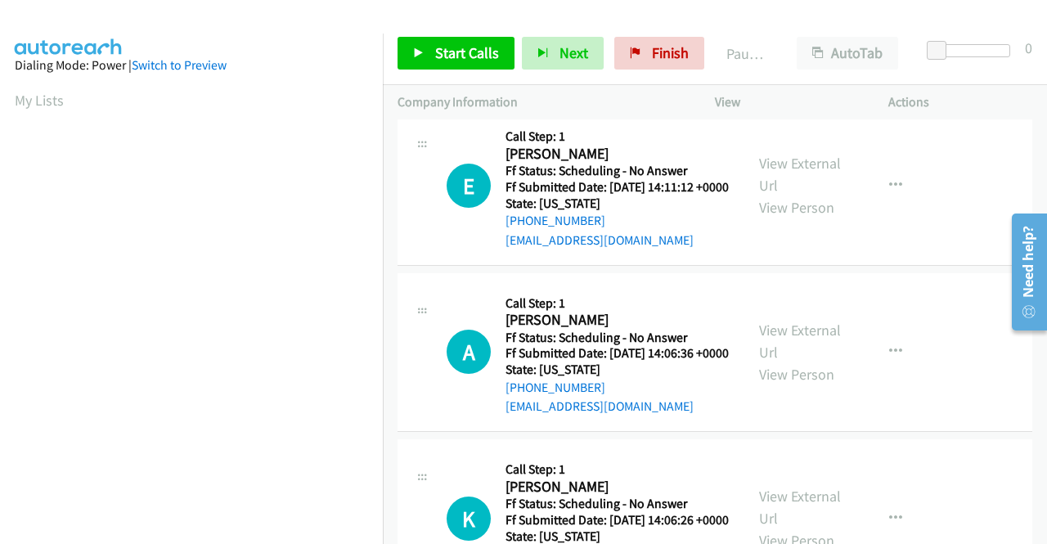
scroll to position [900, 0]
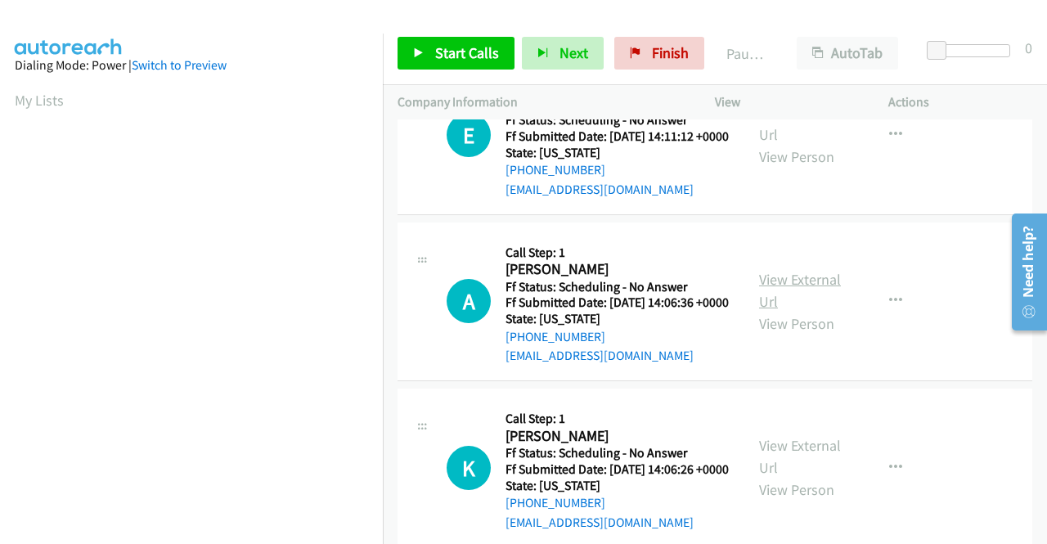
click at [795, 311] on link "View External Url" at bounding box center [800, 290] width 82 height 41
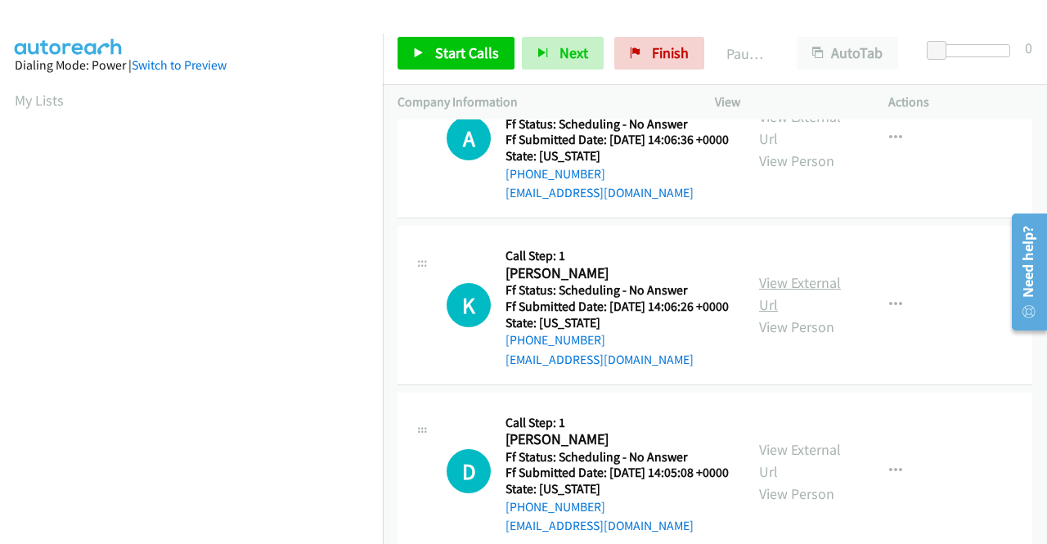
scroll to position [1063, 0]
click at [761, 313] on link "View External Url" at bounding box center [800, 292] width 82 height 41
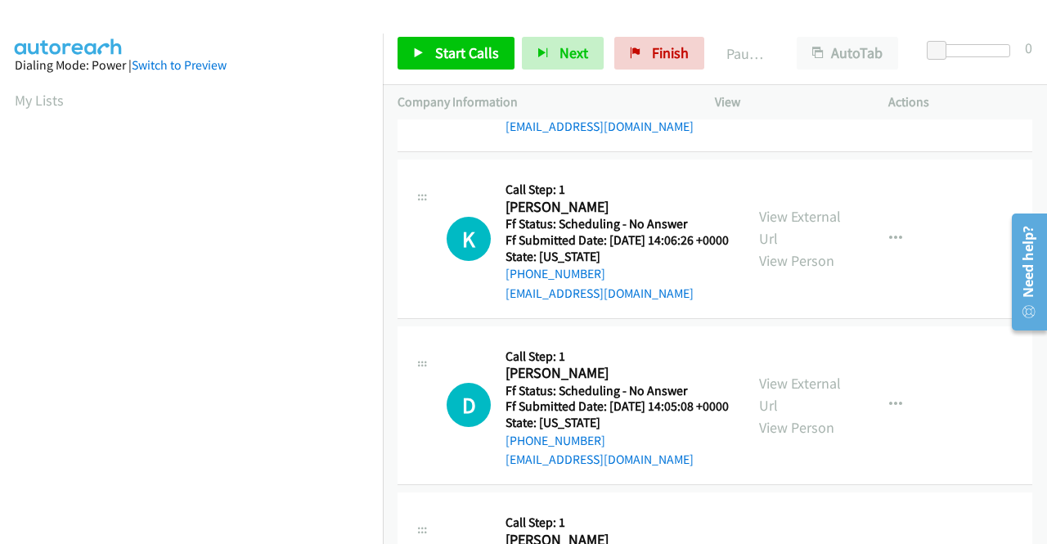
scroll to position [1309, 0]
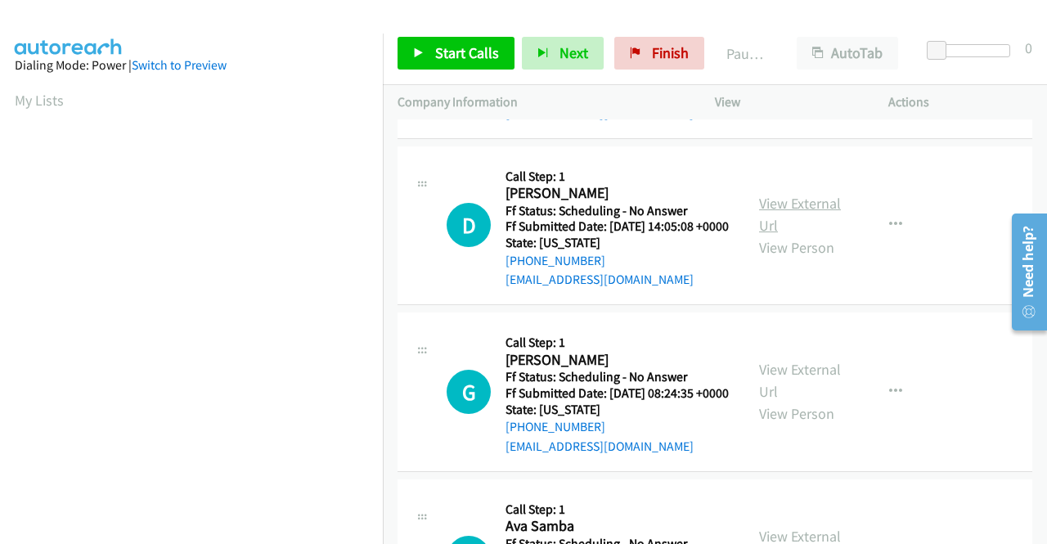
click at [790, 235] on link "View External Url" at bounding box center [800, 214] width 82 height 41
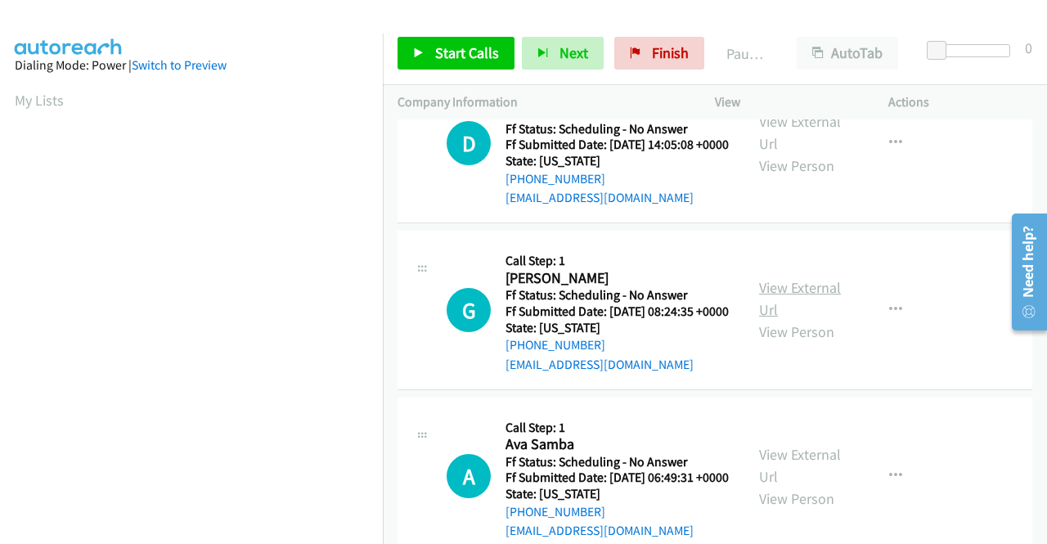
click at [795, 319] on link "View External Url" at bounding box center [800, 298] width 82 height 41
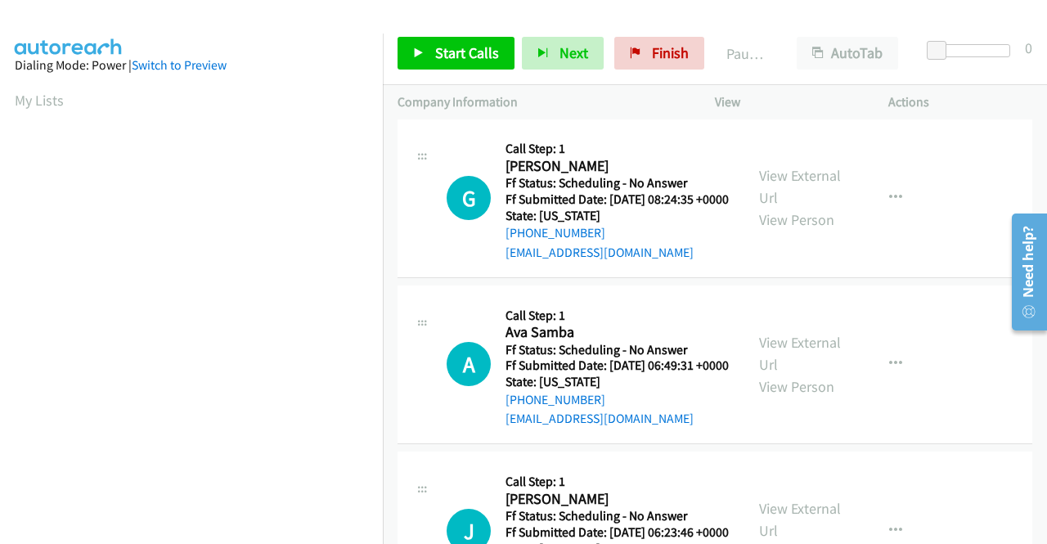
scroll to position [1554, 0]
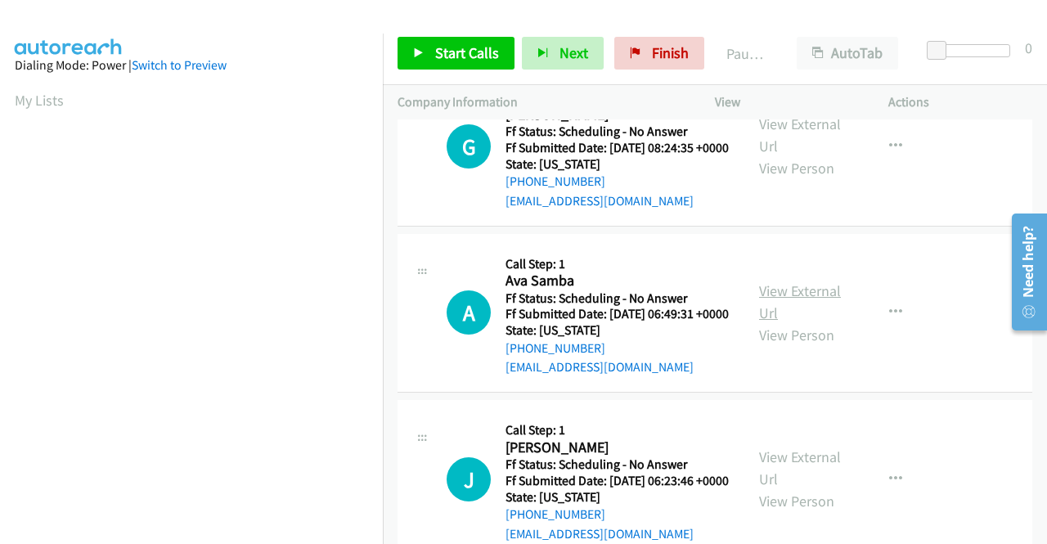
click at [805, 322] on link "View External Url" at bounding box center [800, 301] width 82 height 41
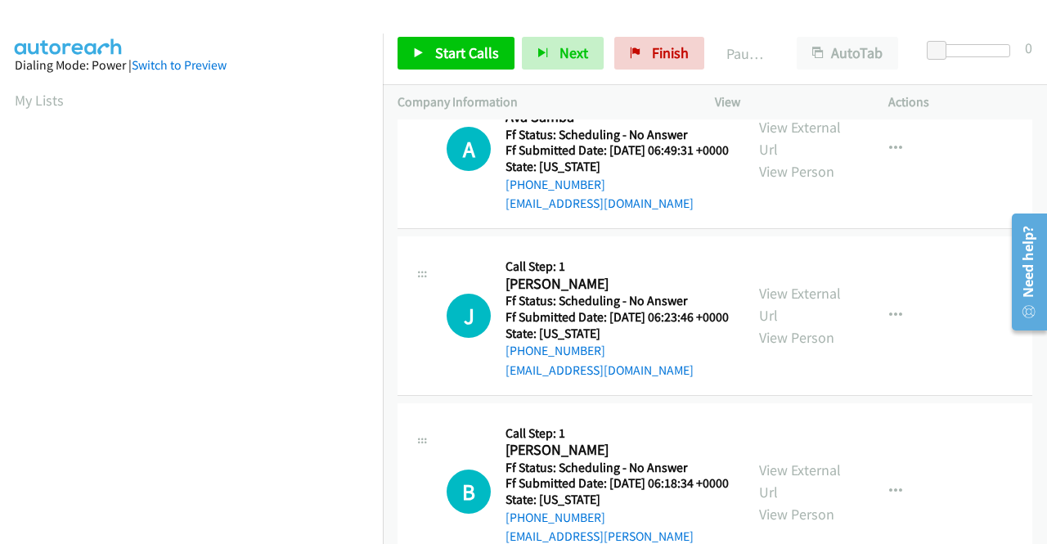
scroll to position [1799, 0]
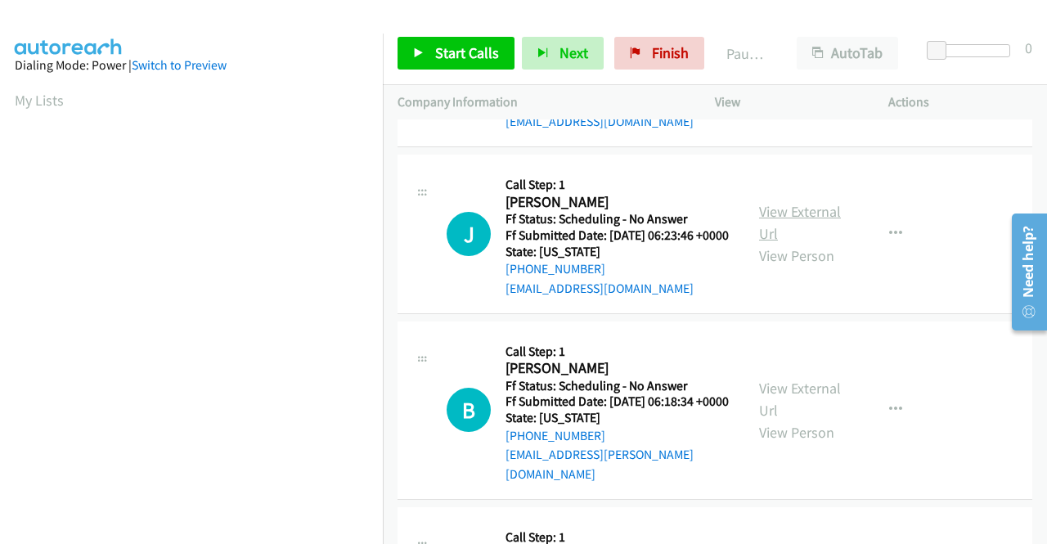
click at [770, 243] on link "View External Url" at bounding box center [800, 222] width 82 height 41
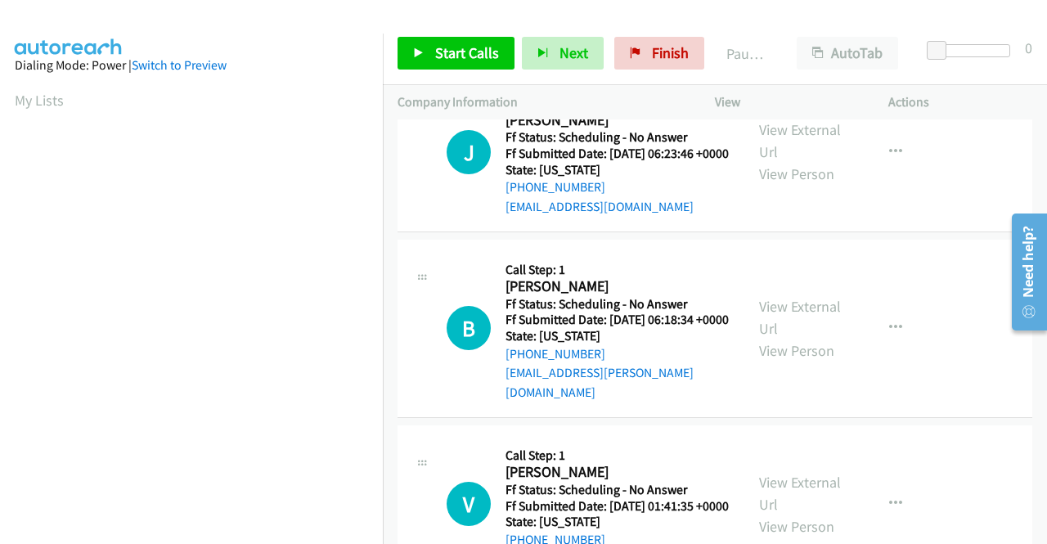
scroll to position [1963, 0]
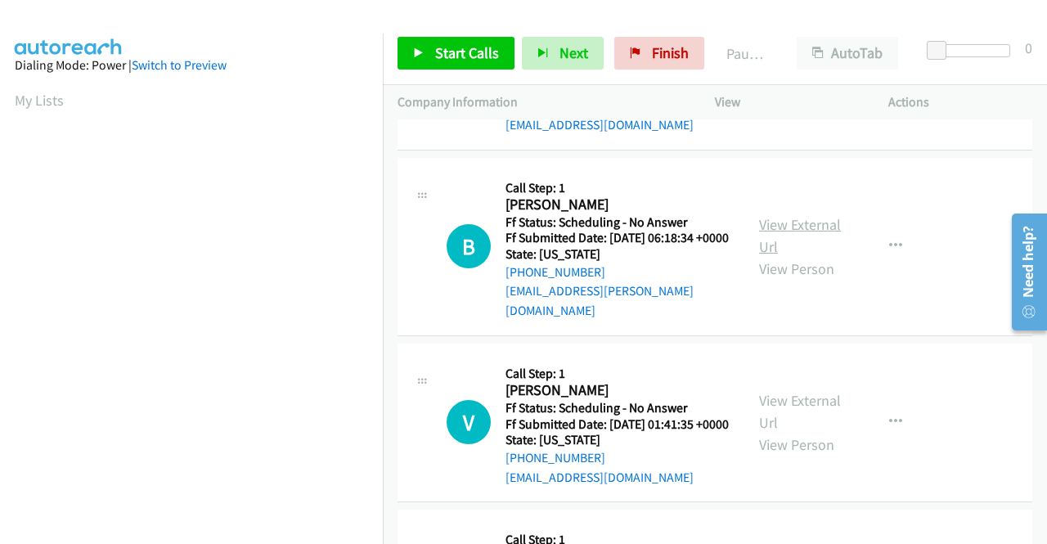
click at [769, 256] on link "View External Url" at bounding box center [800, 235] width 82 height 41
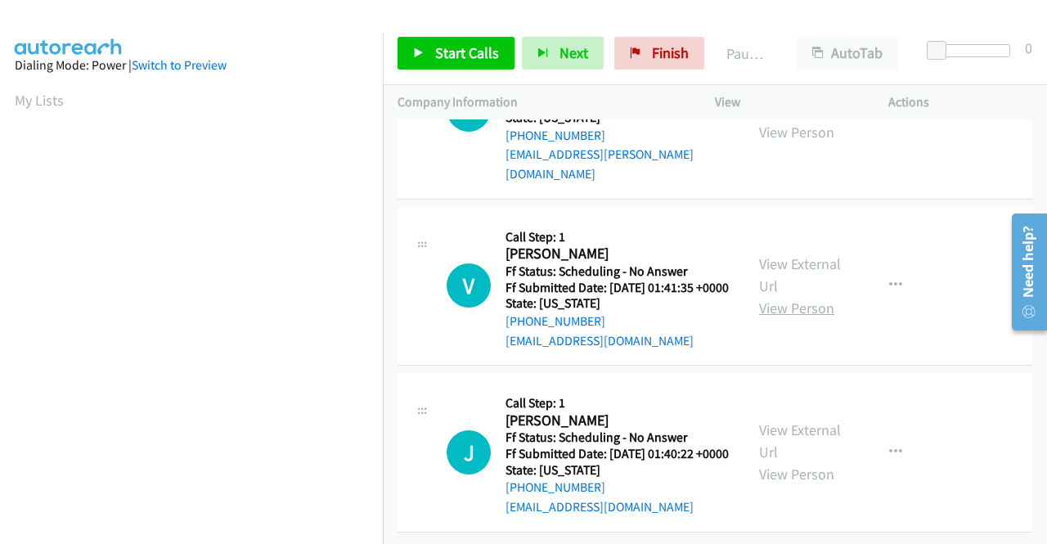
scroll to position [2208, 0]
click at [794, 295] on link "View External Url" at bounding box center [800, 274] width 82 height 41
click at [803, 451] on link "View External Url" at bounding box center [800, 440] width 82 height 41
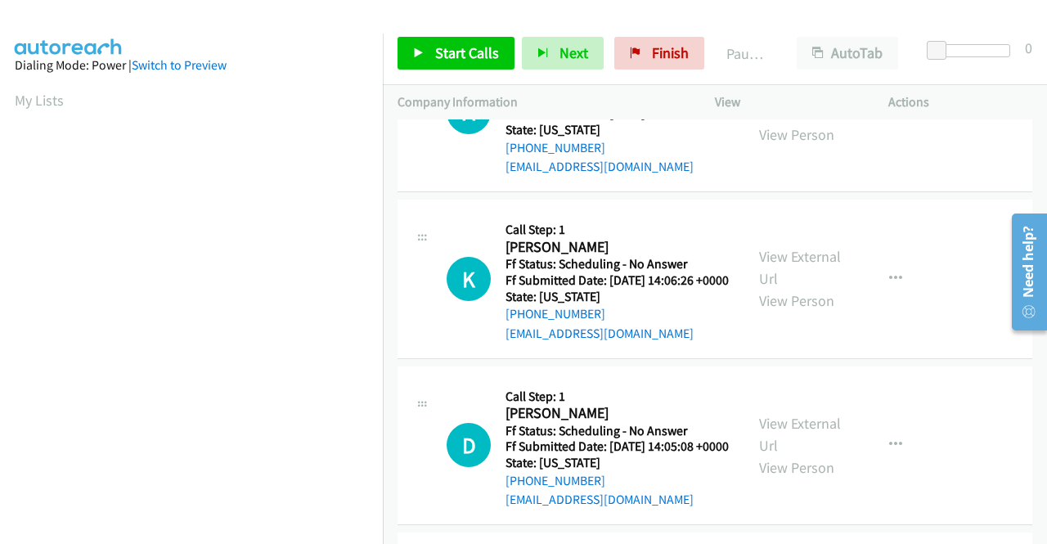
scroll to position [0, 0]
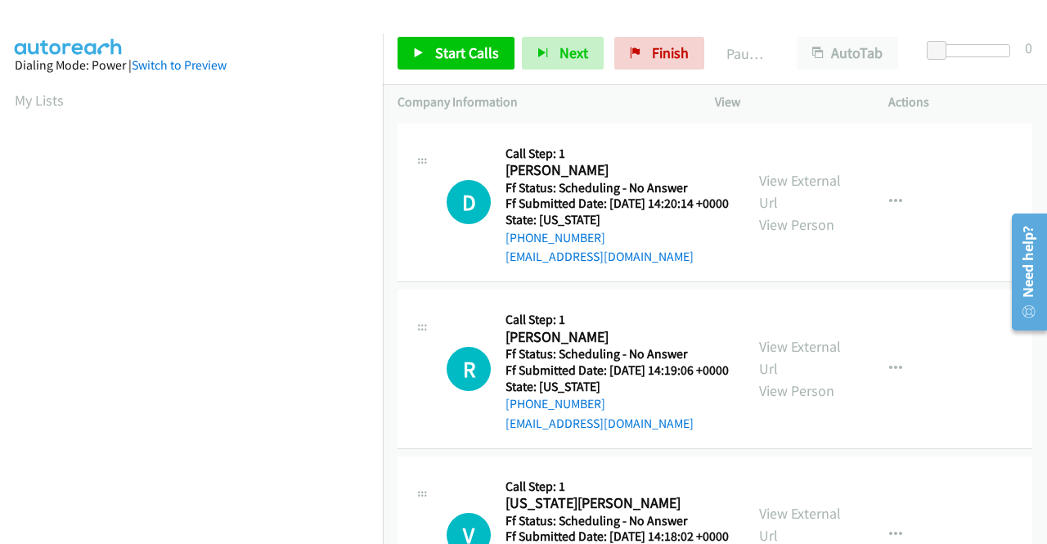
click at [446, 70] on div "Start Calls Pause Next Finish Paused AutoTab AutoTab 0" at bounding box center [715, 53] width 664 height 63
click at [460, 50] on span "Start Calls" at bounding box center [467, 52] width 64 height 19
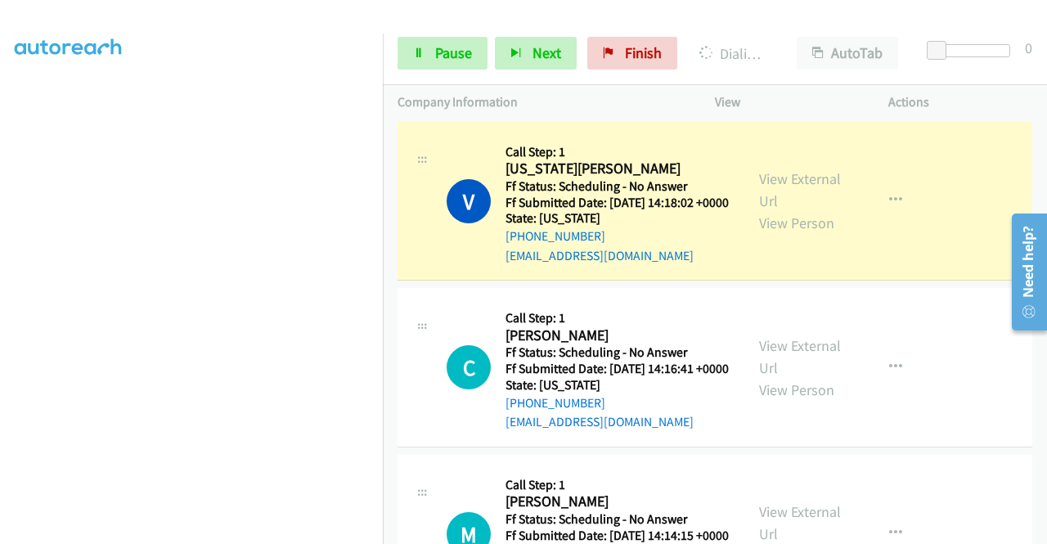
scroll to position [409, 0]
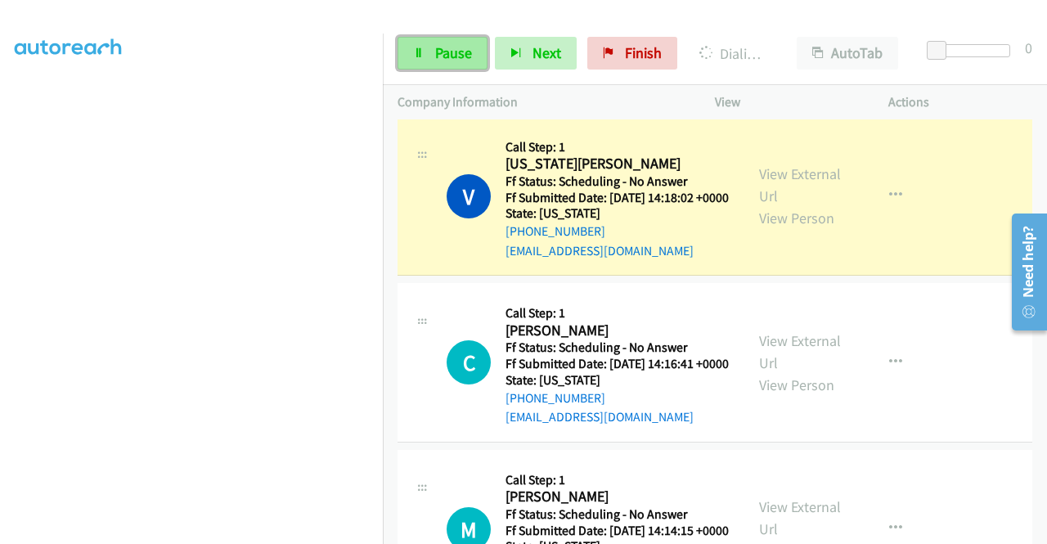
click at [429, 61] on link "Pause" at bounding box center [443, 53] width 90 height 33
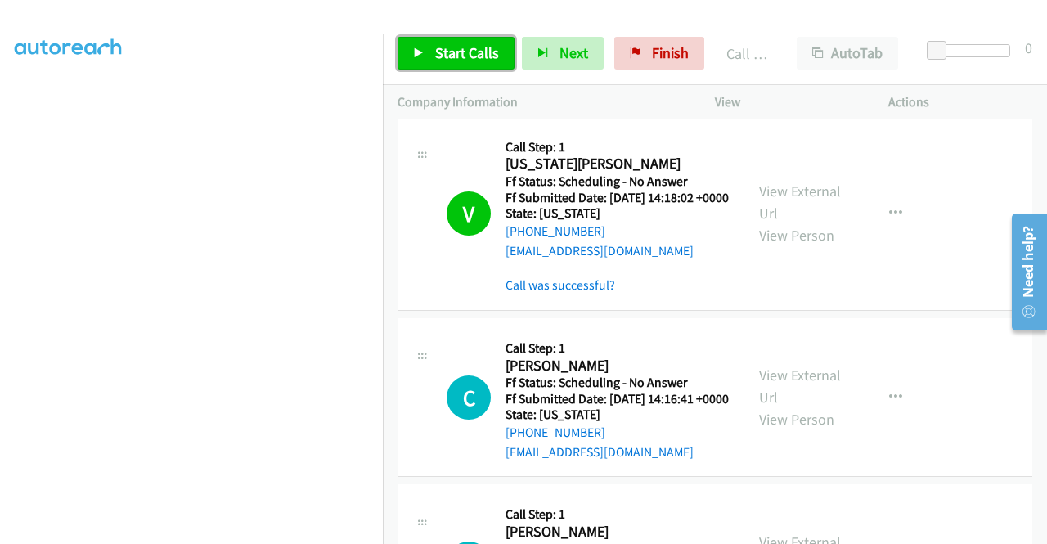
click at [440, 47] on span "Start Calls" at bounding box center [467, 52] width 64 height 19
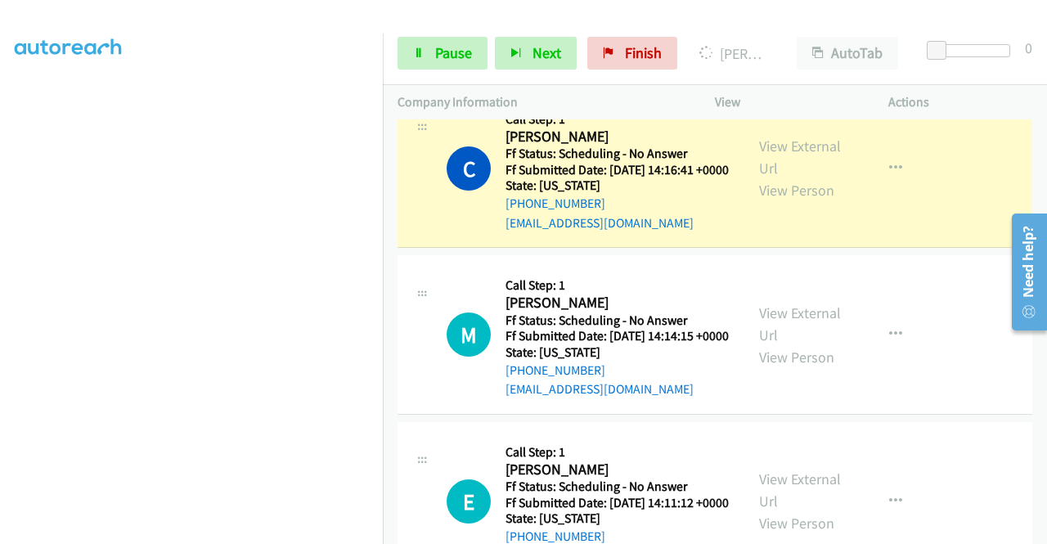
scroll to position [654, 0]
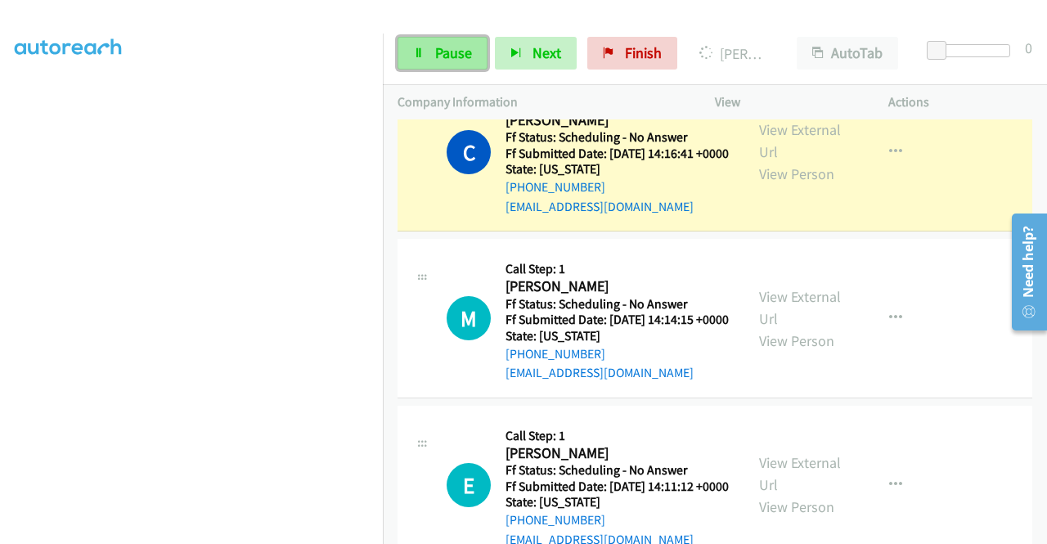
click at [471, 52] on link "Pause" at bounding box center [443, 53] width 90 height 33
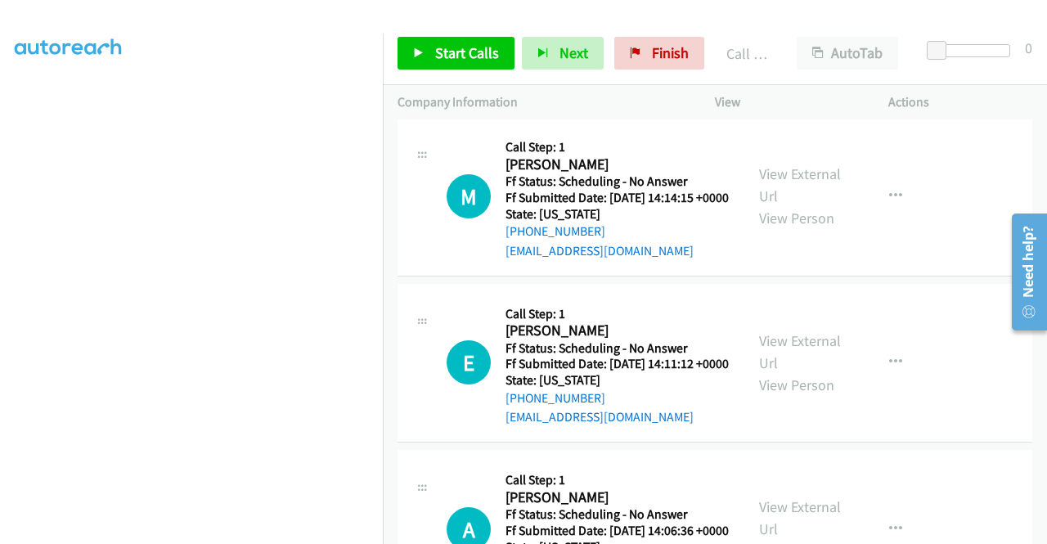
scroll to position [818, 0]
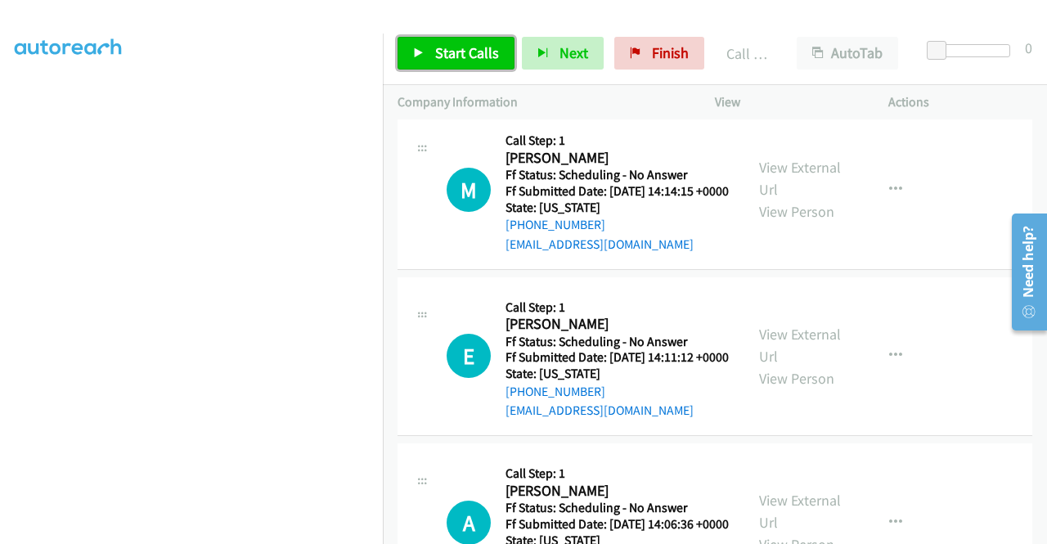
click at [465, 54] on span "Start Calls" at bounding box center [467, 52] width 64 height 19
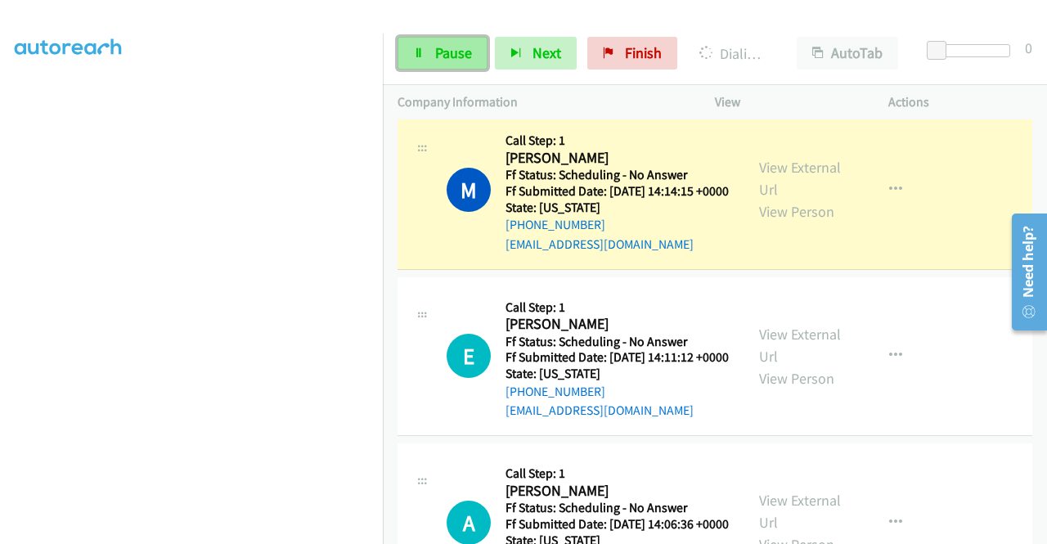
click at [461, 50] on span "Pause" at bounding box center [453, 52] width 37 height 19
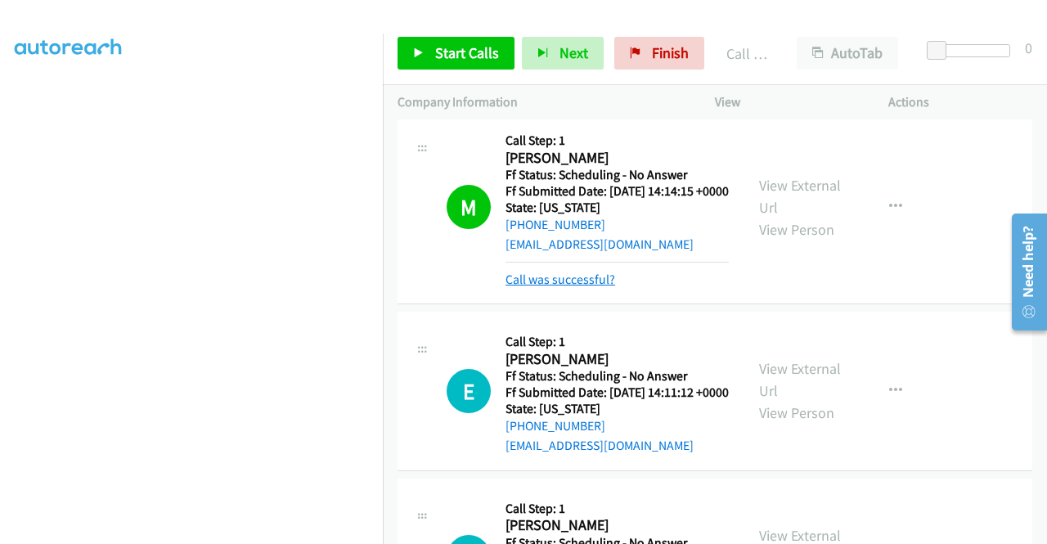
click at [563, 287] on link "Call was successful?" at bounding box center [560, 280] width 110 height 16
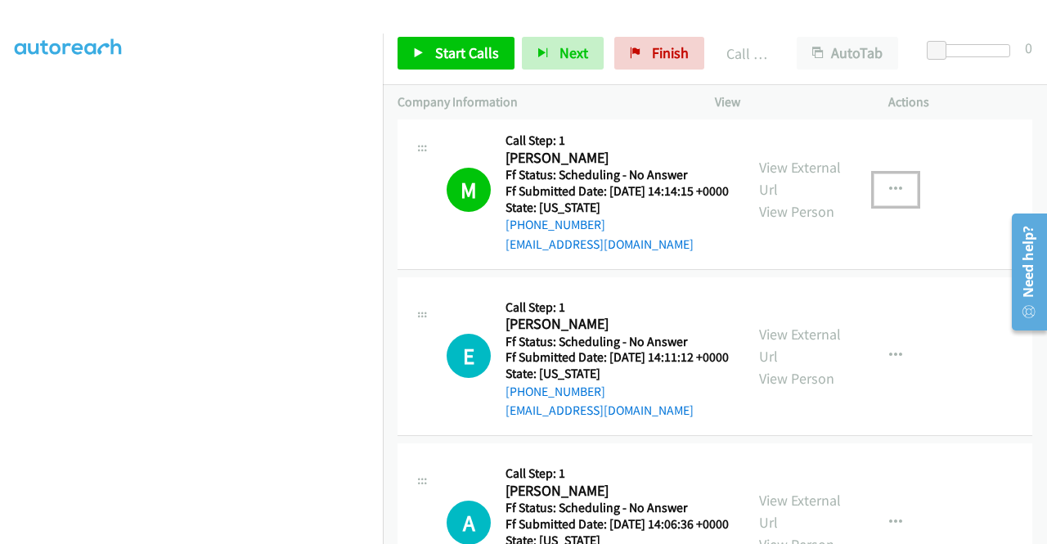
click at [889, 196] on icon "button" at bounding box center [895, 189] width 13 height 13
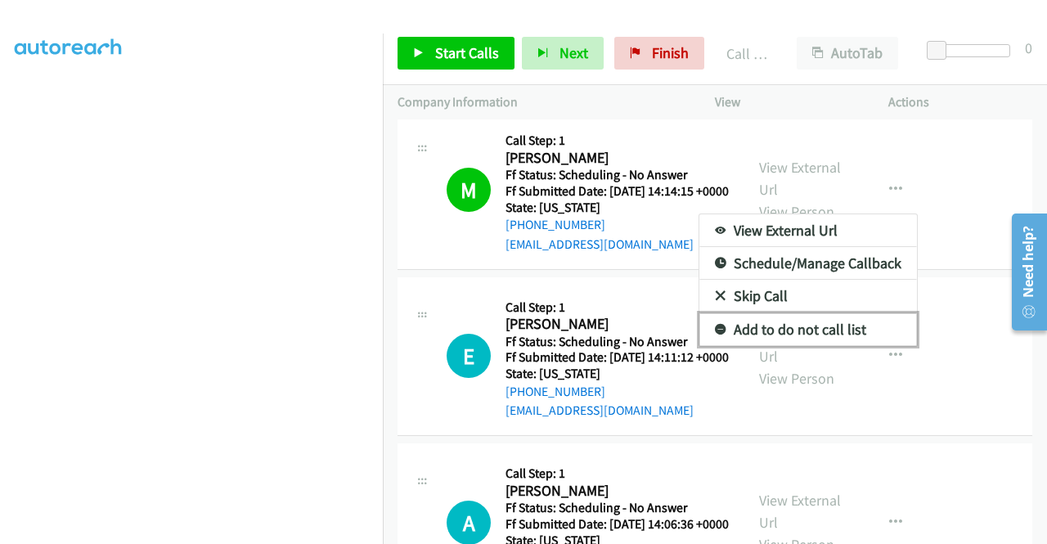
click at [821, 346] on link "Add to do not call list" at bounding box center [808, 329] width 218 height 33
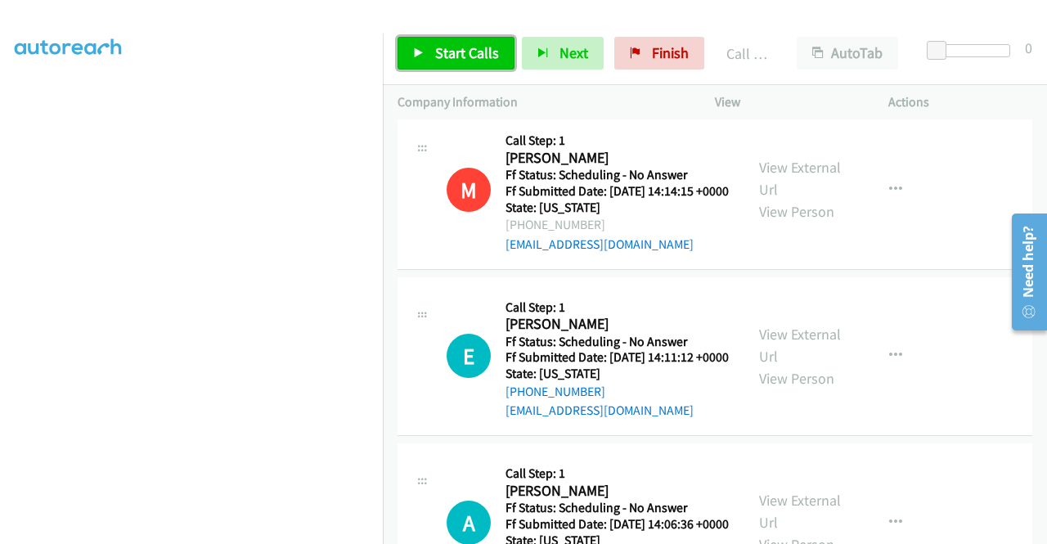
click at [432, 45] on link "Start Calls" at bounding box center [456, 53] width 117 height 33
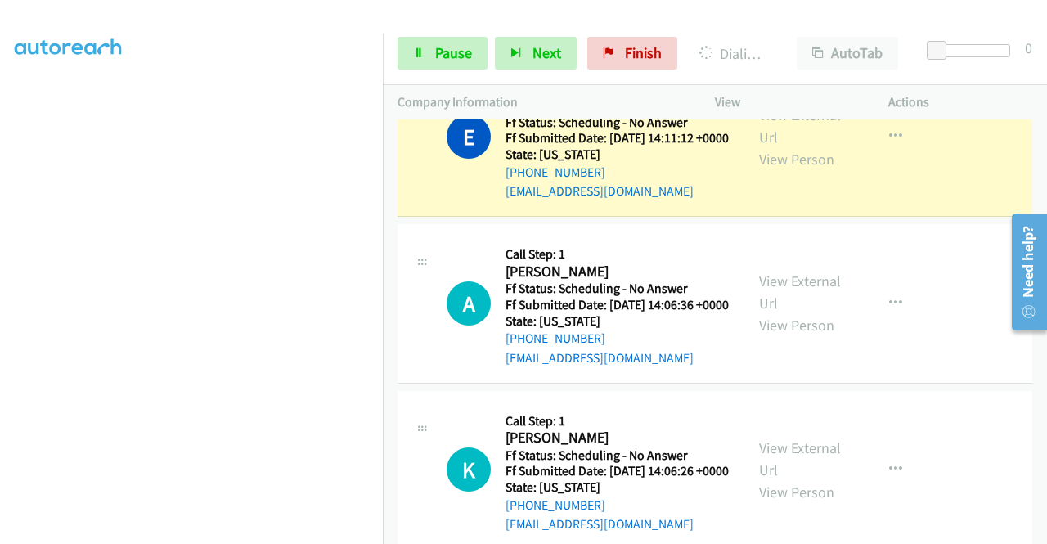
scroll to position [1063, 0]
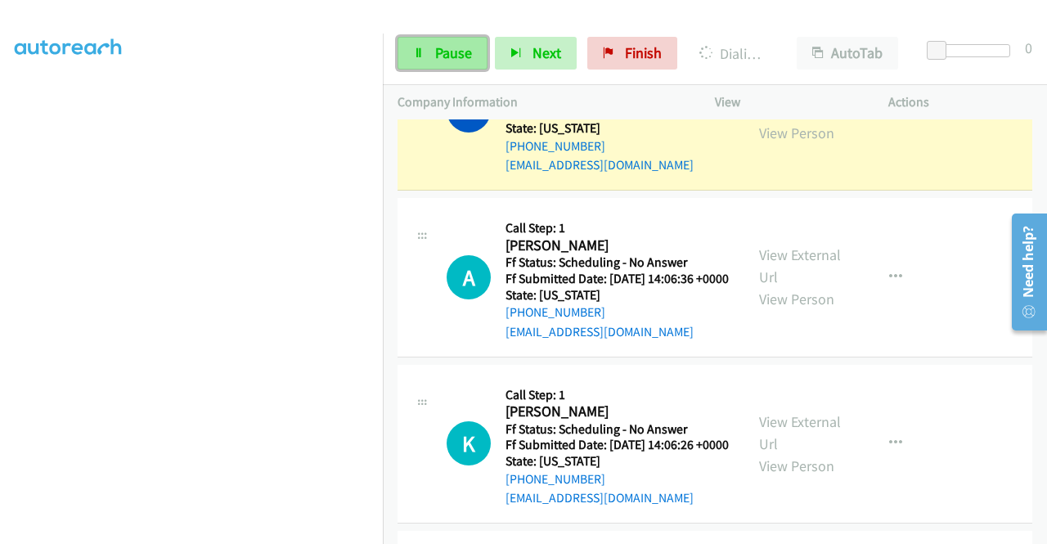
click at [460, 44] on span "Pause" at bounding box center [453, 52] width 37 height 19
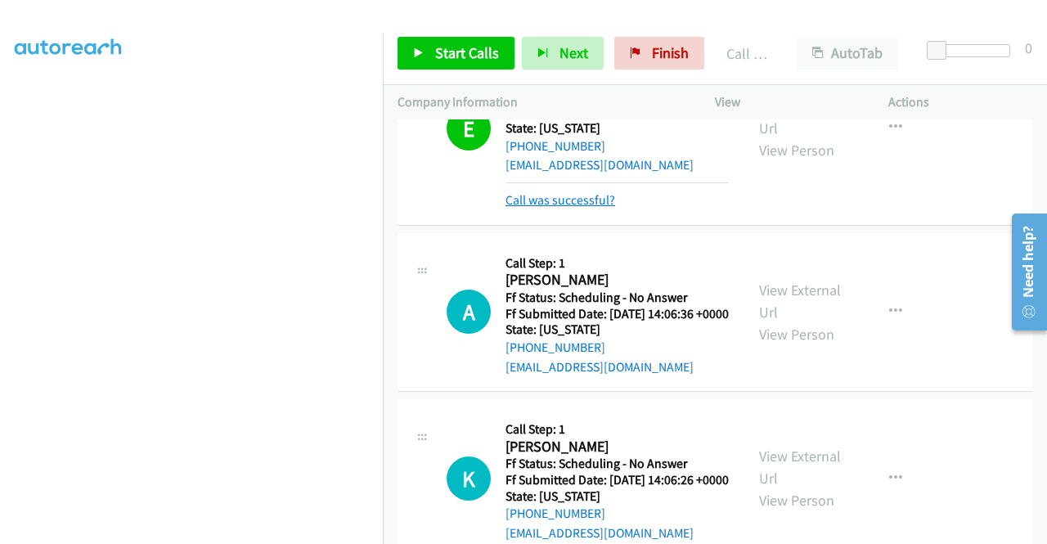
click at [591, 208] on link "Call was successful?" at bounding box center [560, 200] width 110 height 16
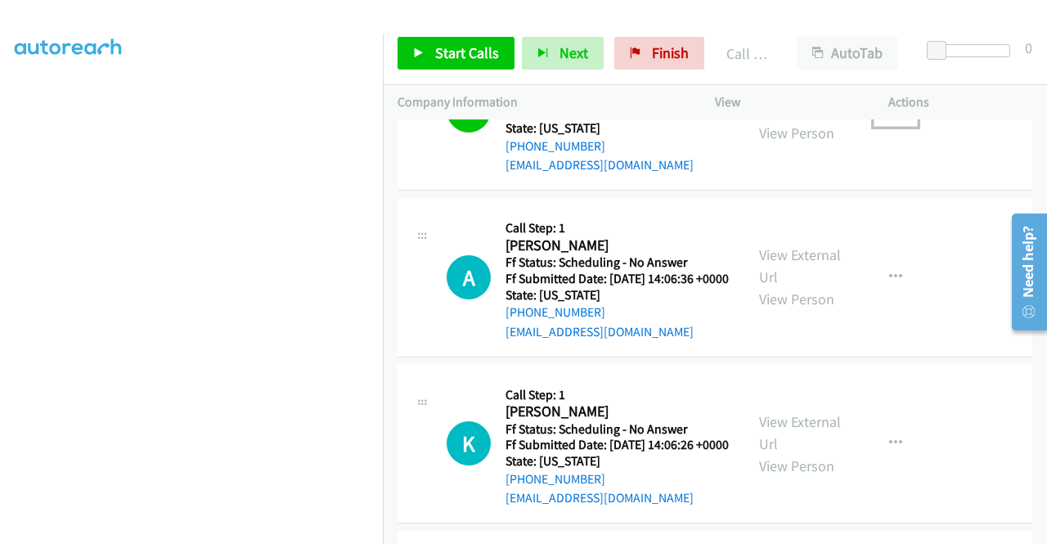
click at [889, 117] on icon "button" at bounding box center [895, 110] width 13 height 13
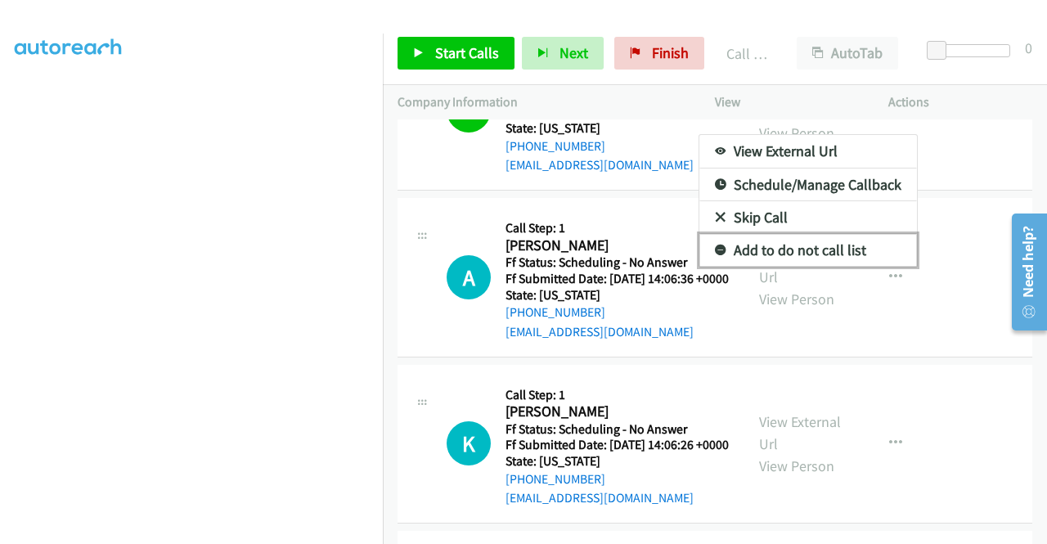
click at [811, 267] on link "Add to do not call list" at bounding box center [808, 250] width 218 height 33
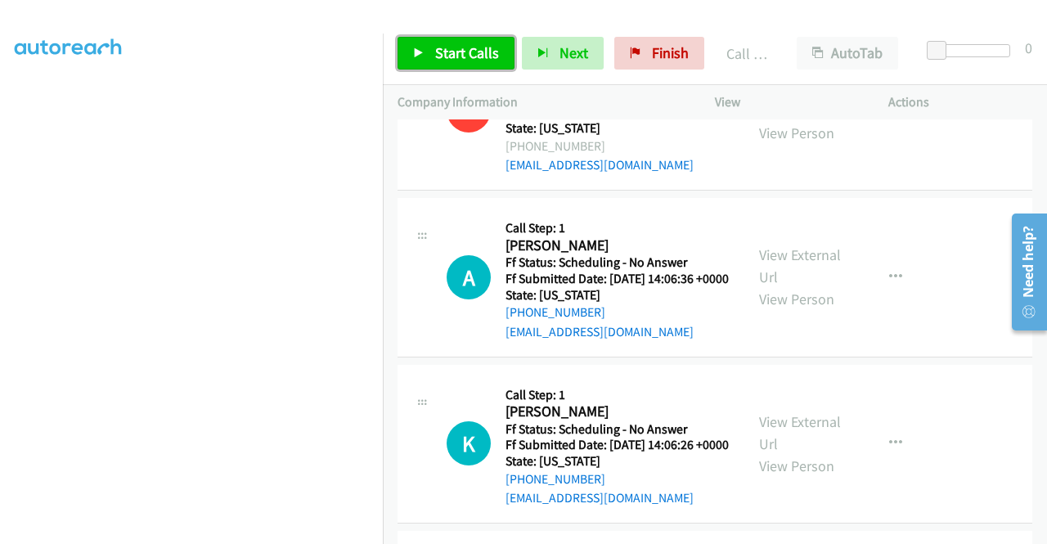
click at [483, 59] on span "Start Calls" at bounding box center [467, 52] width 64 height 19
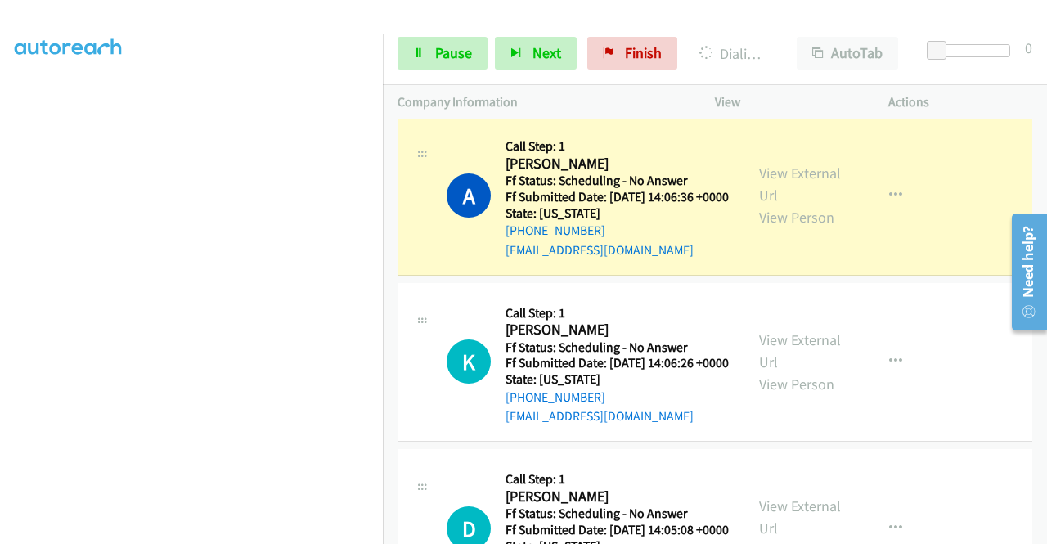
scroll to position [1227, 0]
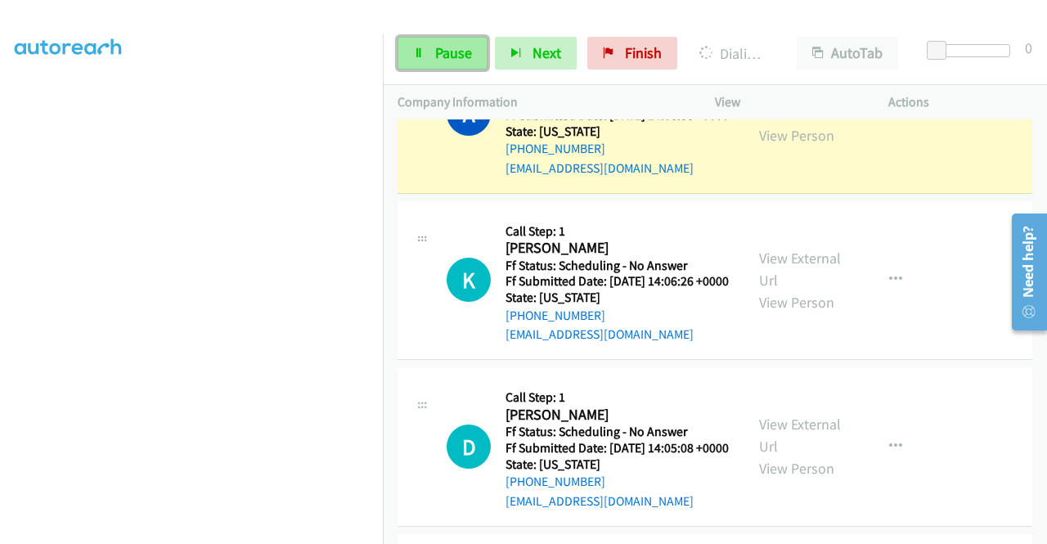
click at [437, 61] on span "Pause" at bounding box center [453, 52] width 37 height 19
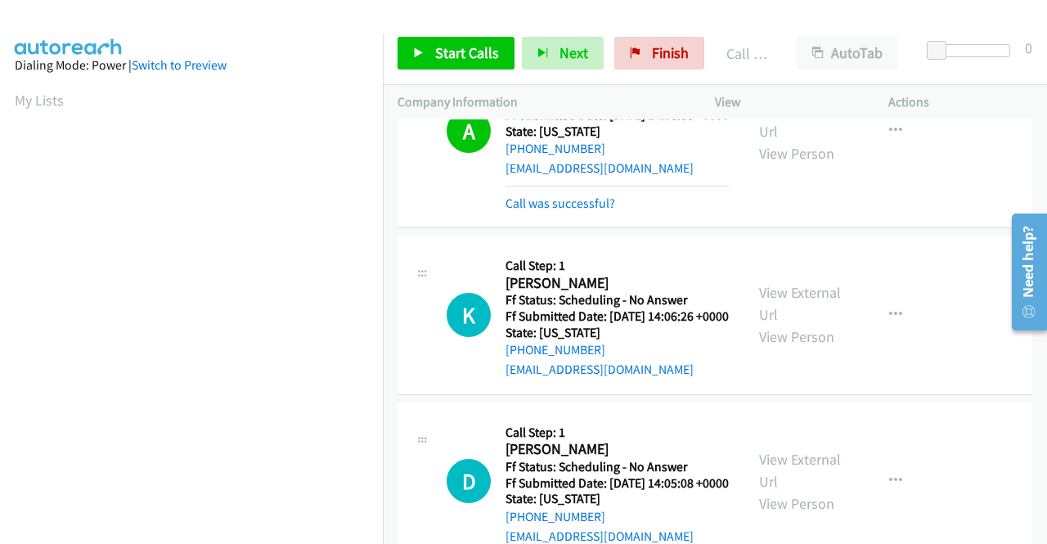
scroll to position [373, 0]
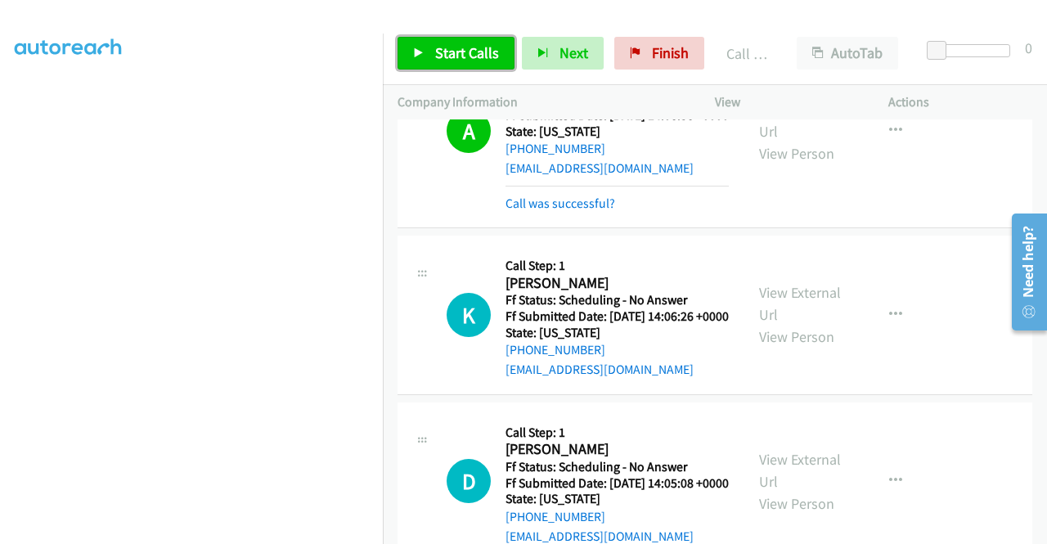
click at [448, 60] on span "Start Calls" at bounding box center [467, 52] width 64 height 19
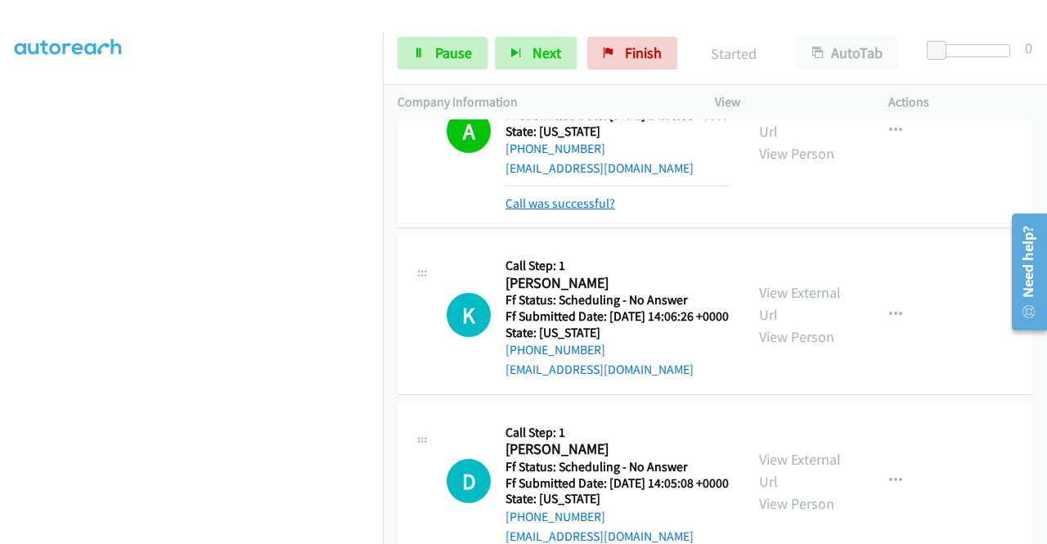
click at [550, 211] on link "Call was successful?" at bounding box center [560, 203] width 110 height 16
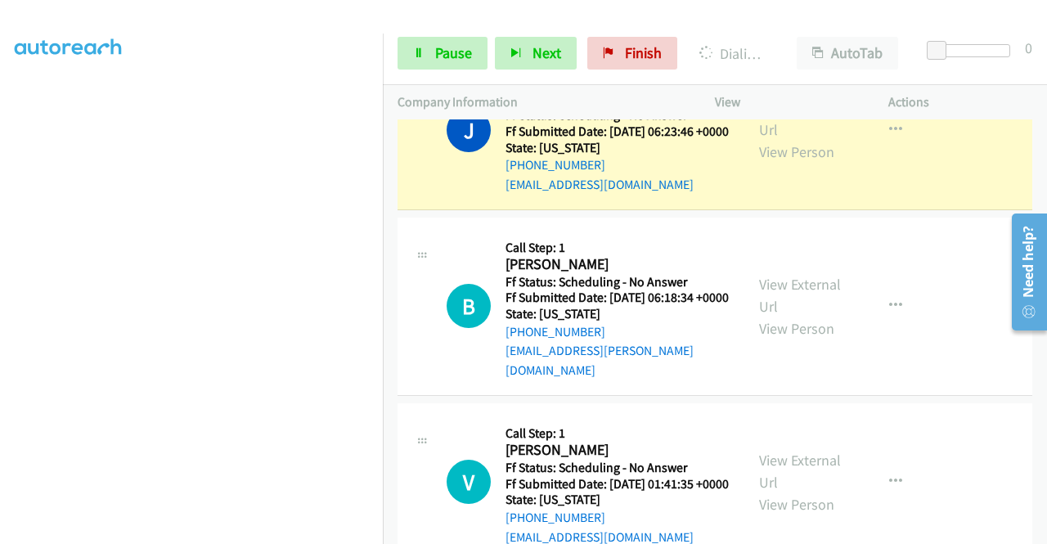
scroll to position [2208, 0]
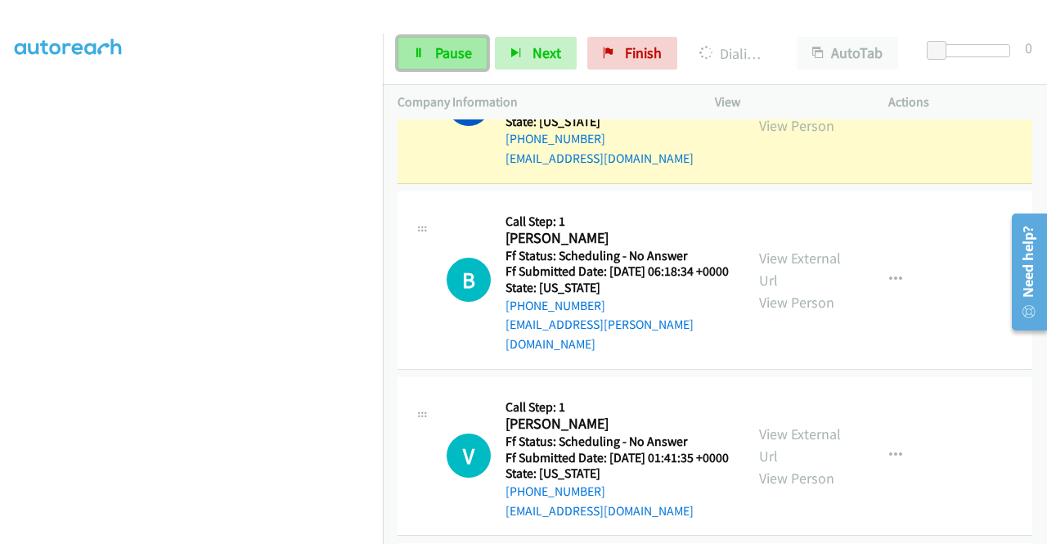
click at [453, 52] on span "Pause" at bounding box center [453, 52] width 37 height 19
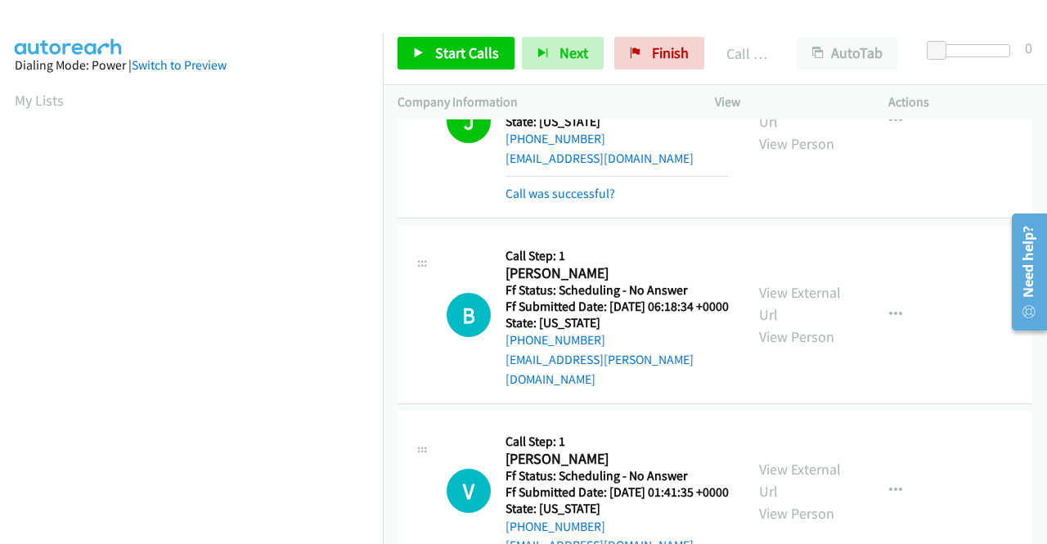
scroll to position [373, 0]
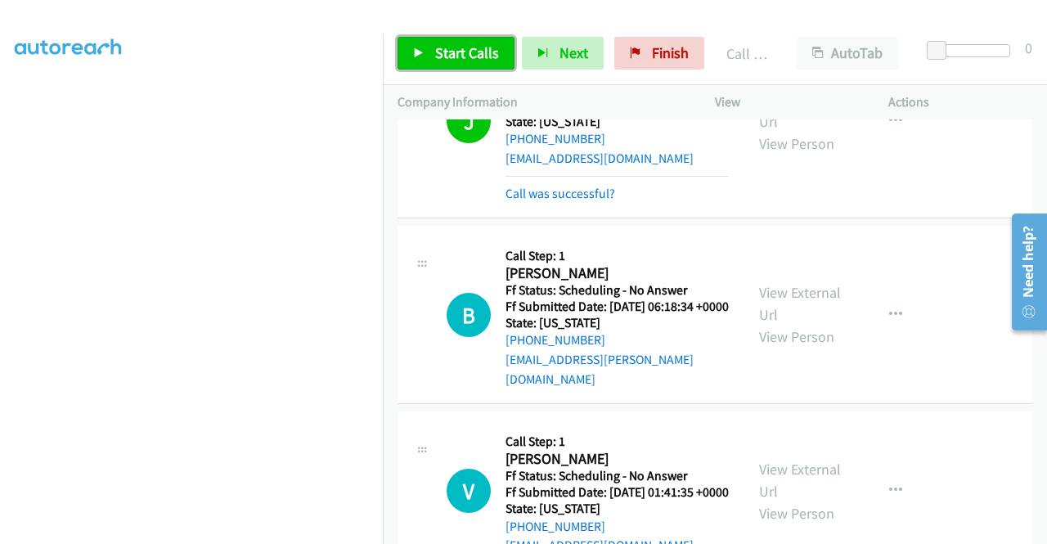
click at [491, 52] on span "Start Calls" at bounding box center [467, 52] width 64 height 19
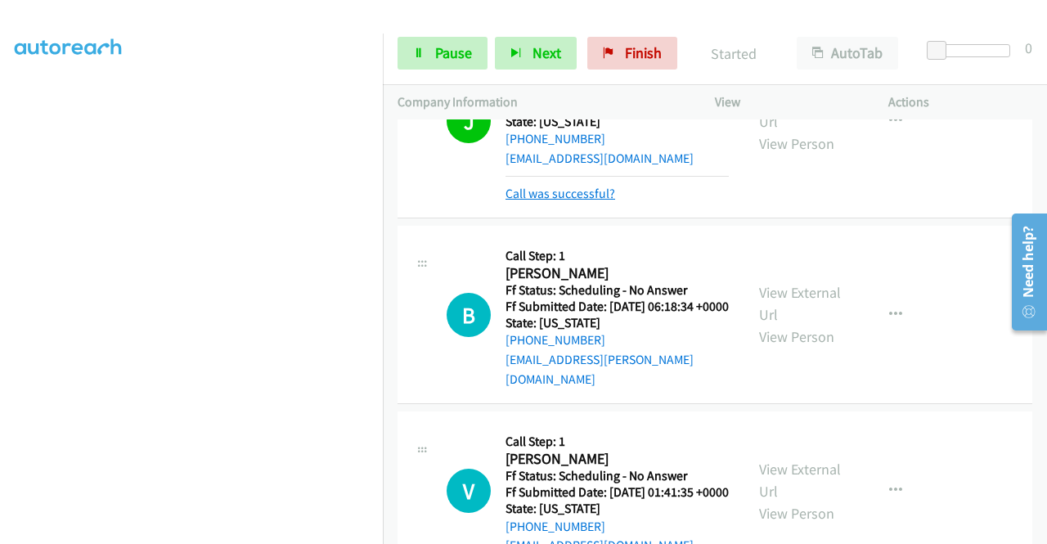
click at [577, 201] on link "Call was successful?" at bounding box center [560, 194] width 110 height 16
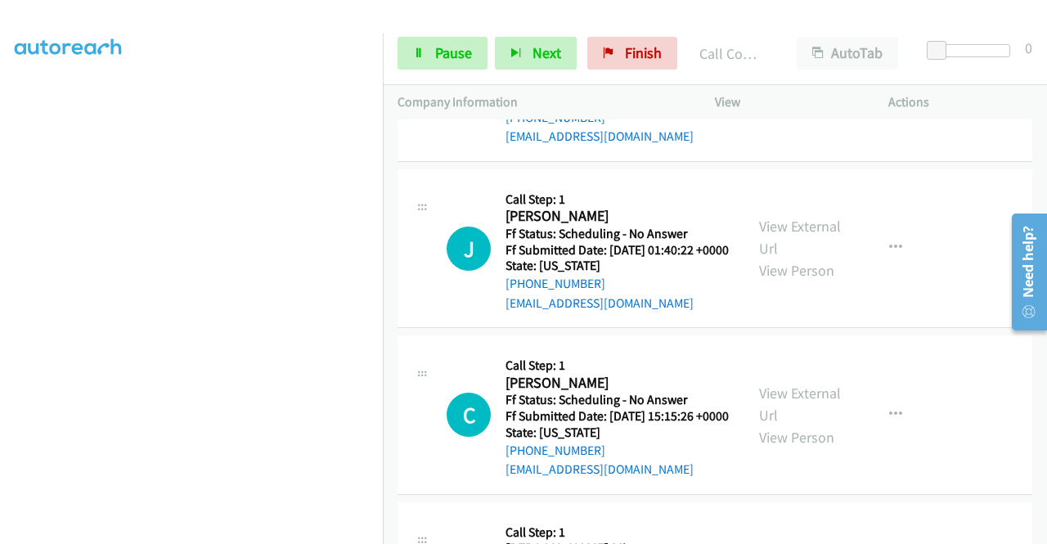
scroll to position [2699, 0]
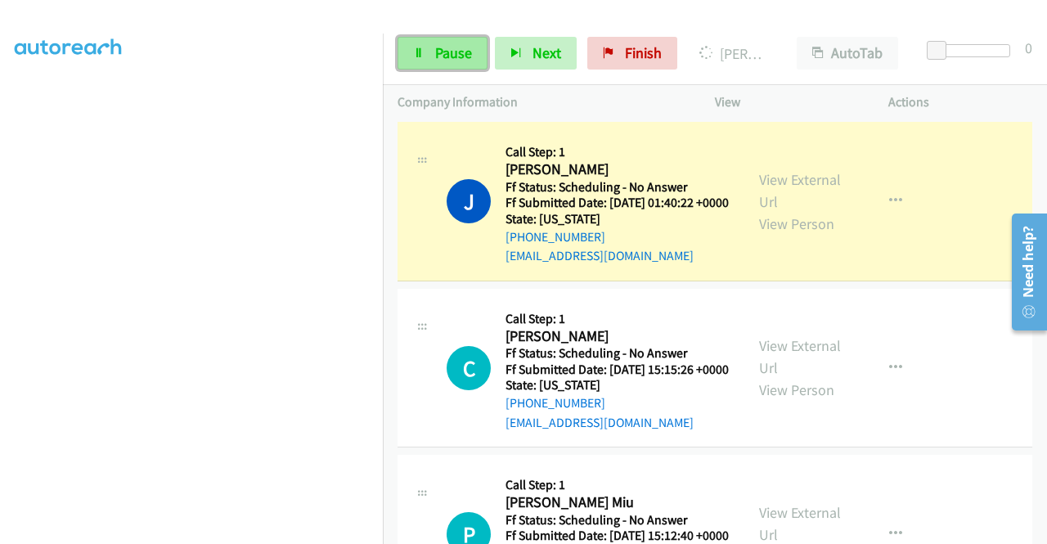
click at [440, 51] on span "Pause" at bounding box center [453, 52] width 37 height 19
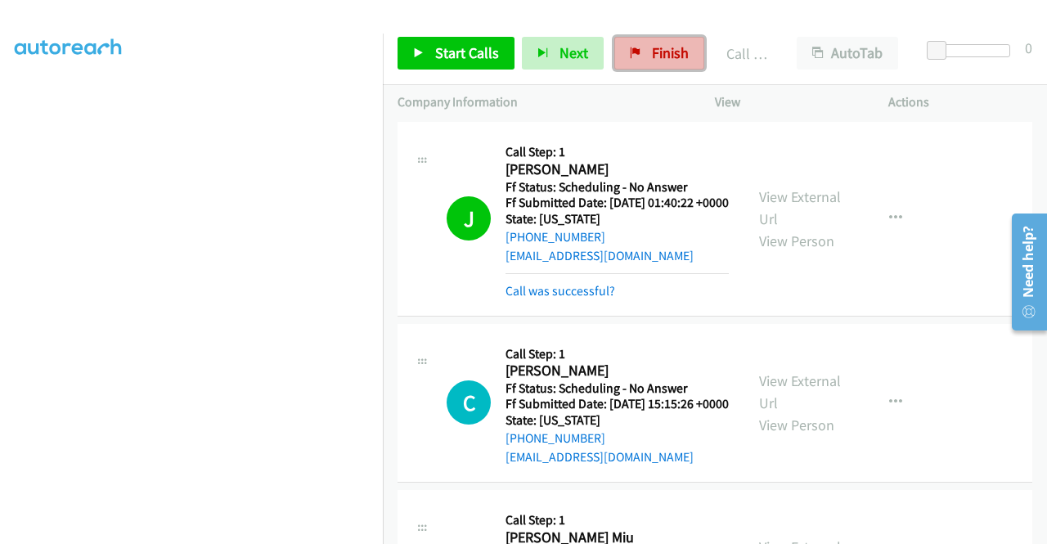
click at [669, 53] on span "Finish" at bounding box center [670, 52] width 37 height 19
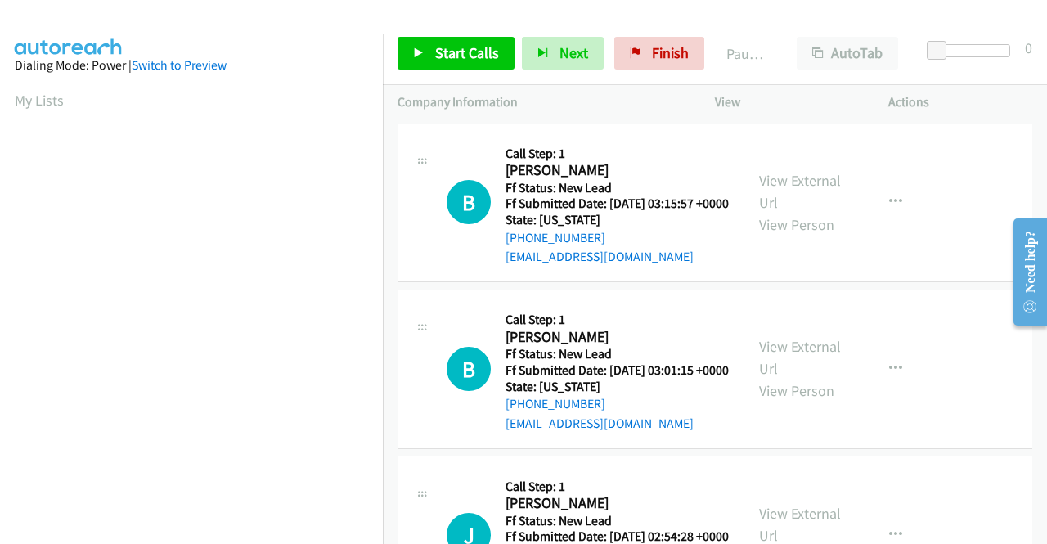
click at [805, 187] on link "View External Url" at bounding box center [800, 191] width 82 height 41
click at [769, 369] on link "View External Url" at bounding box center [800, 357] width 82 height 41
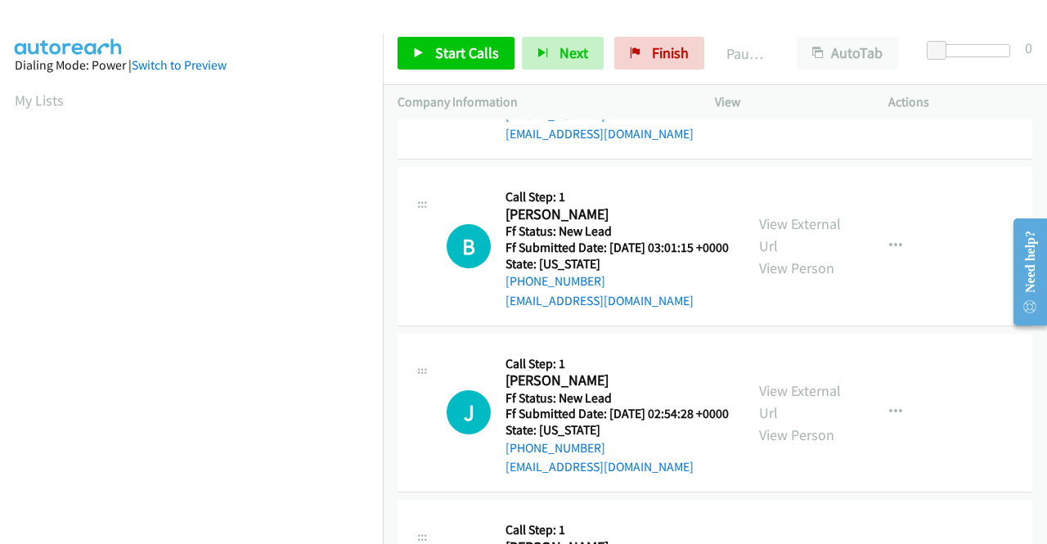
scroll to position [164, 0]
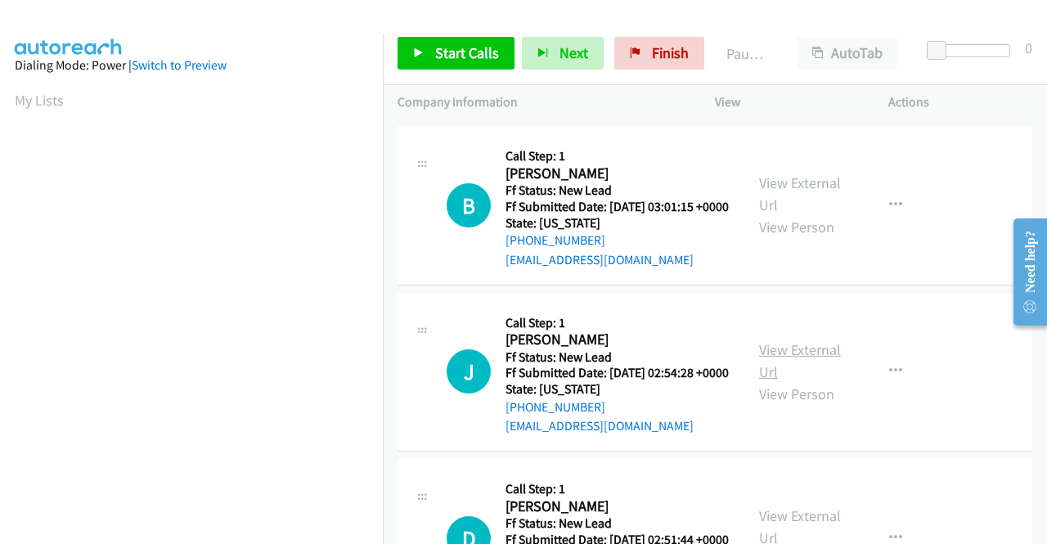
click at [762, 381] on link "View External Url" at bounding box center [800, 360] width 82 height 41
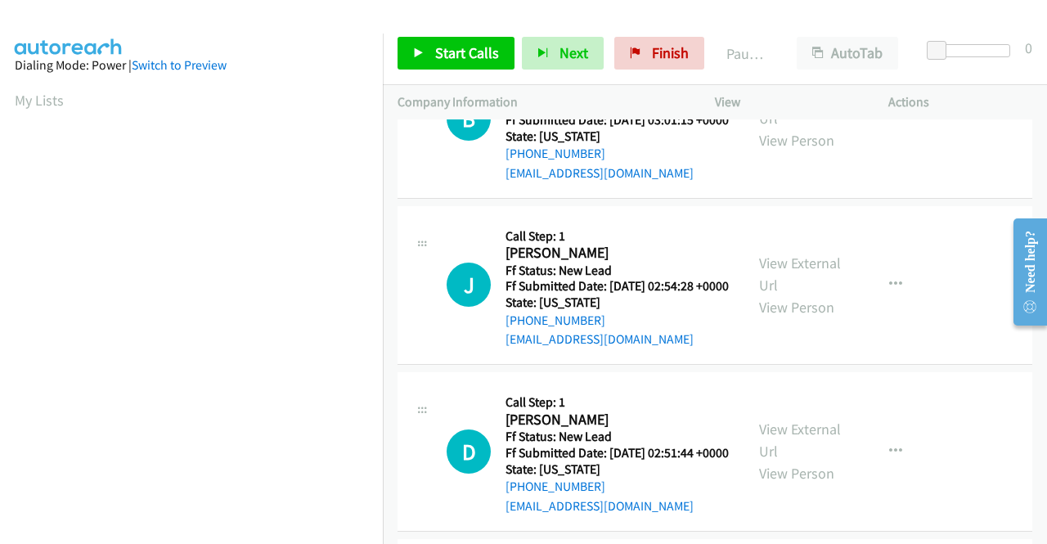
scroll to position [327, 0]
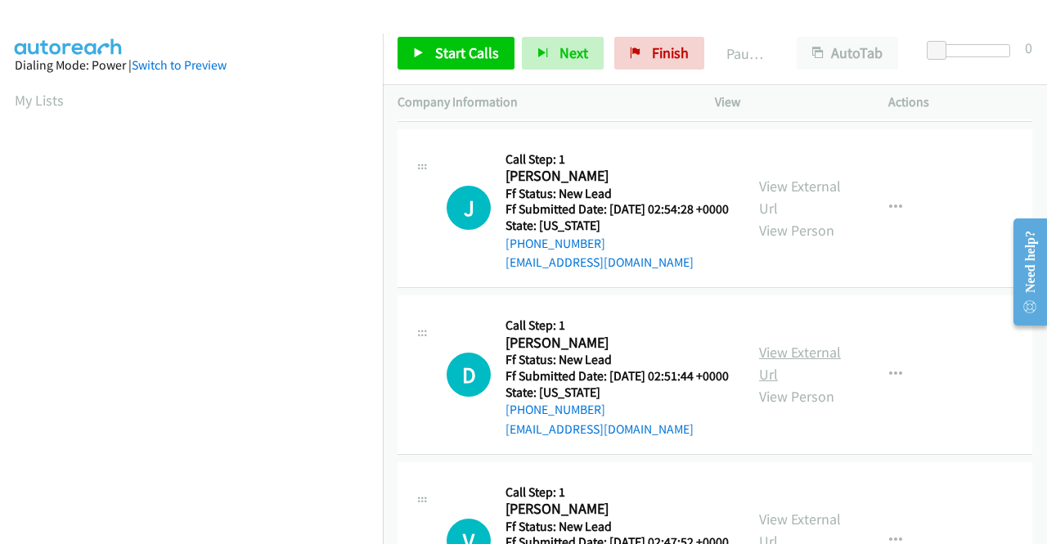
click at [777, 384] on link "View External Url" at bounding box center [800, 363] width 82 height 41
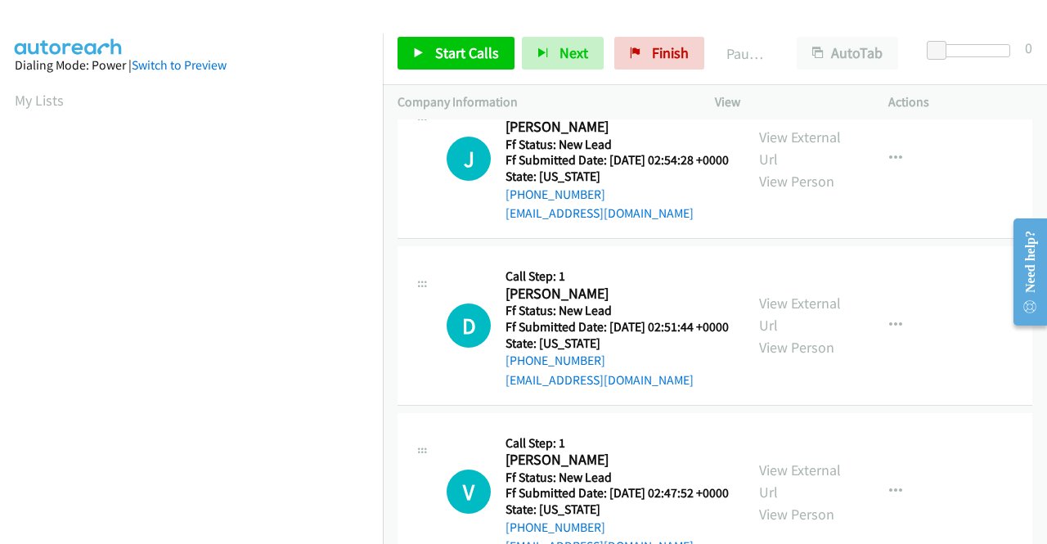
scroll to position [491, 0]
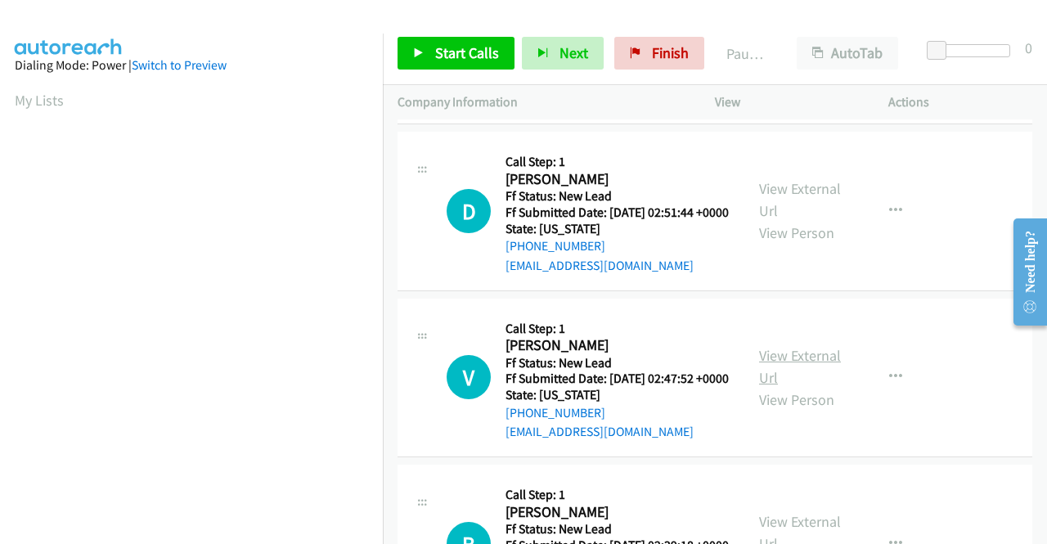
click at [798, 387] on link "View External Url" at bounding box center [800, 366] width 82 height 41
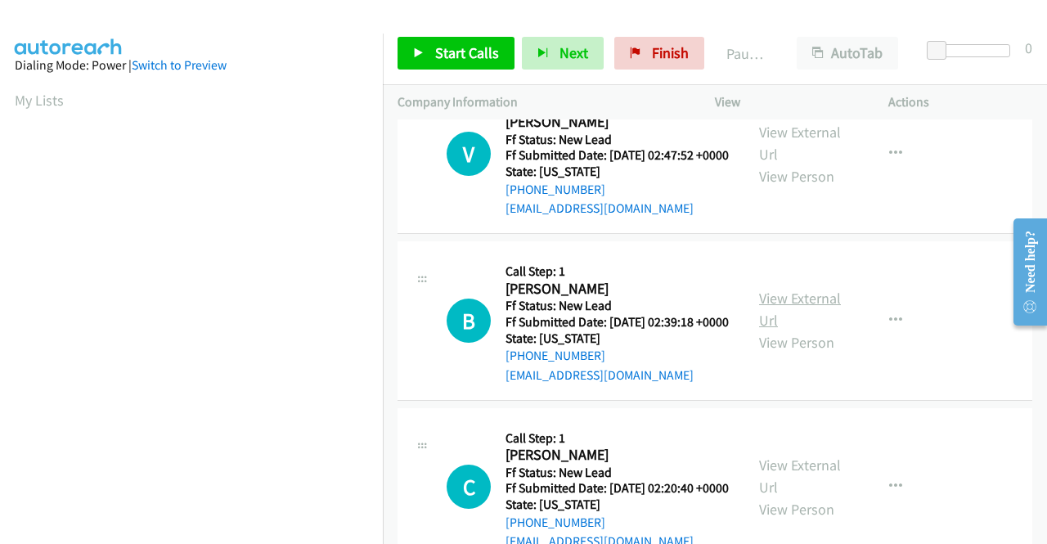
scroll to position [736, 0]
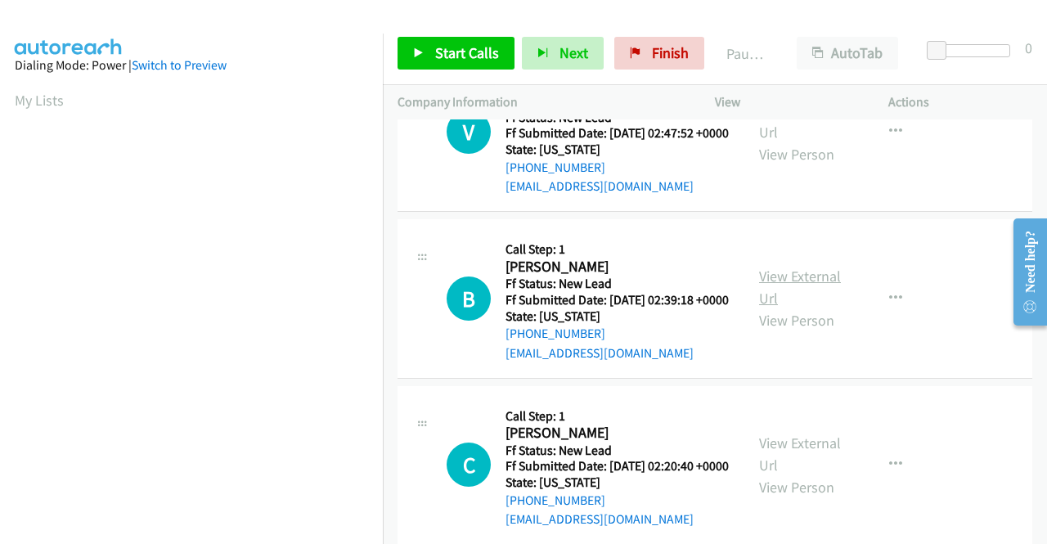
click at [769, 308] on link "View External Url" at bounding box center [800, 287] width 82 height 41
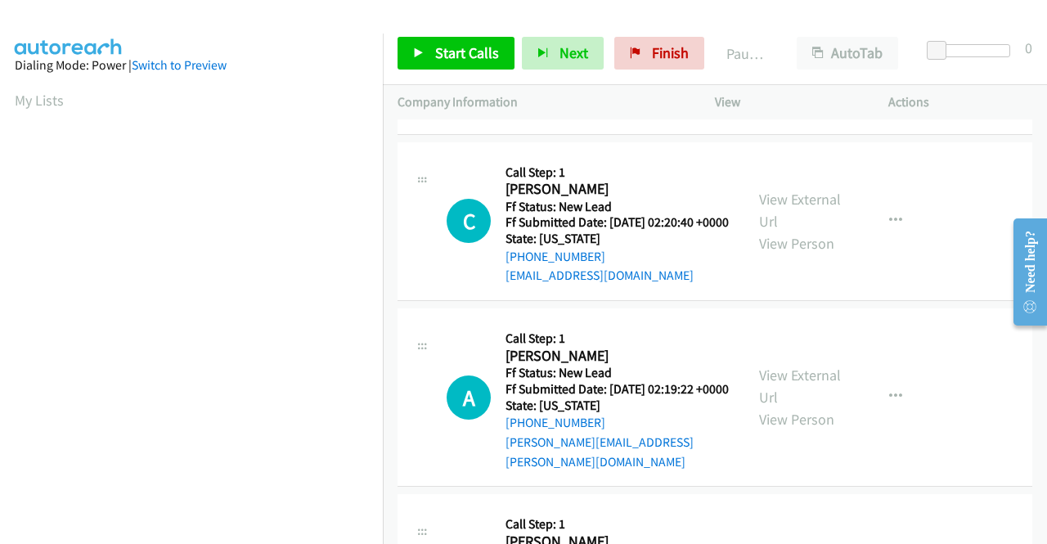
scroll to position [982, 0]
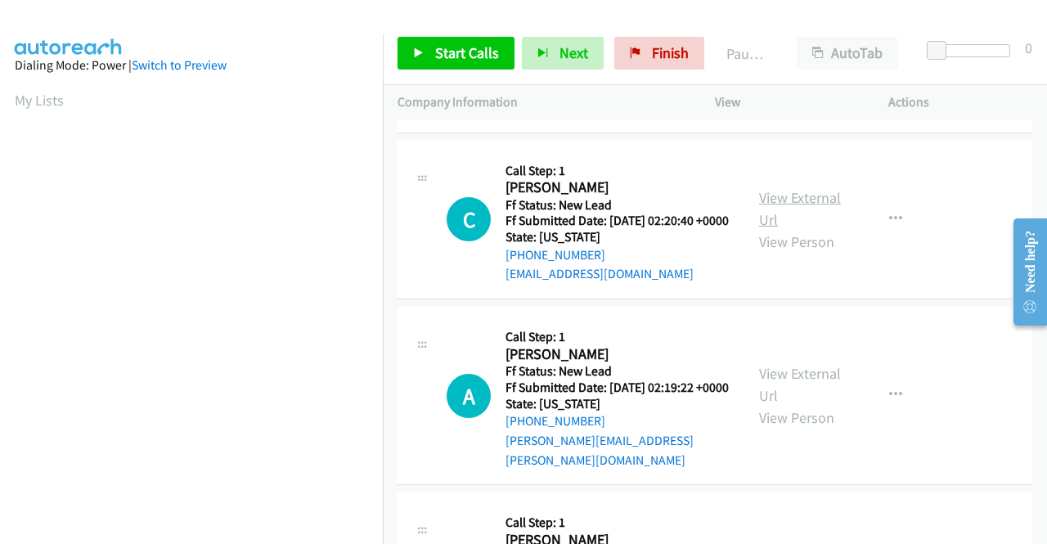
click at [780, 229] on link "View External Url" at bounding box center [800, 208] width 82 height 41
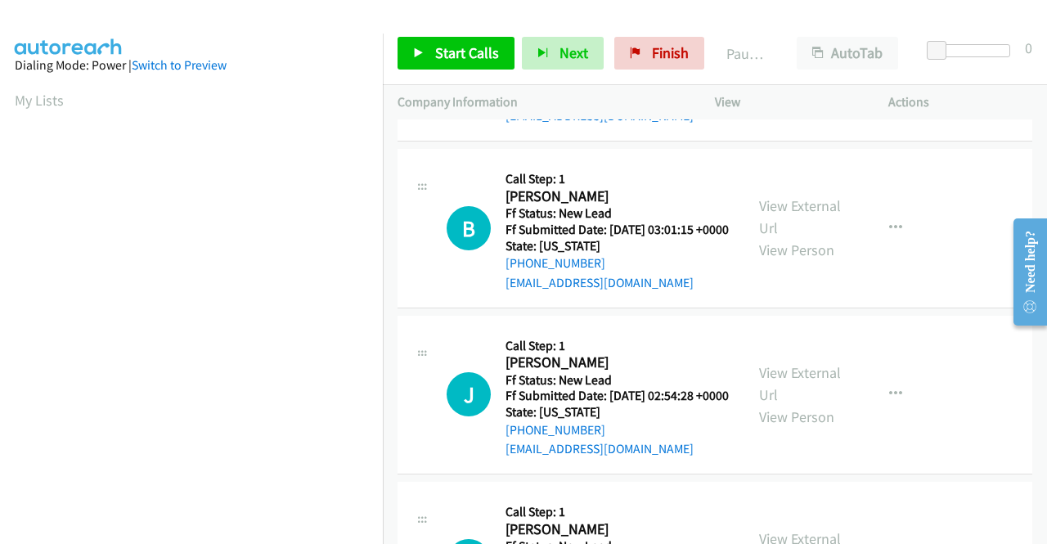
scroll to position [0, 0]
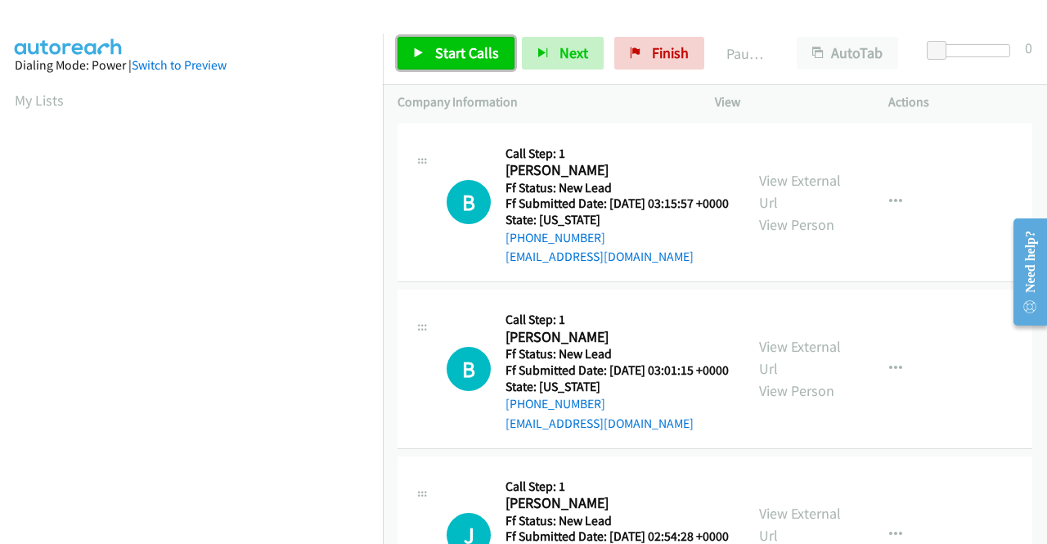
click at [487, 52] on span "Start Calls" at bounding box center [467, 52] width 64 height 19
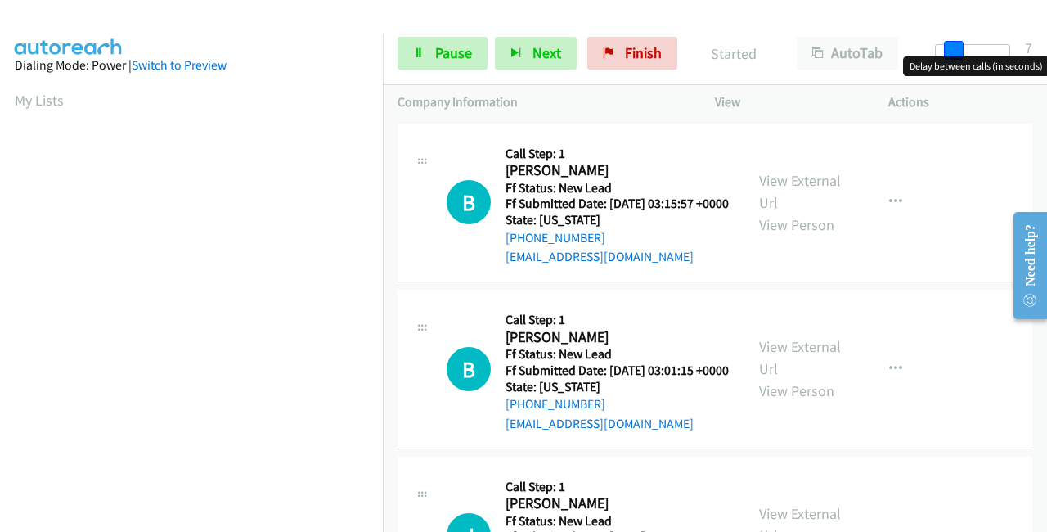
click at [952, 47] on div at bounding box center [972, 50] width 75 height 13
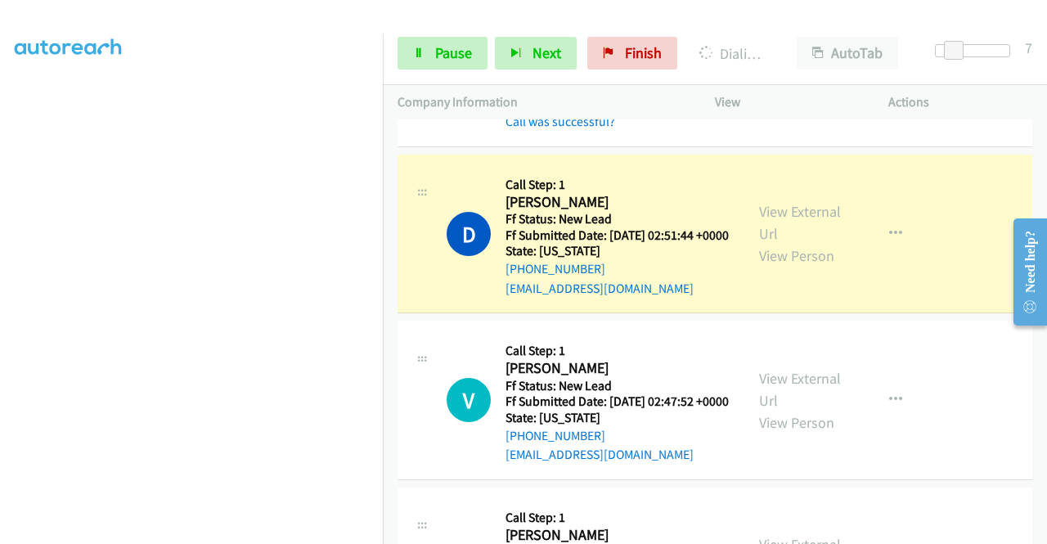
scroll to position [654, 0]
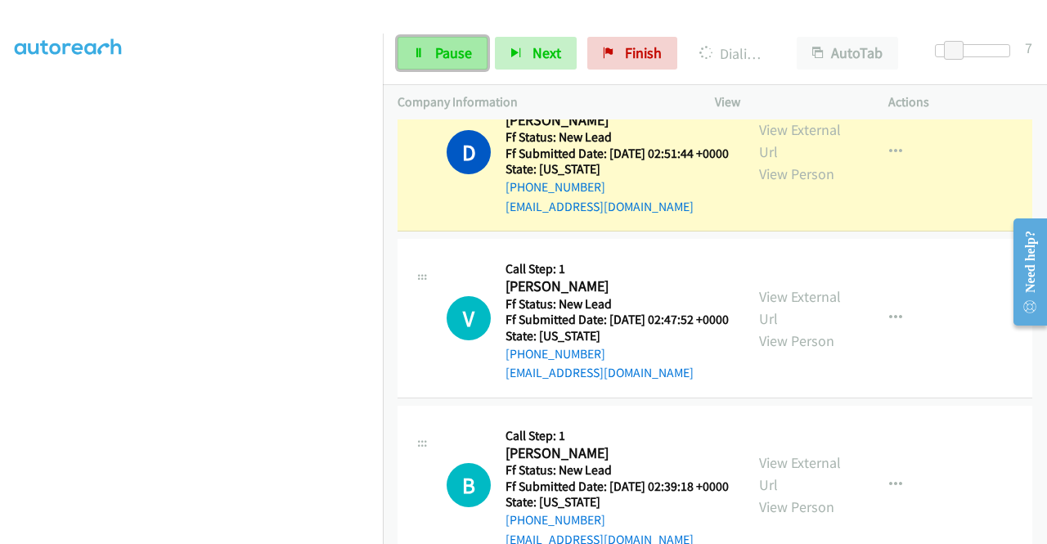
click at [469, 60] on span "Pause" at bounding box center [453, 52] width 37 height 19
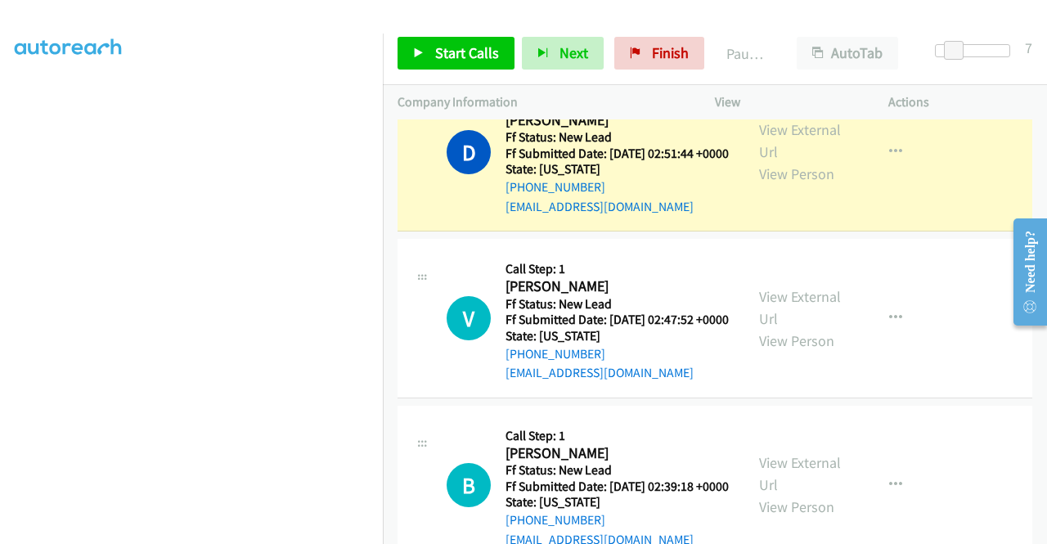
scroll to position [0, 0]
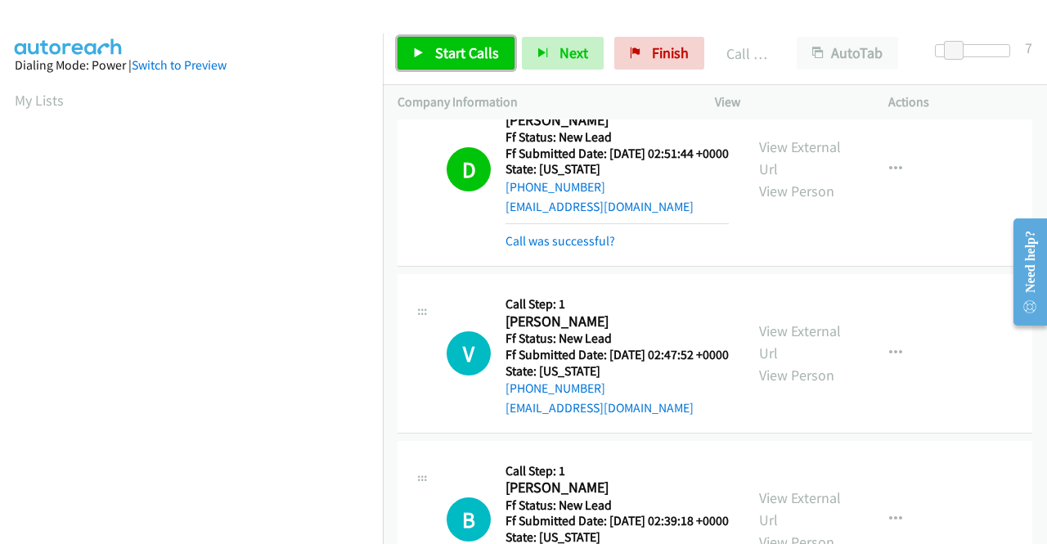
click at [490, 47] on span "Start Calls" at bounding box center [467, 52] width 64 height 19
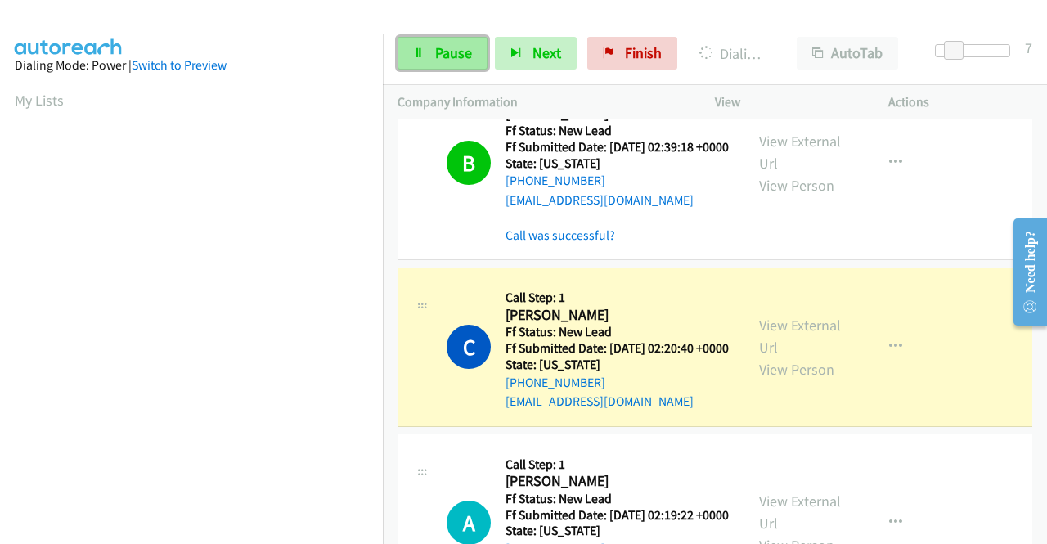
click at [465, 47] on span "Pause" at bounding box center [453, 52] width 37 height 19
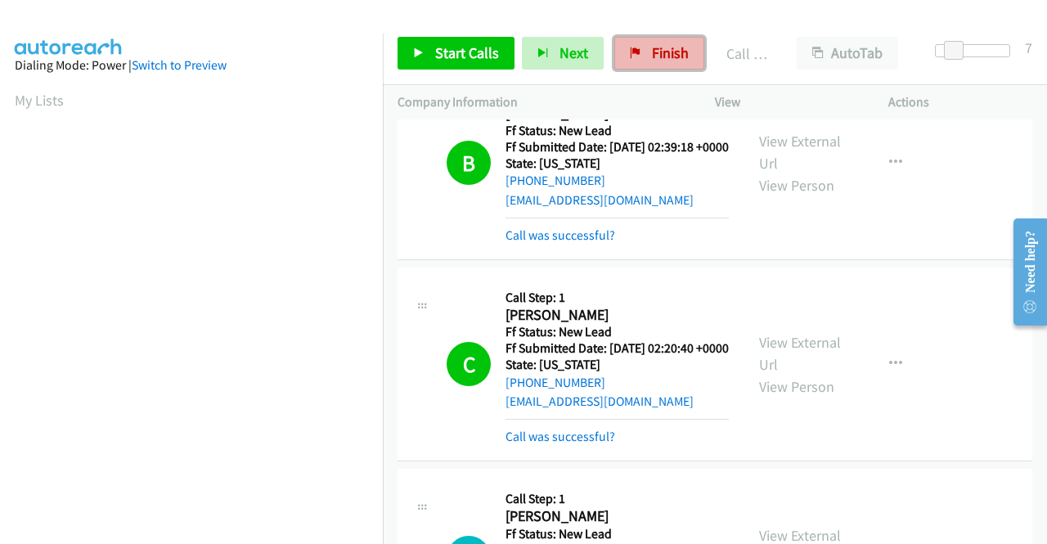
click at [658, 52] on span "Finish" at bounding box center [670, 52] width 37 height 19
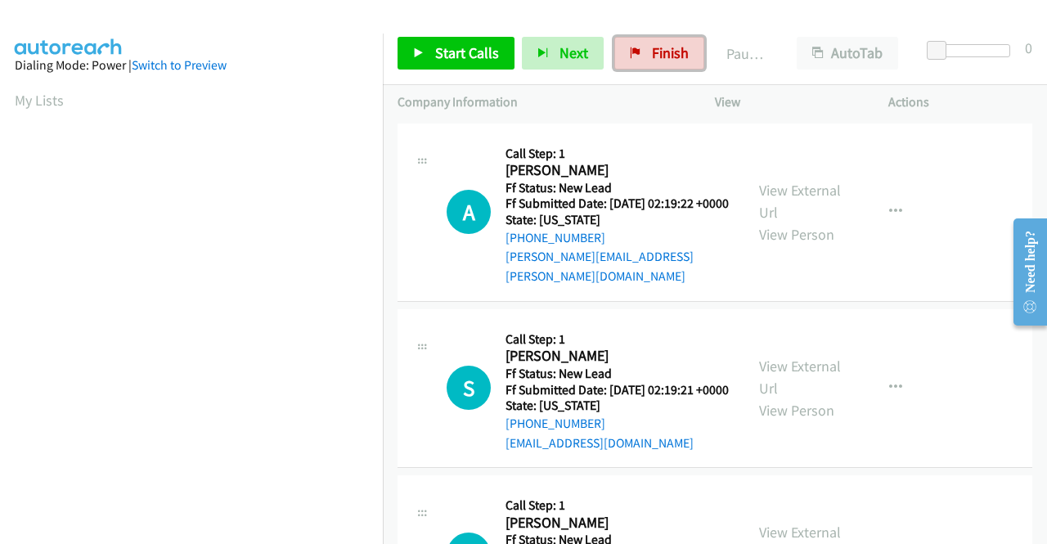
click at [672, 50] on span "Finish" at bounding box center [670, 52] width 37 height 19
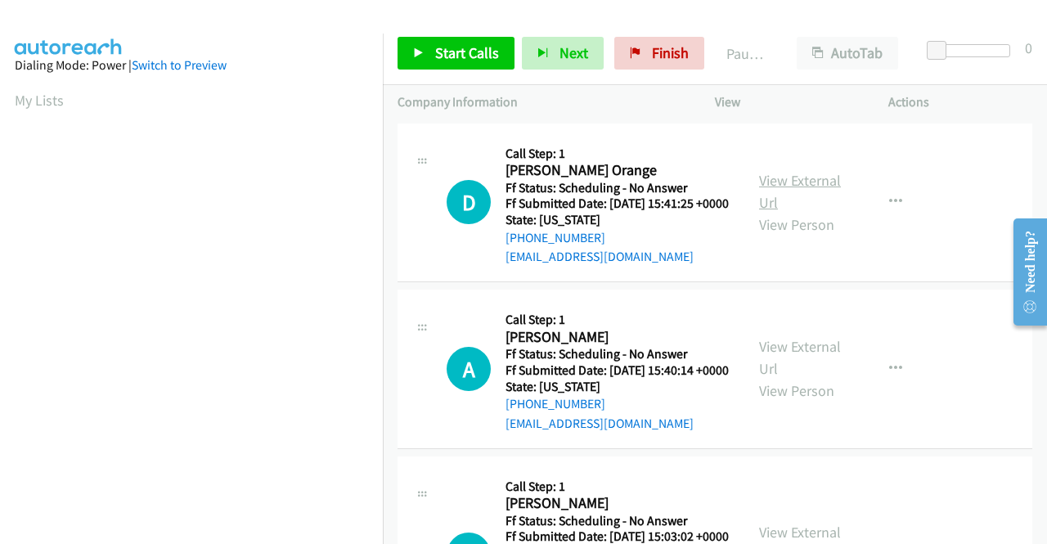
click at [816, 191] on link "View External Url" at bounding box center [800, 191] width 82 height 41
click at [808, 367] on link "View External Url" at bounding box center [800, 357] width 82 height 41
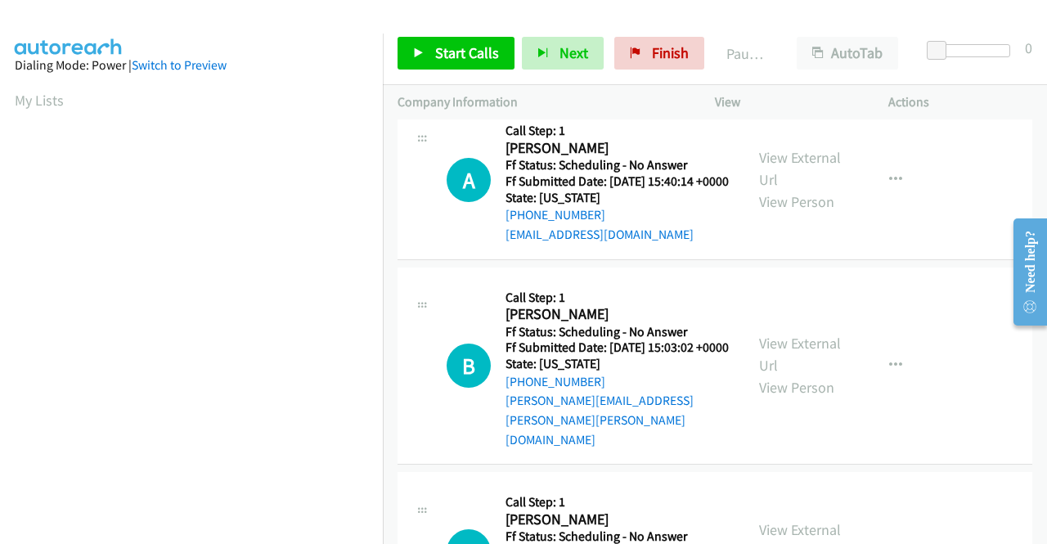
scroll to position [245, 0]
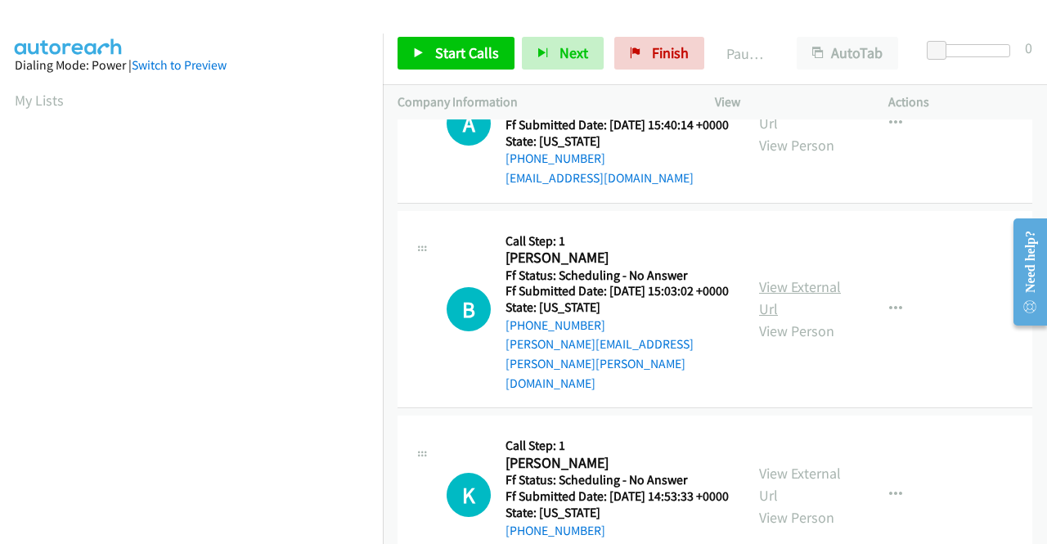
click at [763, 309] on link "View External Url" at bounding box center [800, 297] width 82 height 41
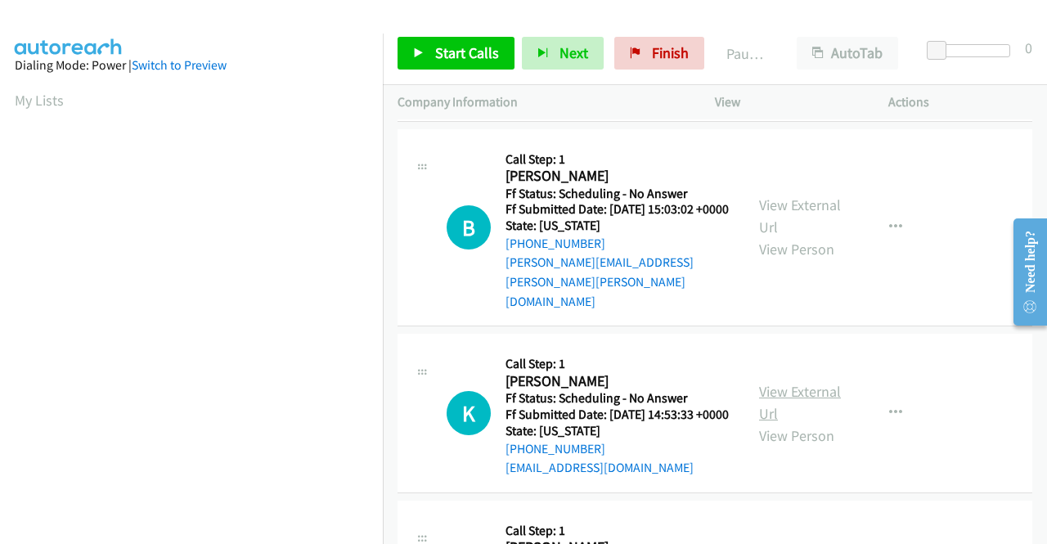
click at [797, 405] on link "View External Url" at bounding box center [800, 402] width 82 height 41
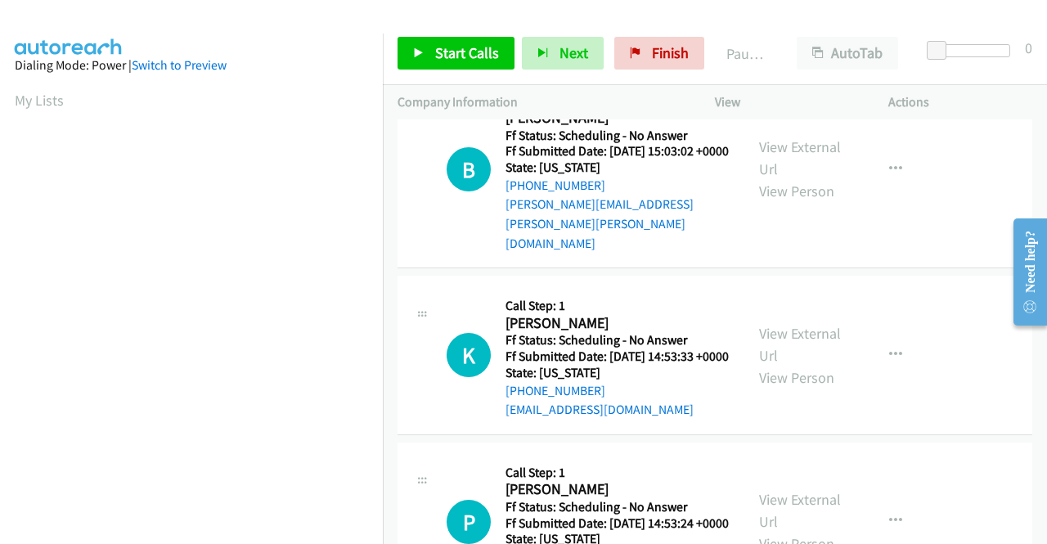
scroll to position [573, 0]
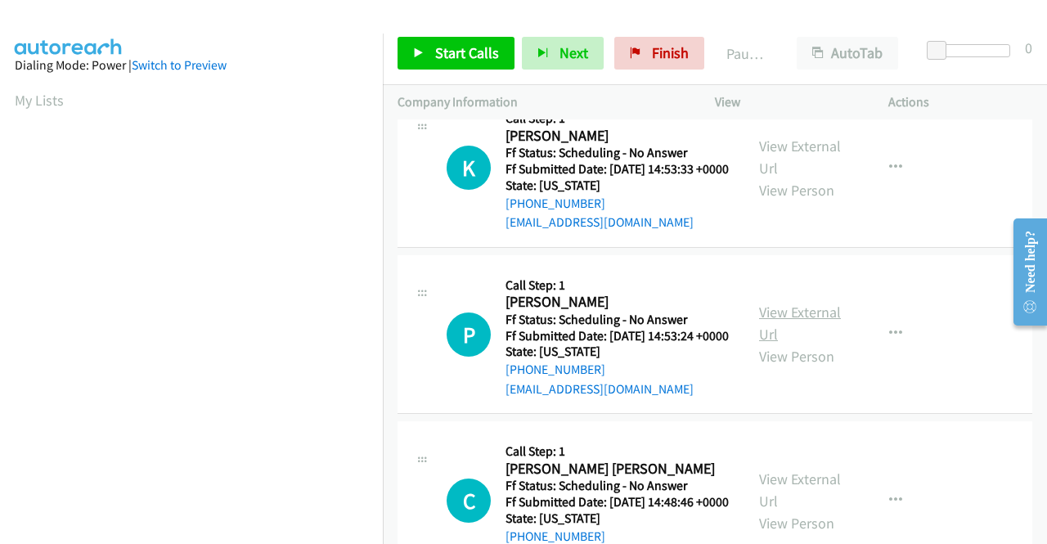
click at [781, 344] on link "View External Url" at bounding box center [800, 323] width 82 height 41
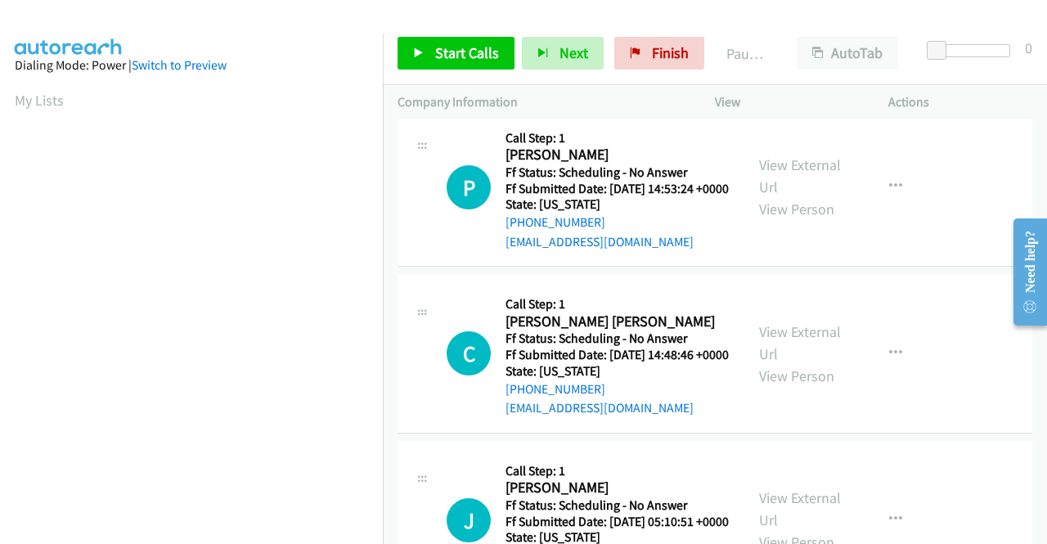
scroll to position [736, 0]
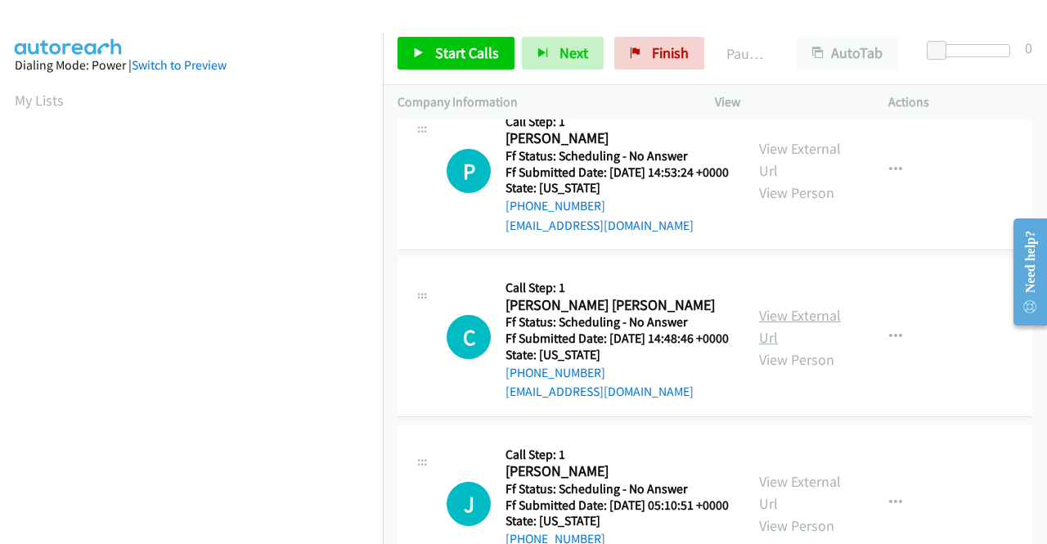
click at [767, 347] on link "View External Url" at bounding box center [800, 326] width 82 height 41
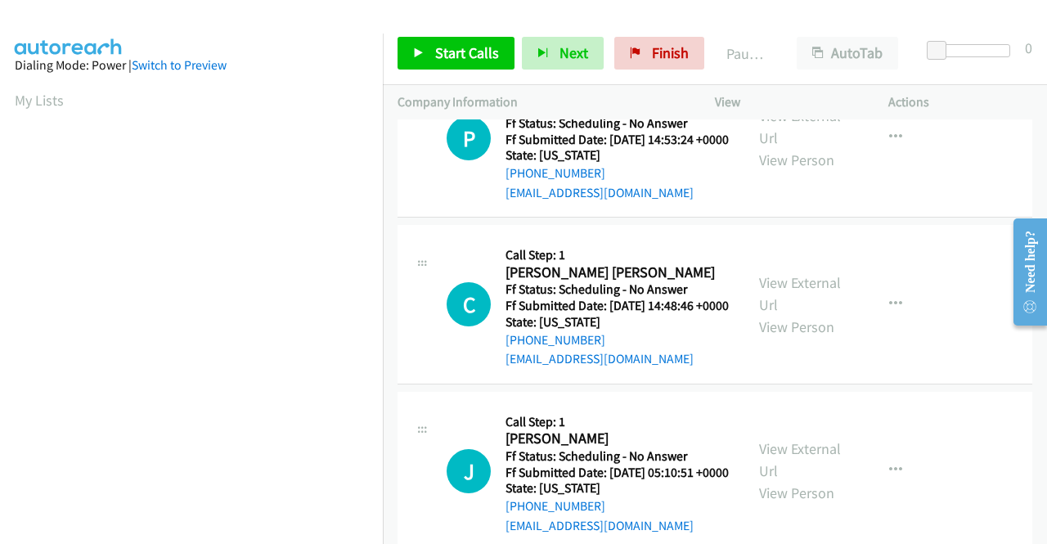
scroll to position [818, 0]
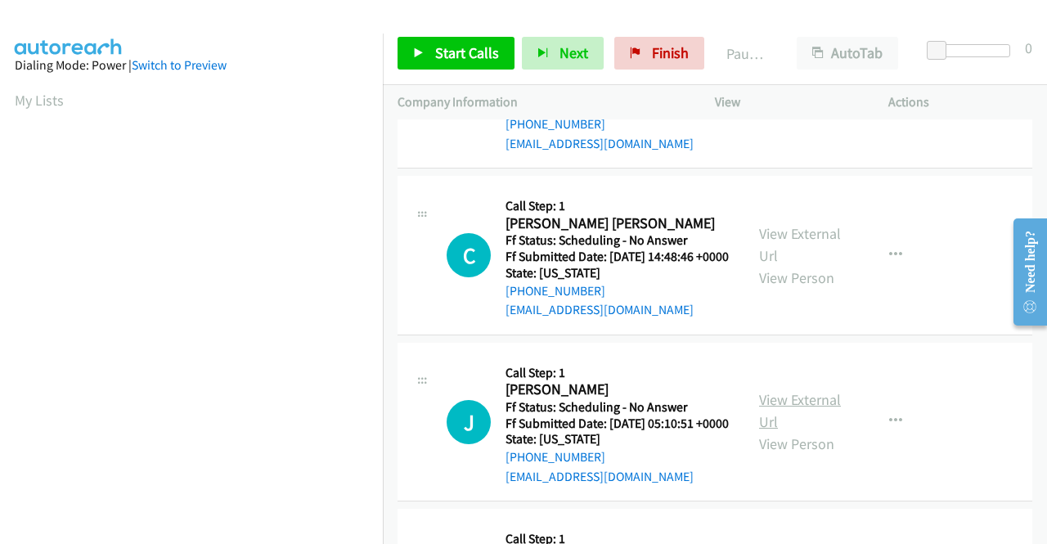
click at [768, 431] on link "View External Url" at bounding box center [800, 410] width 82 height 41
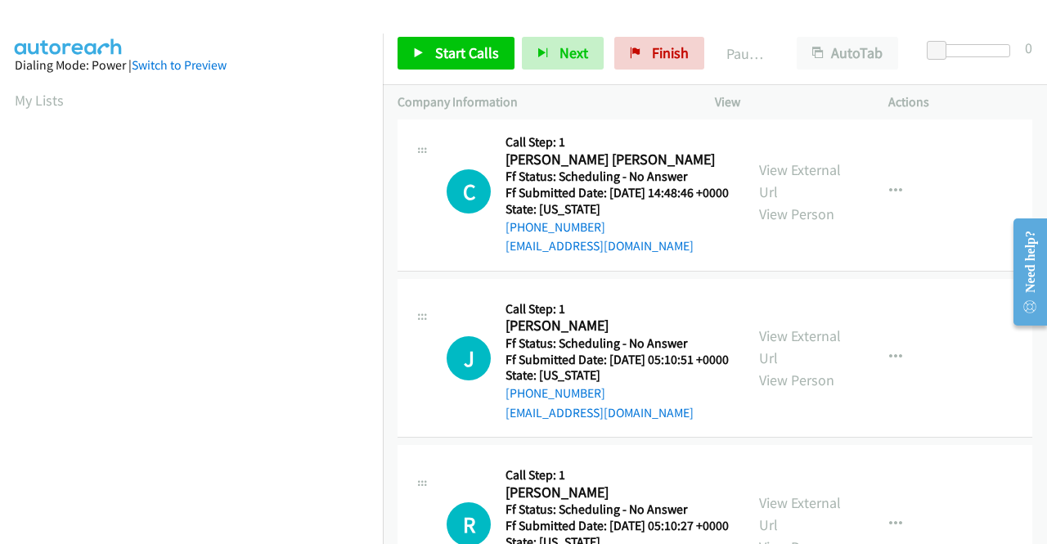
scroll to position [1063, 0]
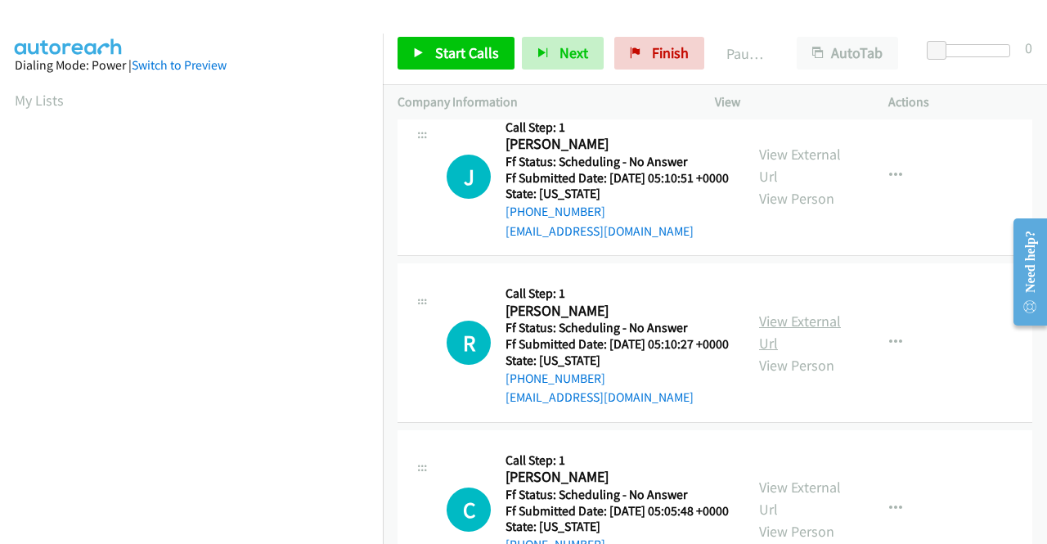
click at [772, 353] on link "View External Url" at bounding box center [800, 332] width 82 height 41
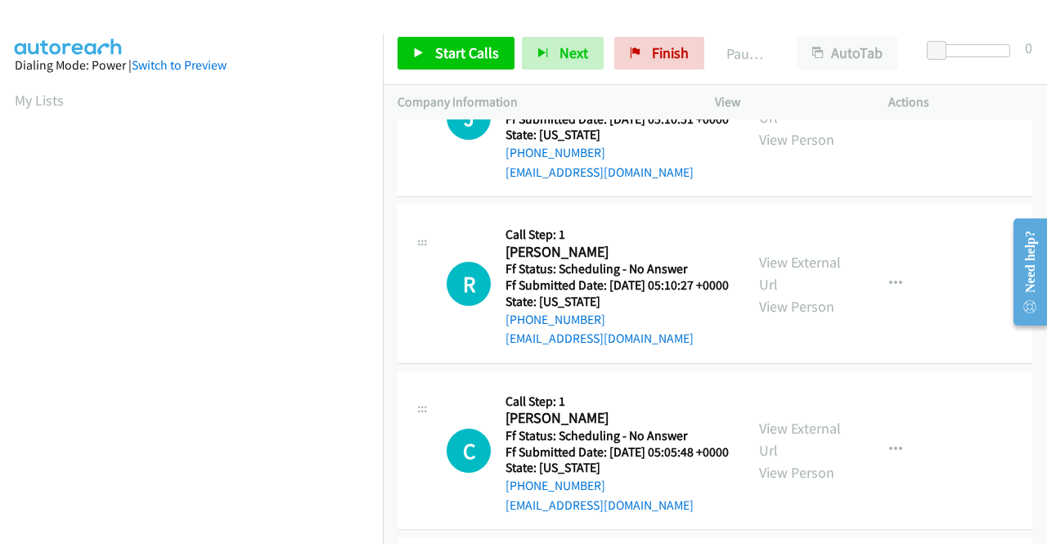
scroll to position [1227, 0]
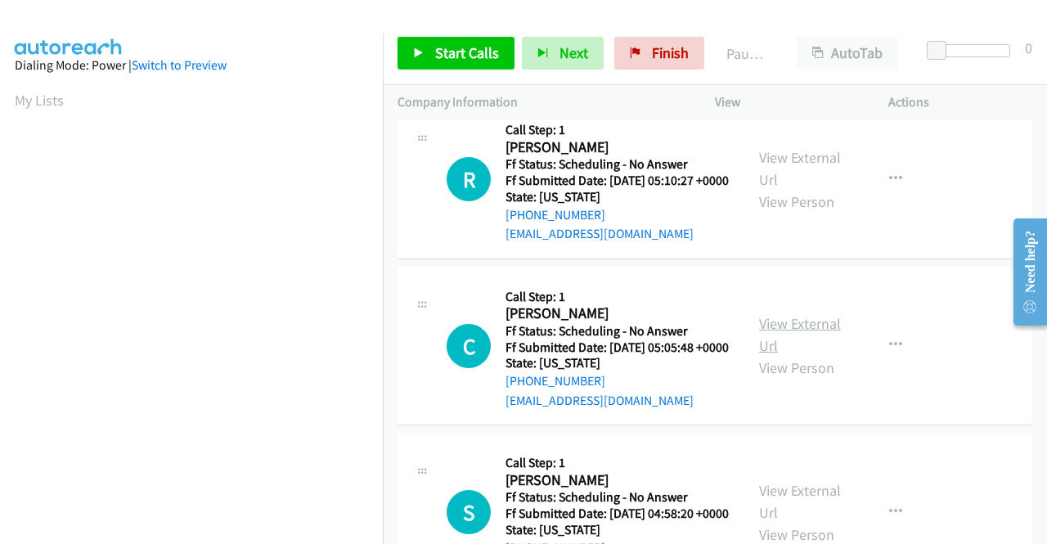
click at [806, 355] on link "View External Url" at bounding box center [800, 334] width 82 height 41
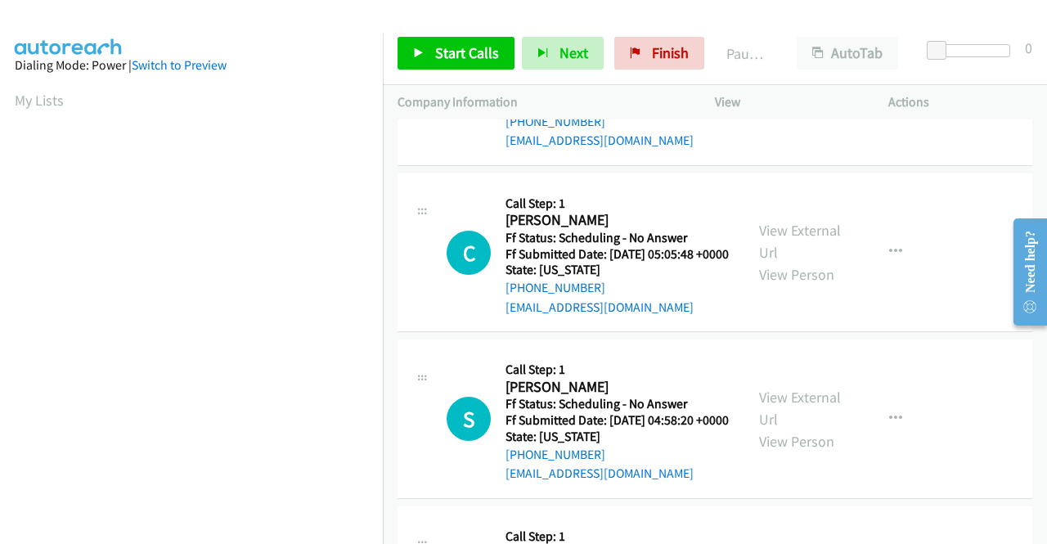
scroll to position [1390, 0]
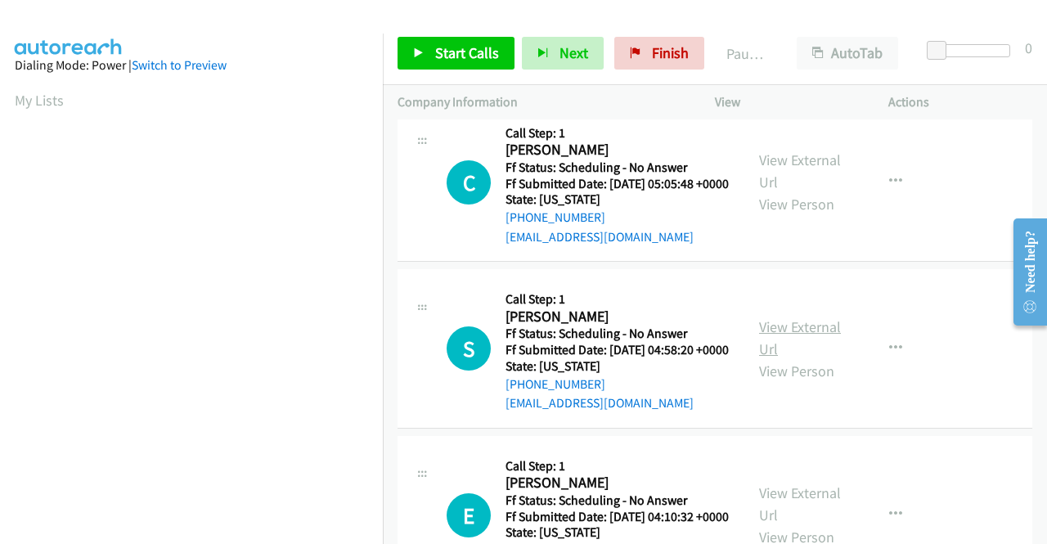
click at [781, 358] on link "View External Url" at bounding box center [800, 337] width 82 height 41
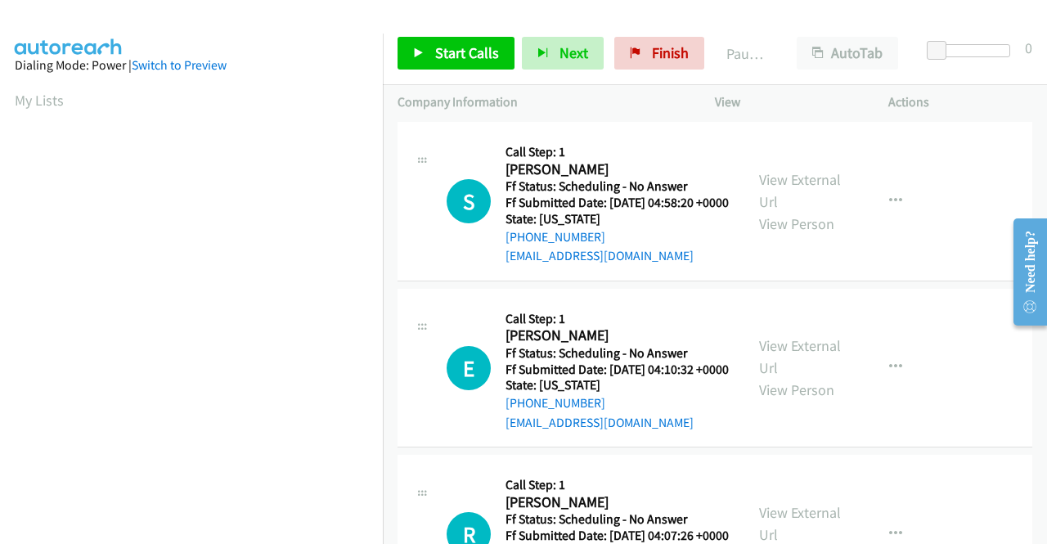
scroll to position [1554, 0]
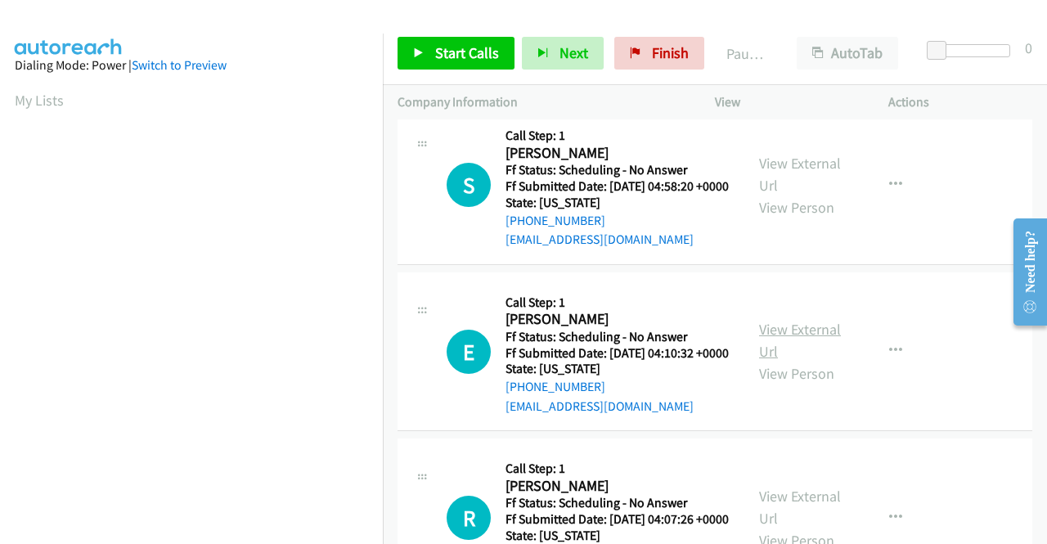
click at [775, 361] on link "View External Url" at bounding box center [800, 340] width 82 height 41
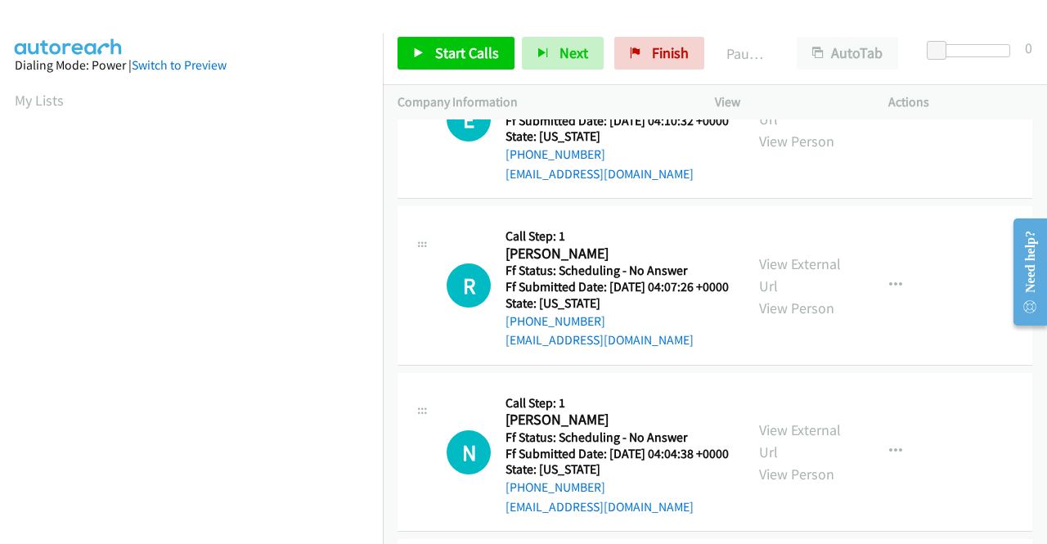
scroll to position [1799, 0]
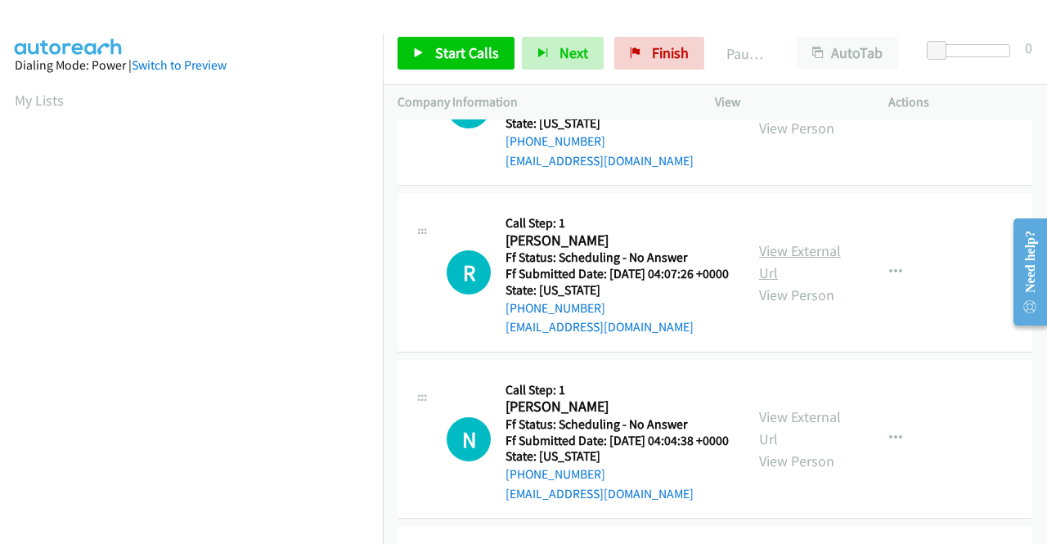
click at [762, 282] on link "View External Url" at bounding box center [800, 261] width 82 height 41
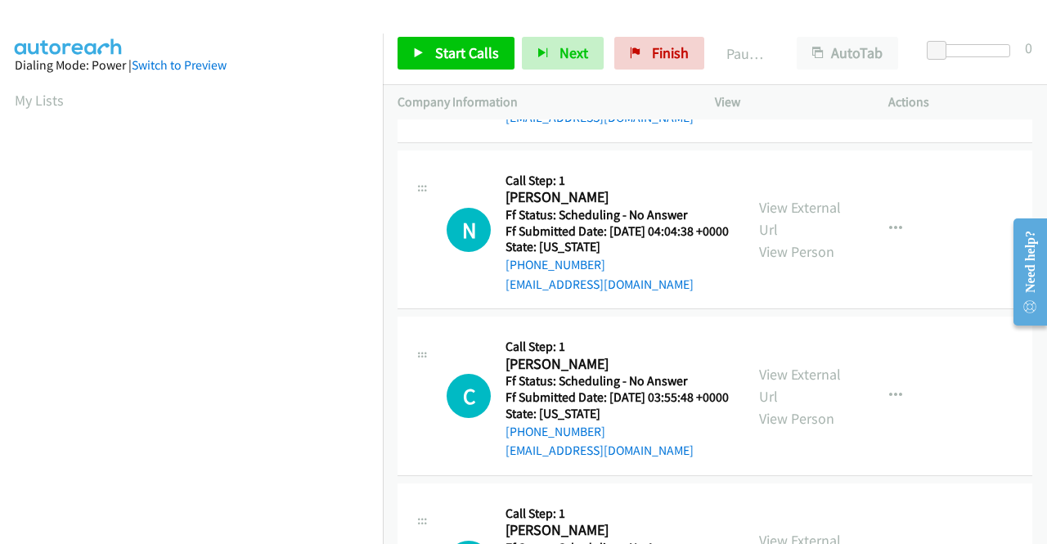
scroll to position [2045, 0]
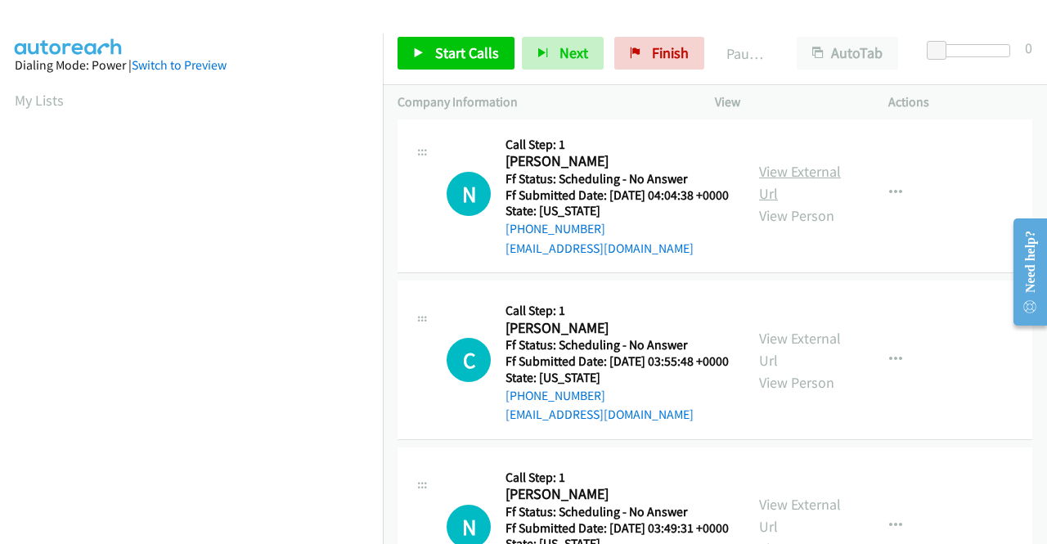
click at [777, 203] on link "View External Url" at bounding box center [800, 182] width 82 height 41
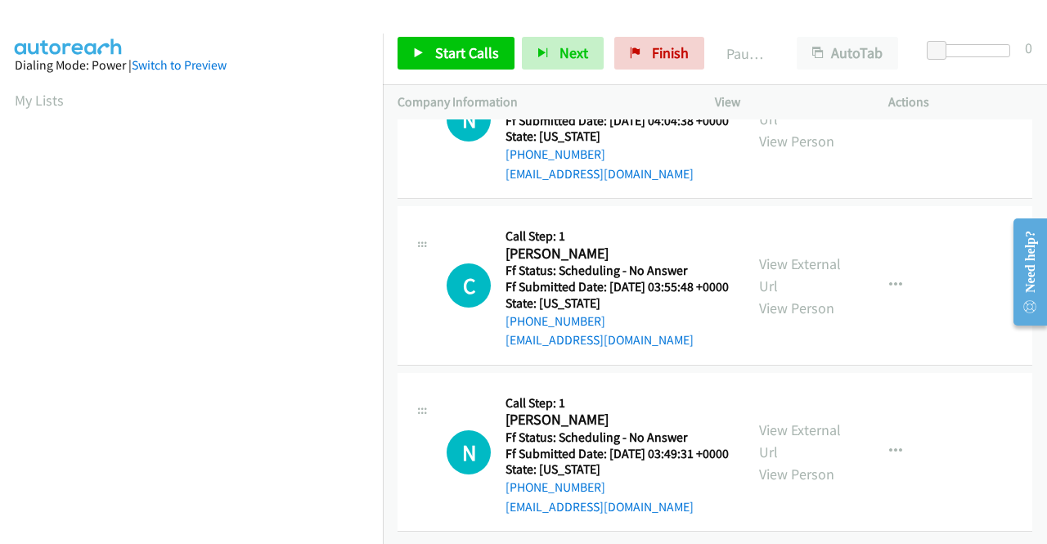
scroll to position [2208, 0]
click at [768, 295] on link "View External Url" at bounding box center [800, 274] width 82 height 41
click at [780, 420] on link "View External Url" at bounding box center [800, 440] width 82 height 41
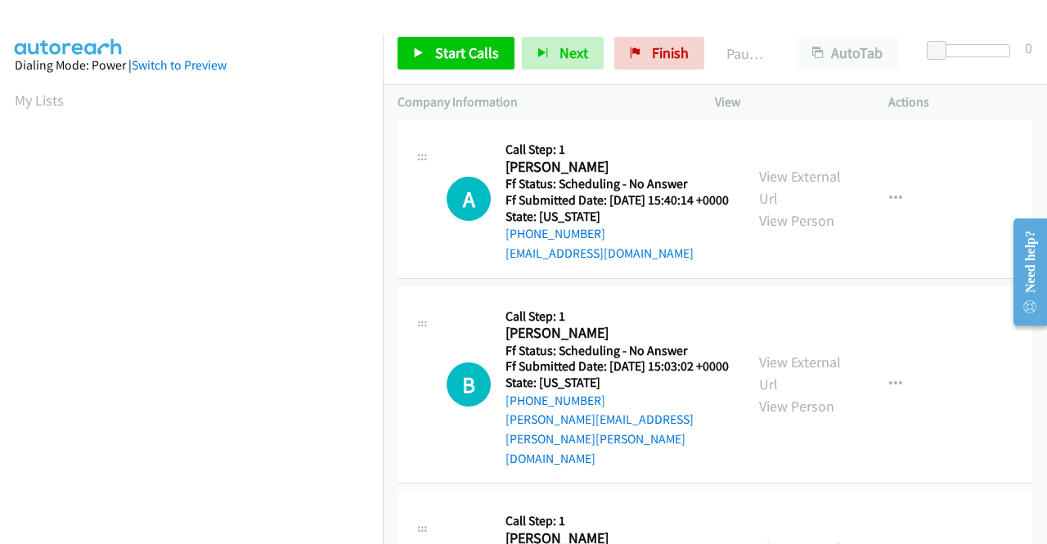
scroll to position [0, 0]
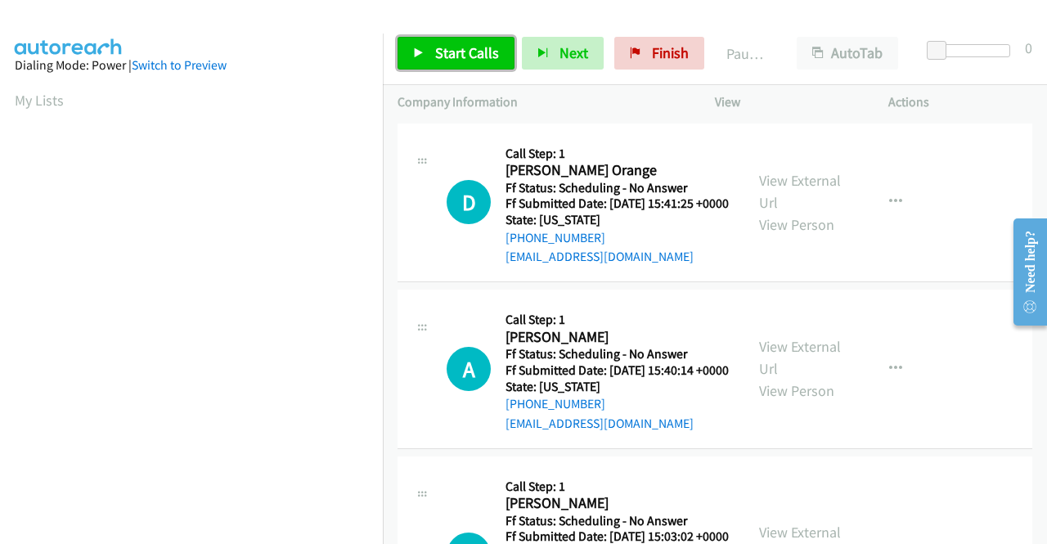
click at [445, 42] on link "Start Calls" at bounding box center [456, 53] width 117 height 33
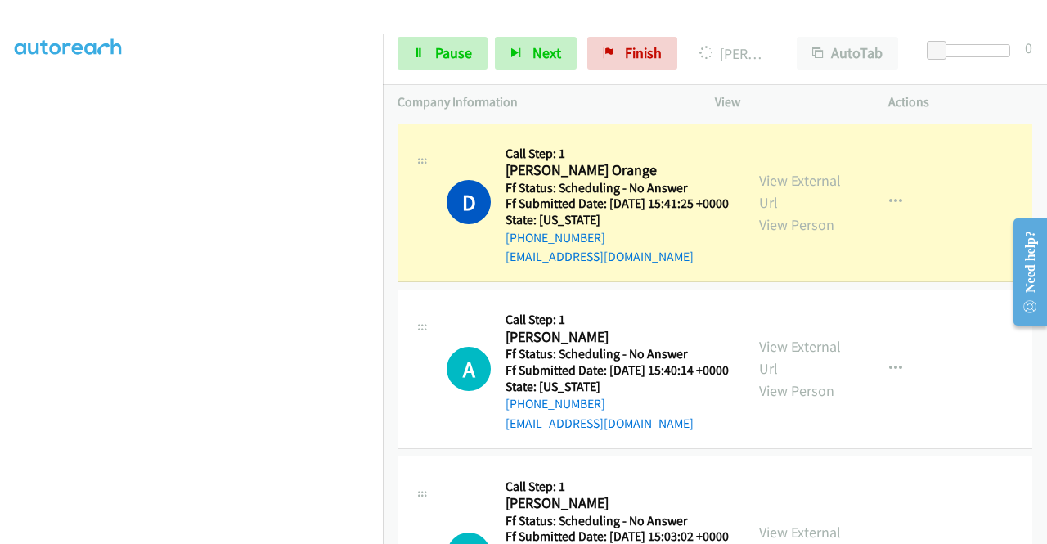
scroll to position [338, 0]
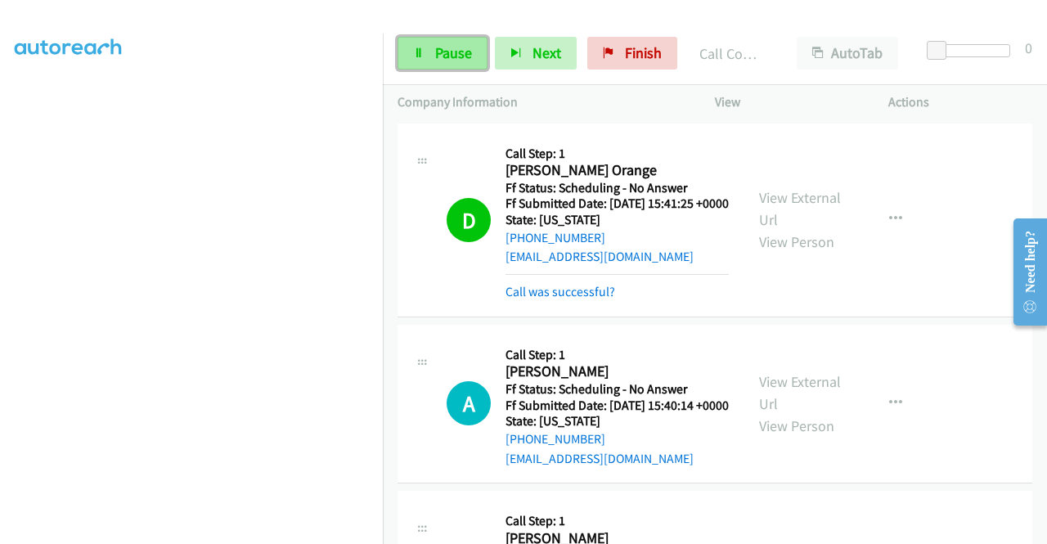
click at [425, 48] on link "Pause" at bounding box center [443, 53] width 90 height 33
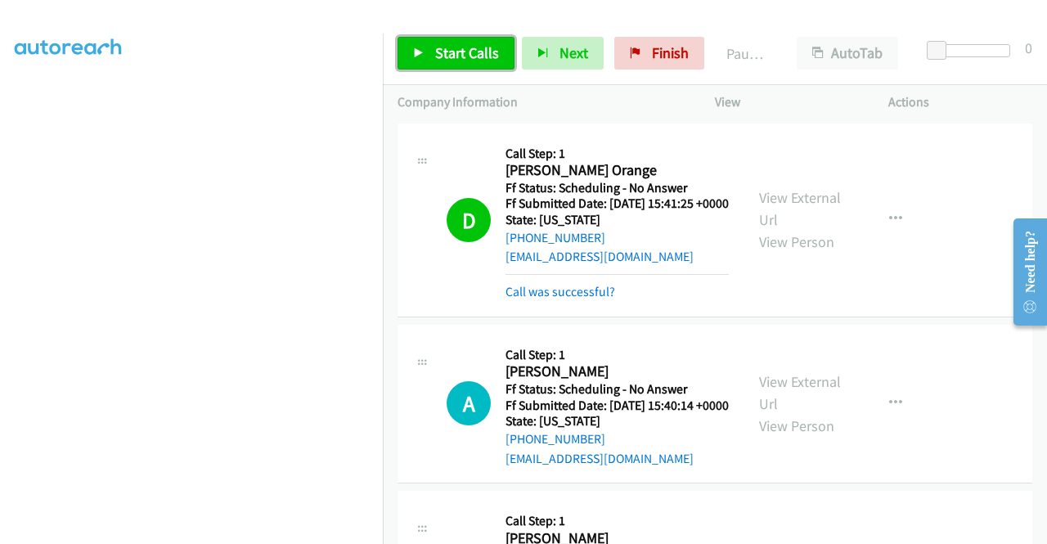
click at [453, 55] on span "Start Calls" at bounding box center [467, 52] width 64 height 19
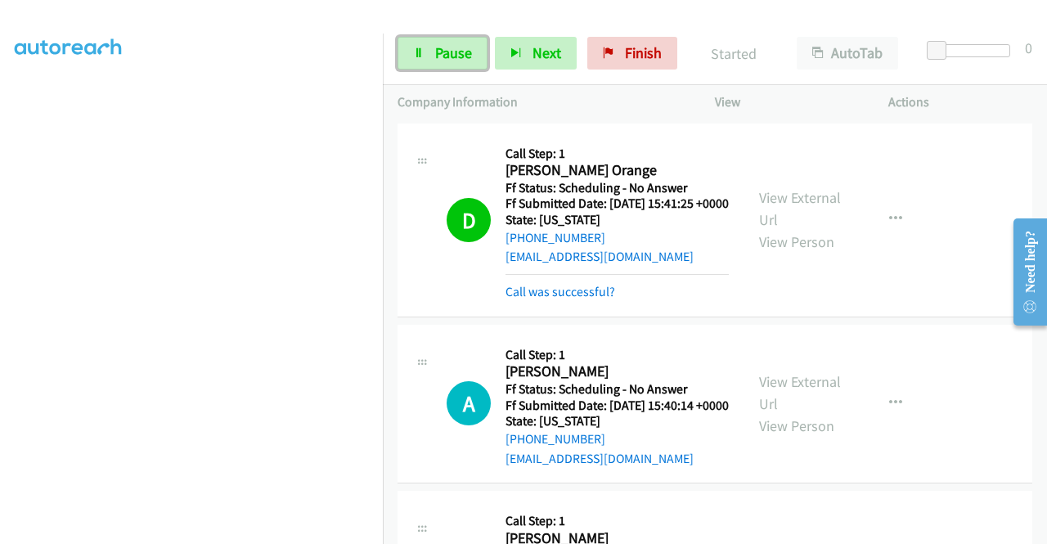
click at [419, 52] on icon at bounding box center [418, 53] width 11 height 11
click at [458, 63] on link "Pause" at bounding box center [443, 53] width 90 height 33
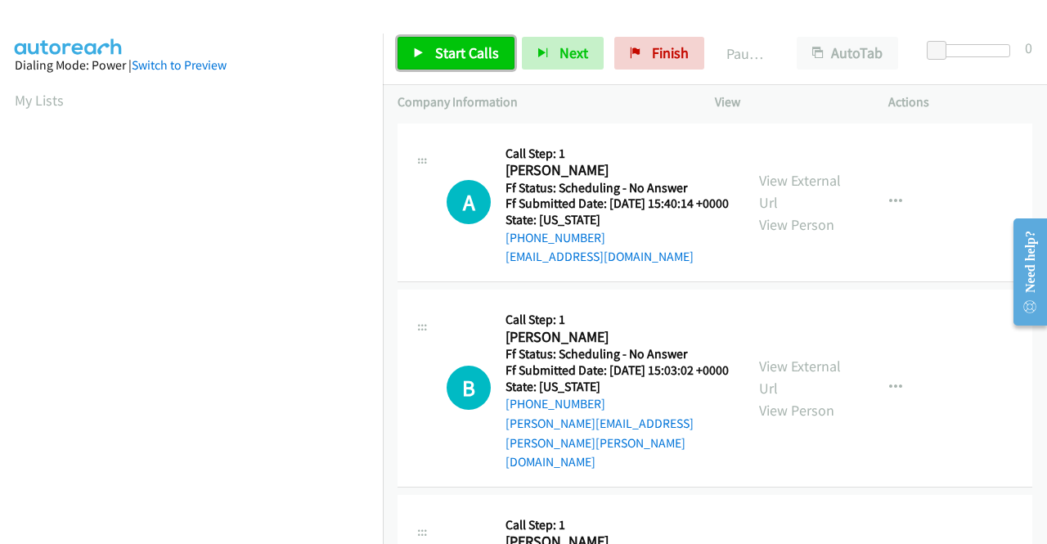
click at [470, 62] on link "Start Calls" at bounding box center [456, 53] width 117 height 33
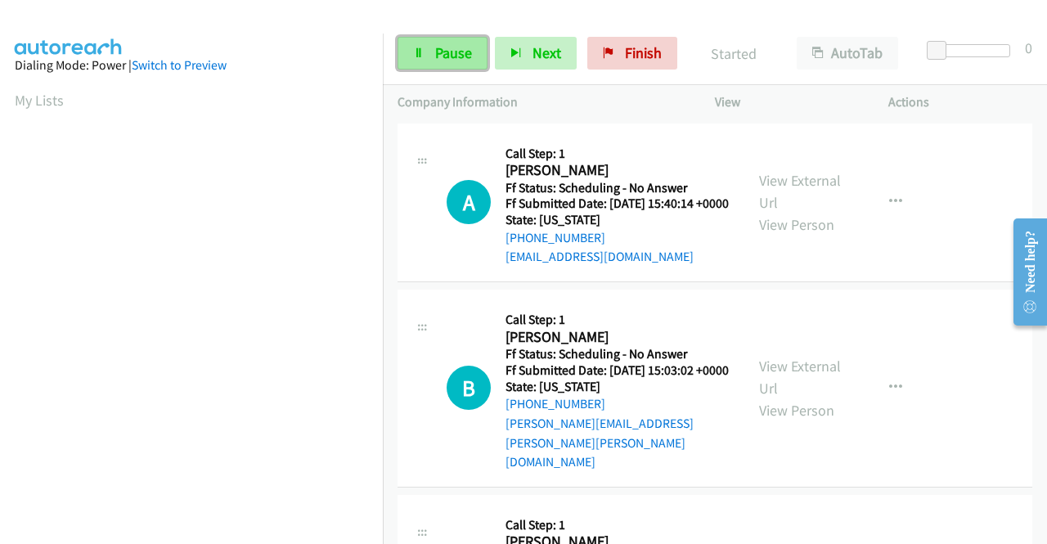
click at [474, 59] on link "Pause" at bounding box center [443, 53] width 90 height 33
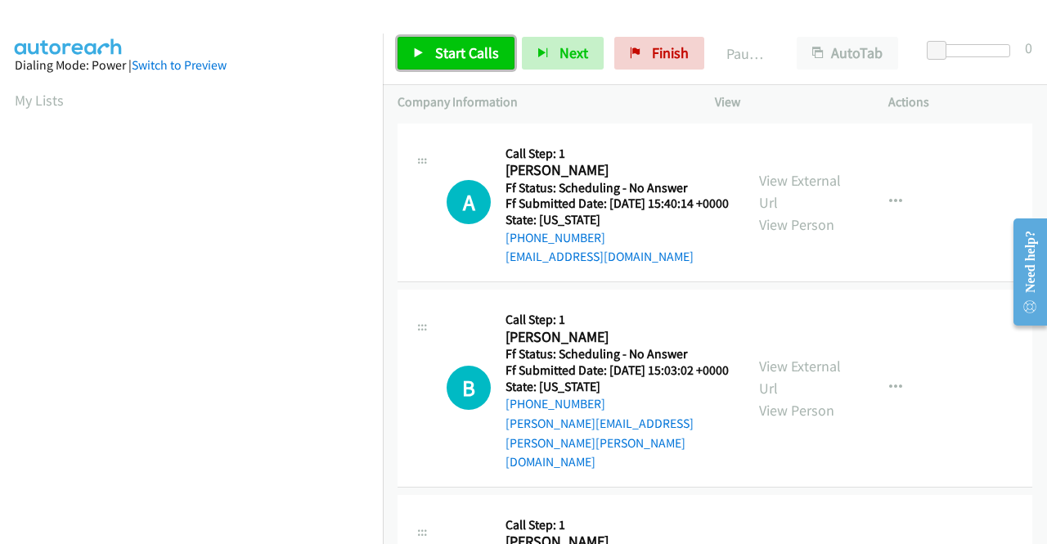
click at [474, 59] on span "Start Calls" at bounding box center [467, 52] width 64 height 19
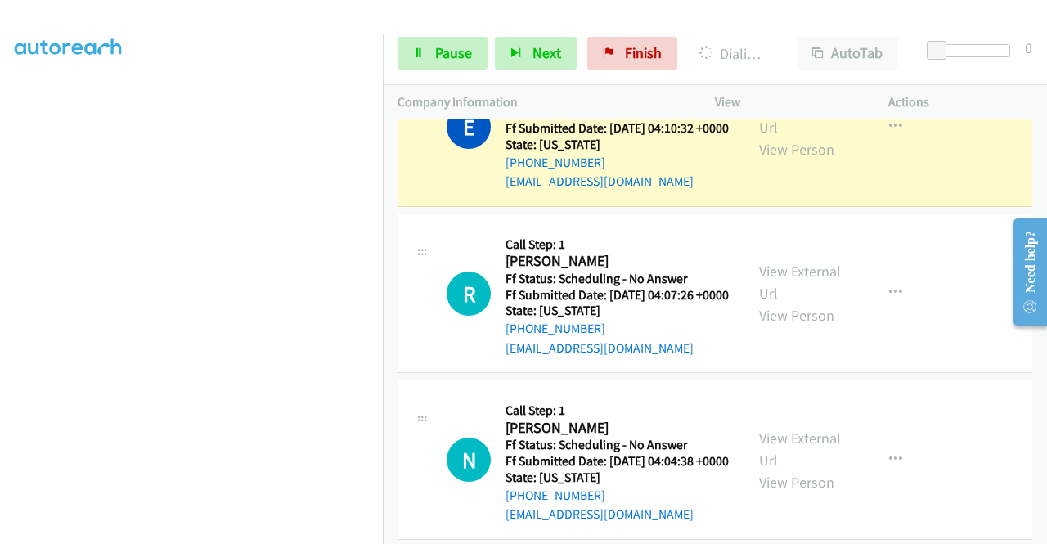
scroll to position [1963, 0]
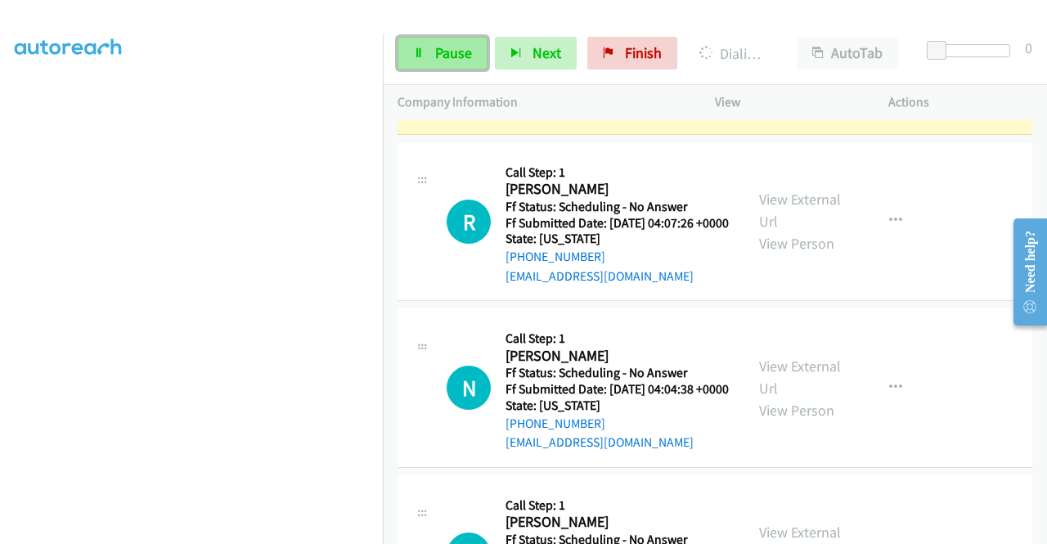
click at [450, 46] on span "Pause" at bounding box center [453, 52] width 37 height 19
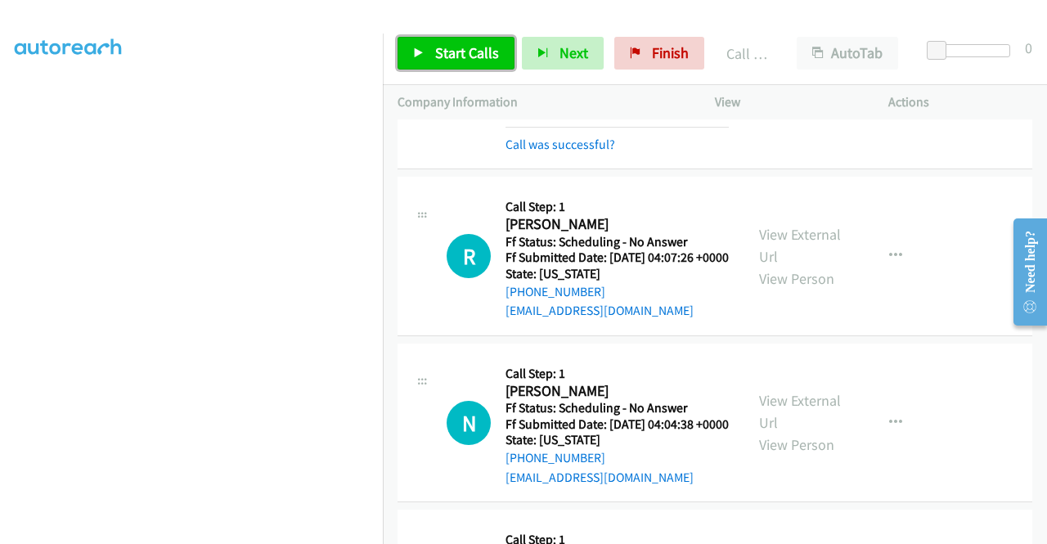
click at [468, 56] on span "Start Calls" at bounding box center [467, 52] width 64 height 19
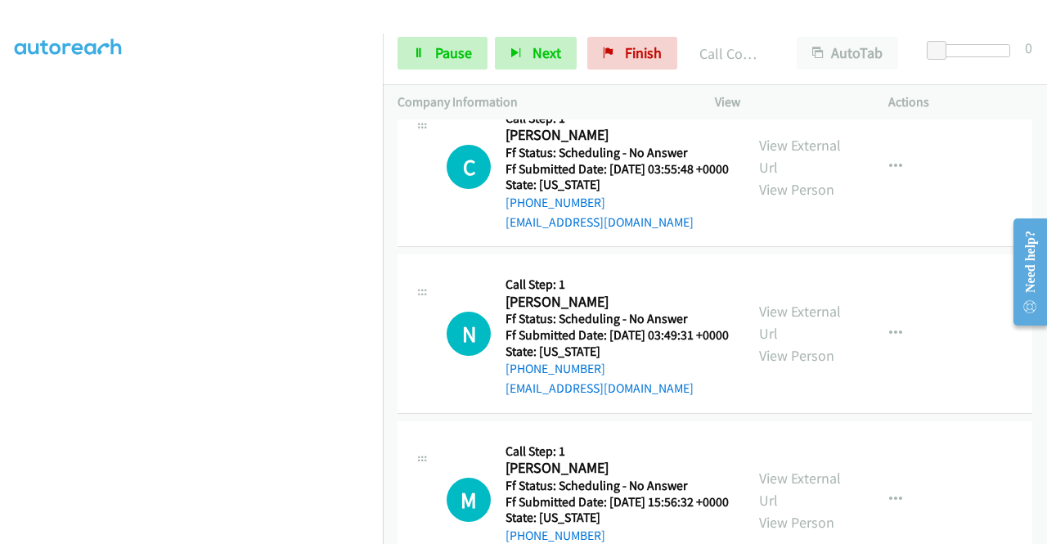
scroll to position [2536, 0]
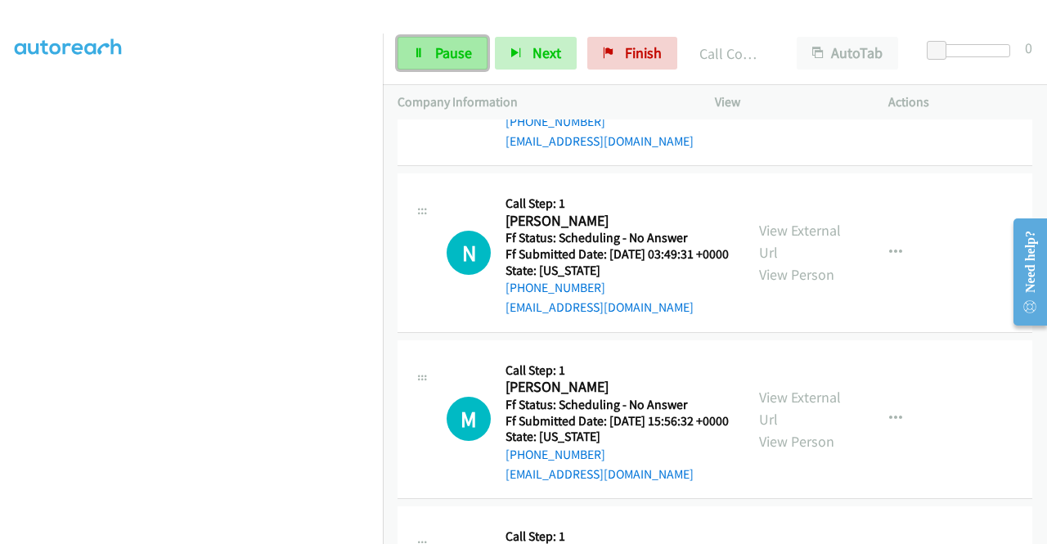
click at [425, 50] on link "Pause" at bounding box center [443, 53] width 90 height 33
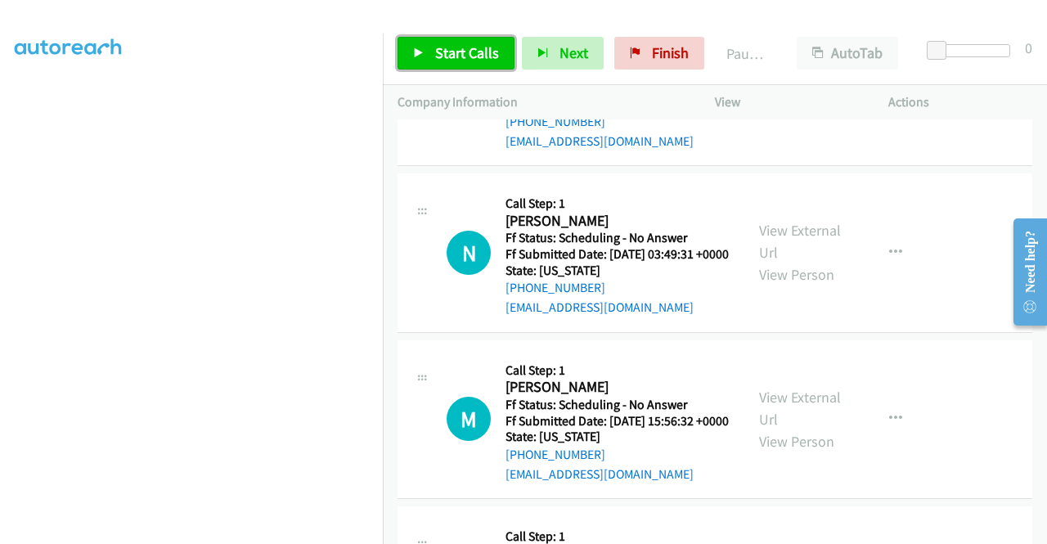
click at [425, 50] on link "Start Calls" at bounding box center [456, 53] width 117 height 33
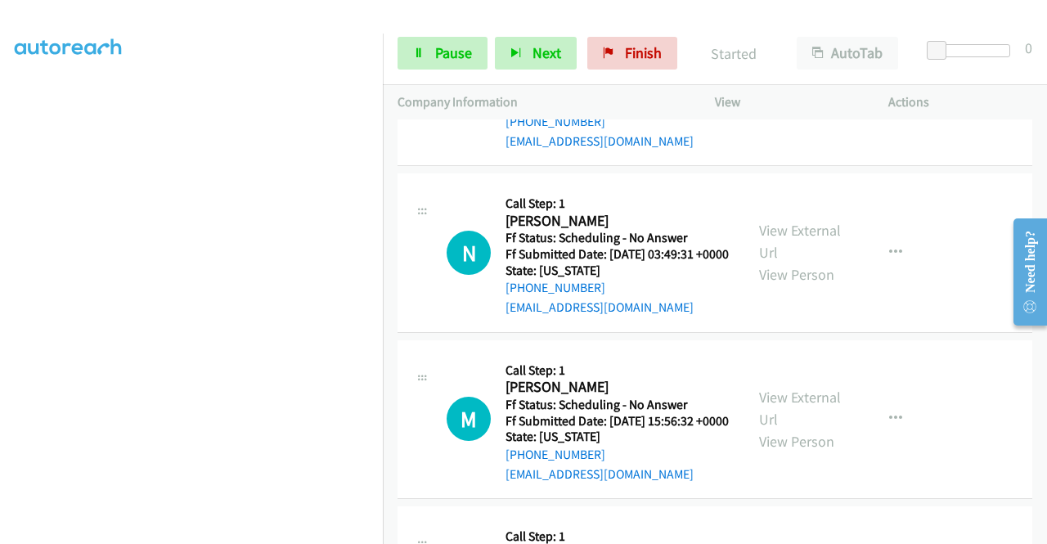
scroll to position [373, 0]
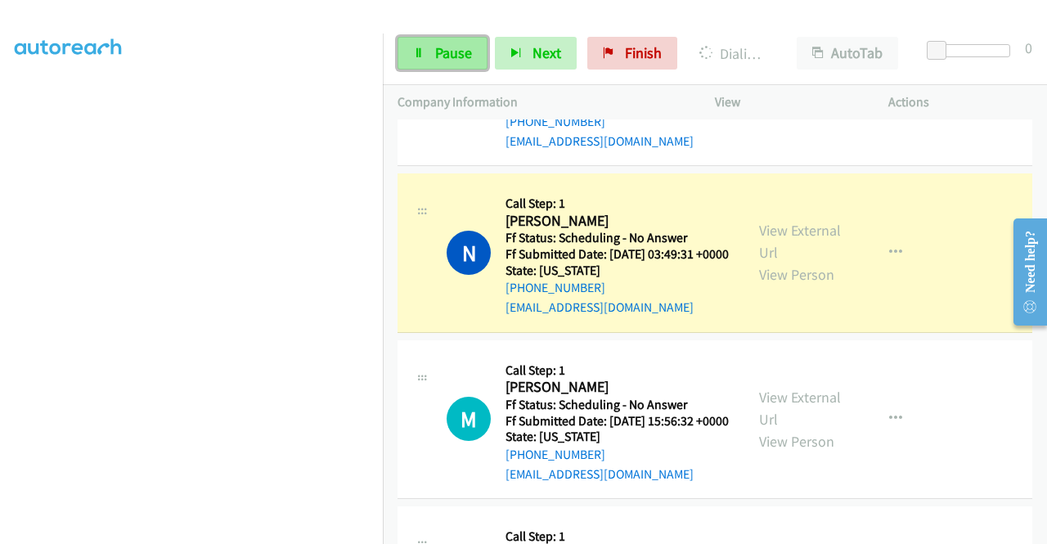
click at [460, 53] on span "Pause" at bounding box center [453, 52] width 37 height 19
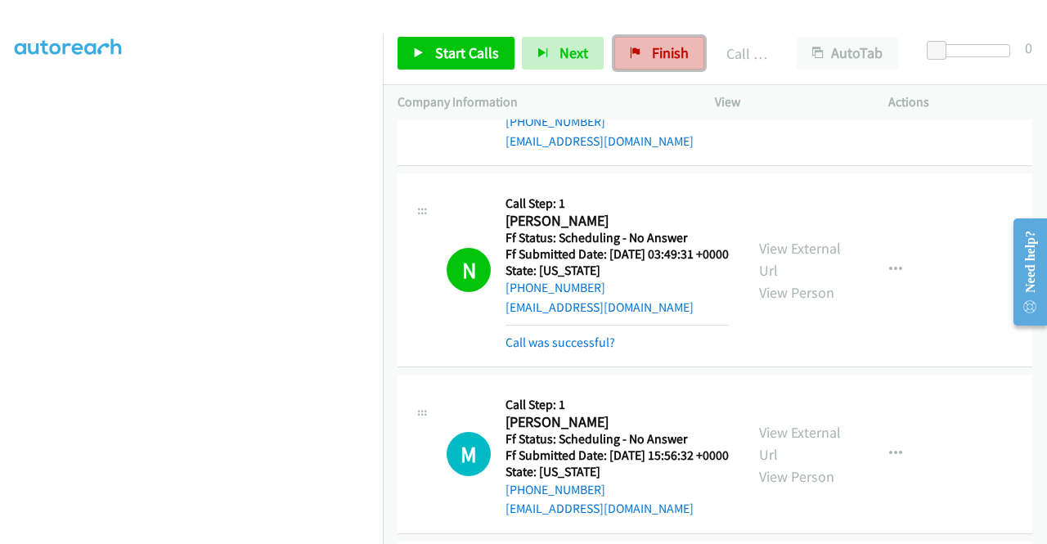
click at [664, 56] on span "Finish" at bounding box center [670, 52] width 37 height 19
